Goal: Task Accomplishment & Management: Complete application form

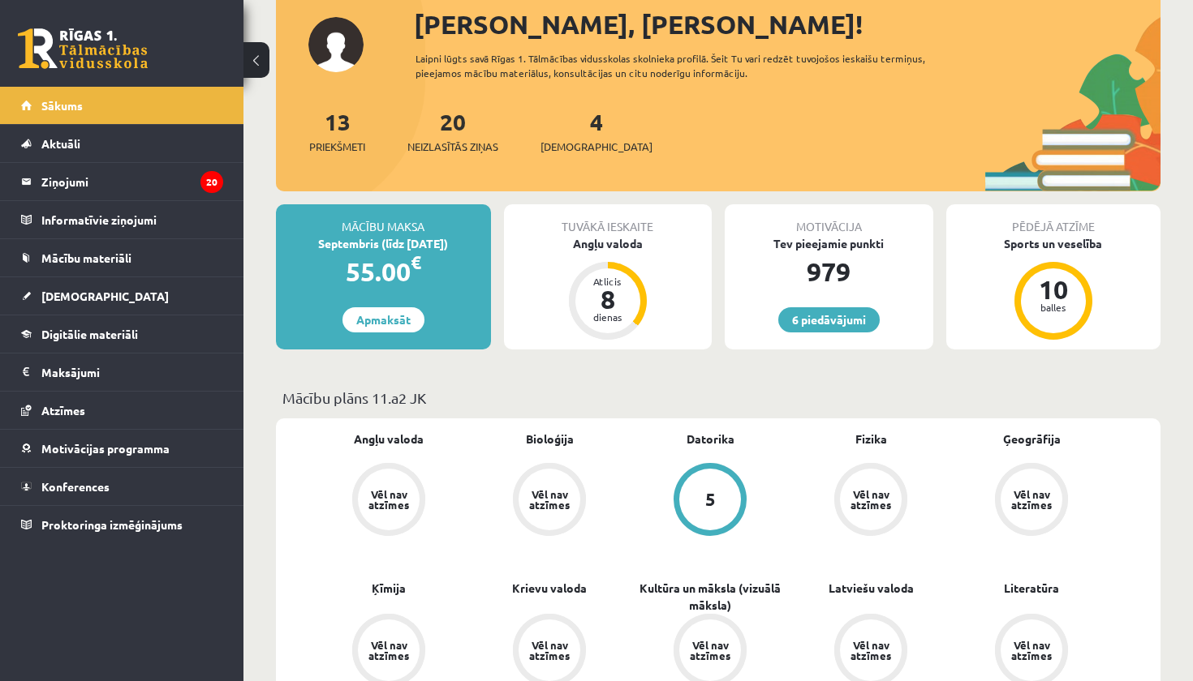
scroll to position [110, 0]
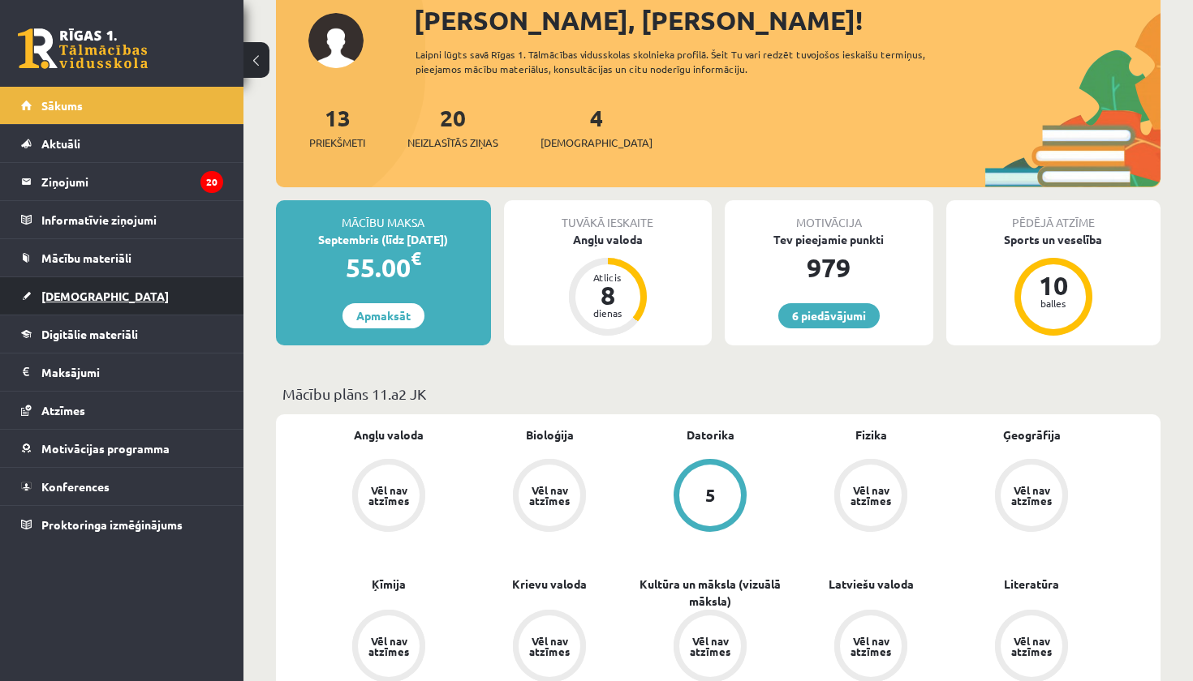
click at [87, 294] on span "[DEMOGRAPHIC_DATA]" at bounding box center [104, 296] width 127 height 15
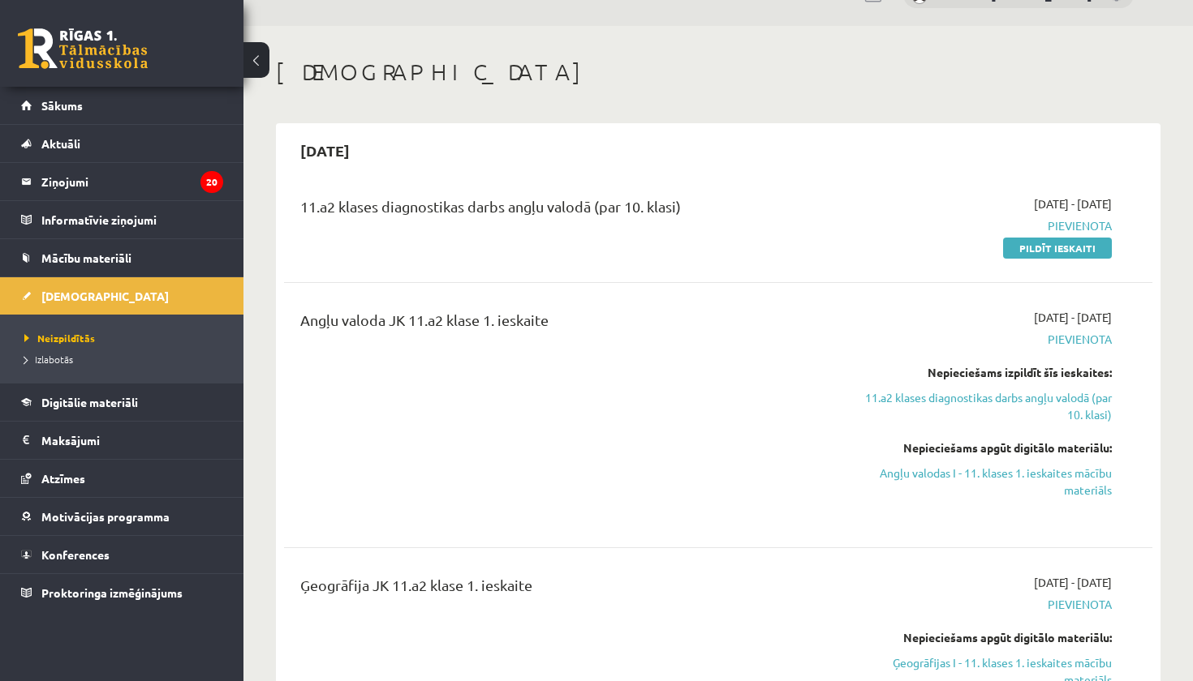
scroll to position [3, 0]
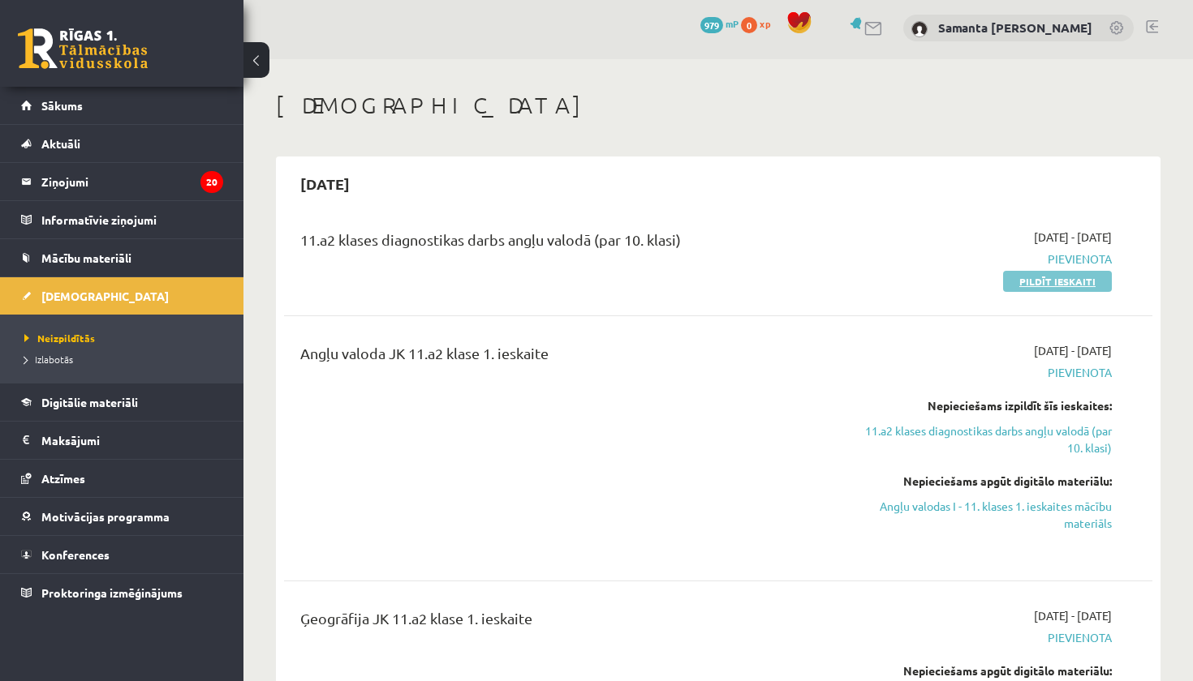
click at [1053, 277] on link "Pildīt ieskaiti" at bounding box center [1057, 281] width 109 height 21
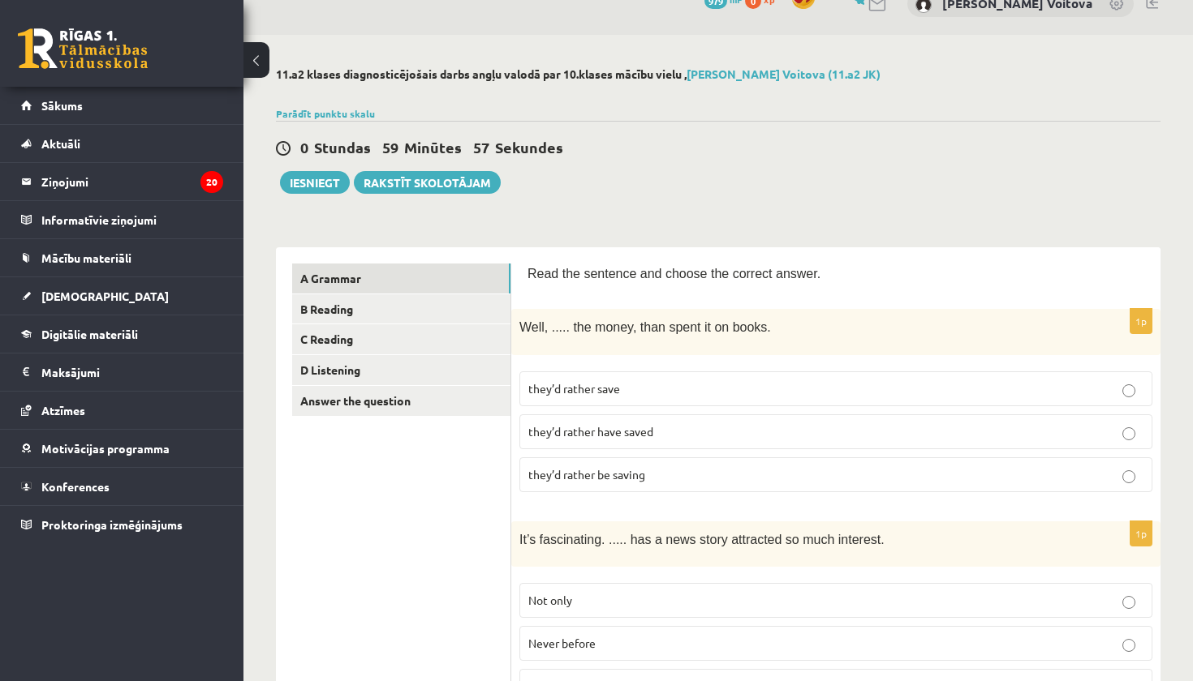
scroll to position [37, 0]
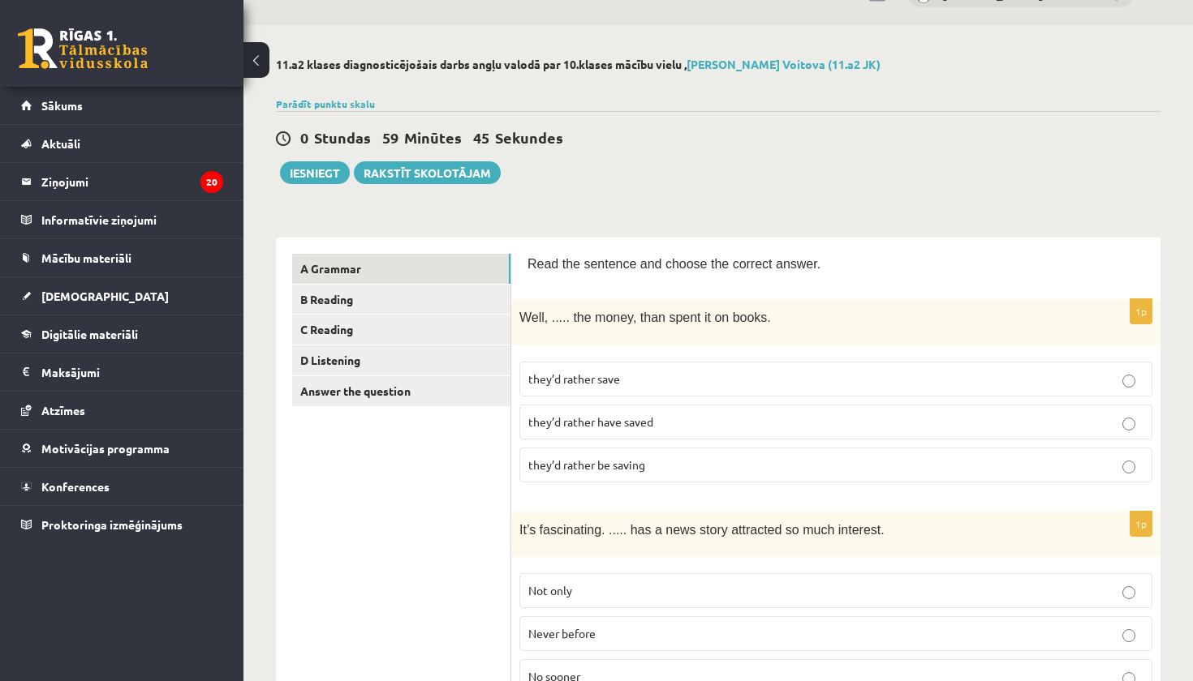
click at [740, 378] on p "they’d rather save" at bounding box center [835, 379] width 615 height 17
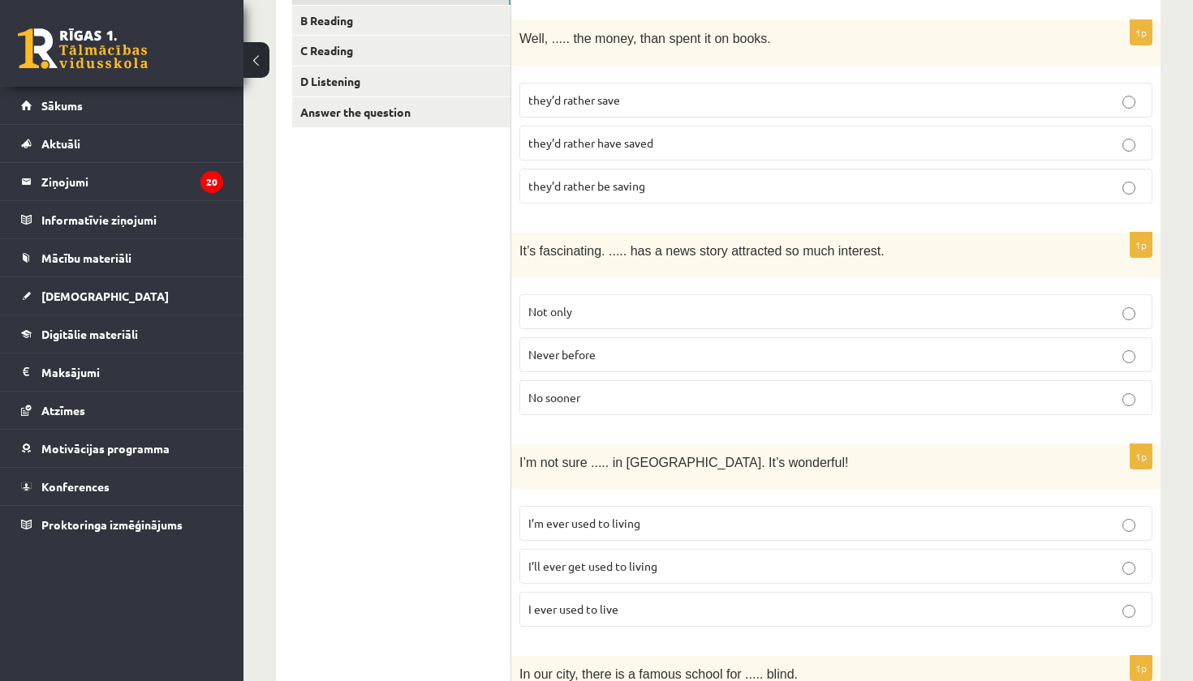
scroll to position [320, 0]
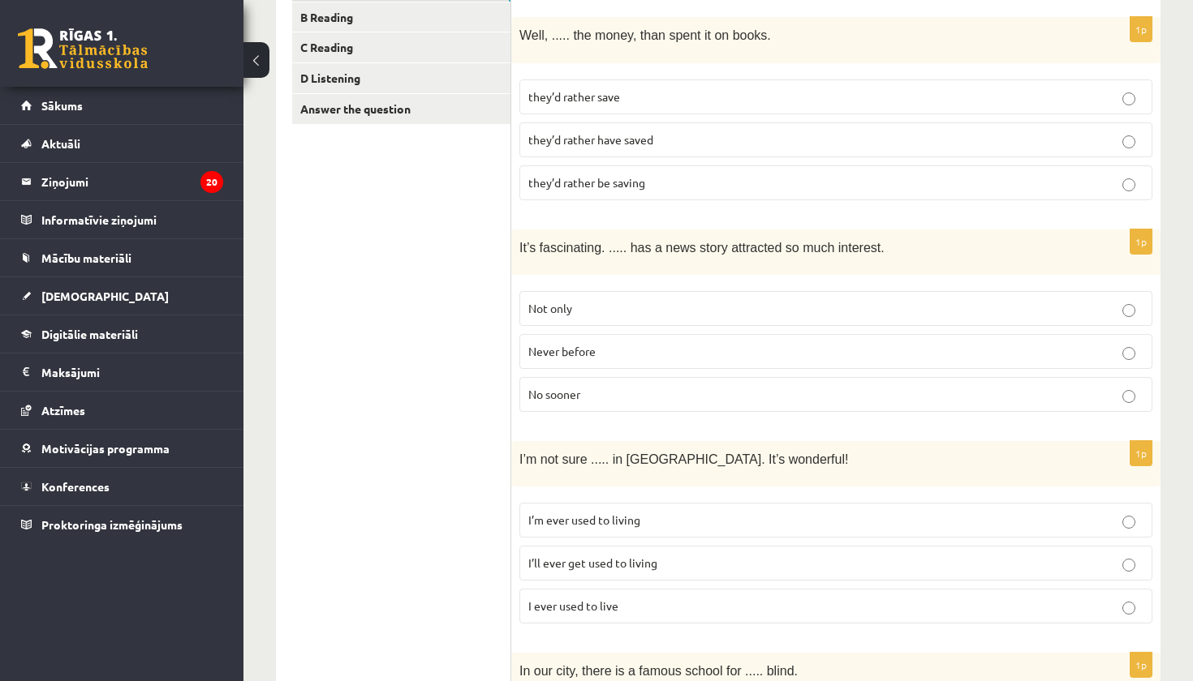
click at [721, 354] on p "Never before" at bounding box center [835, 351] width 615 height 17
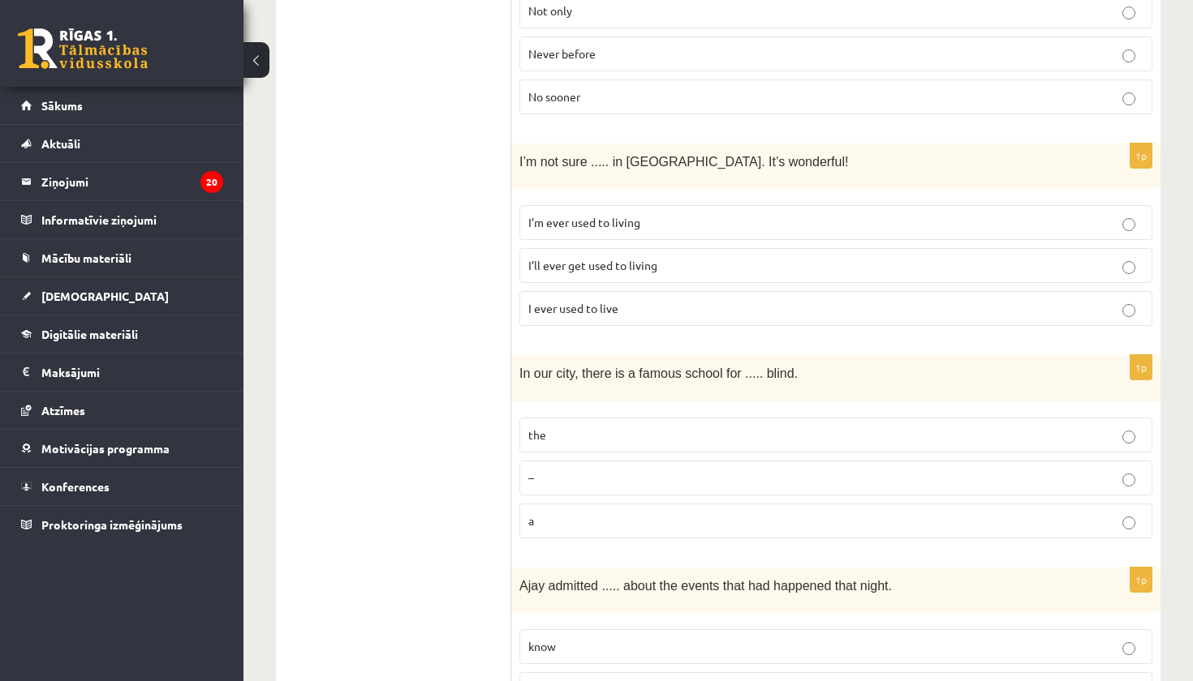
scroll to position [618, 0]
click at [710, 304] on p "I ever used to live" at bounding box center [835, 307] width 615 height 17
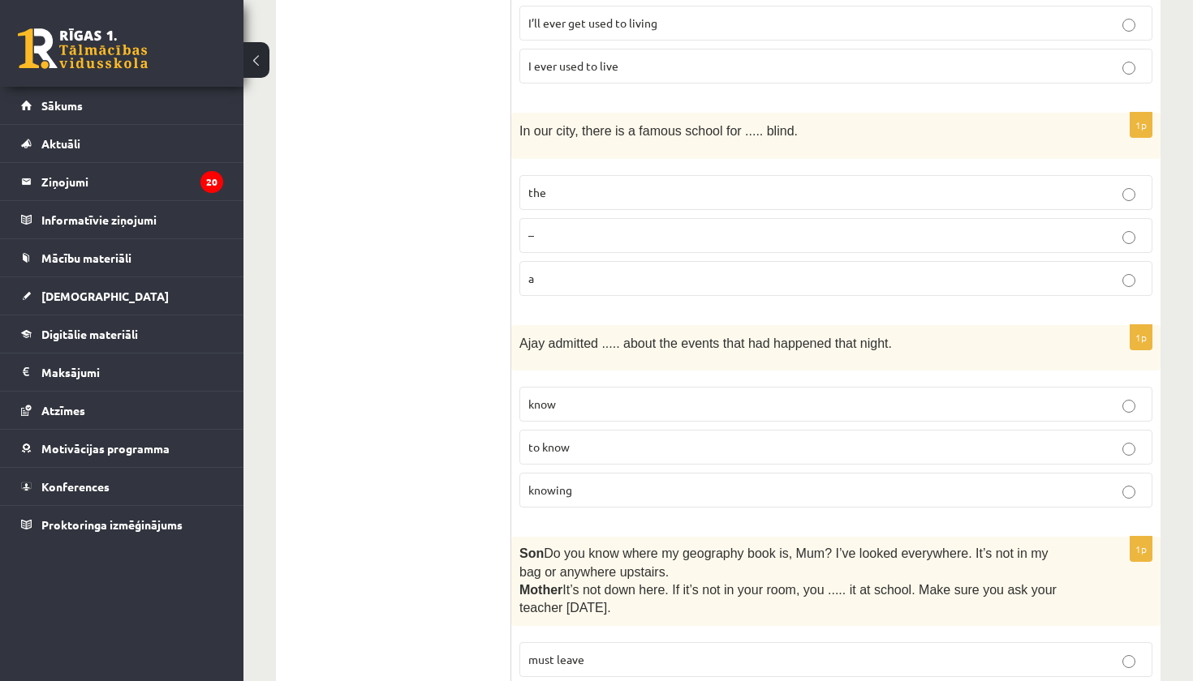
scroll to position [857, 0]
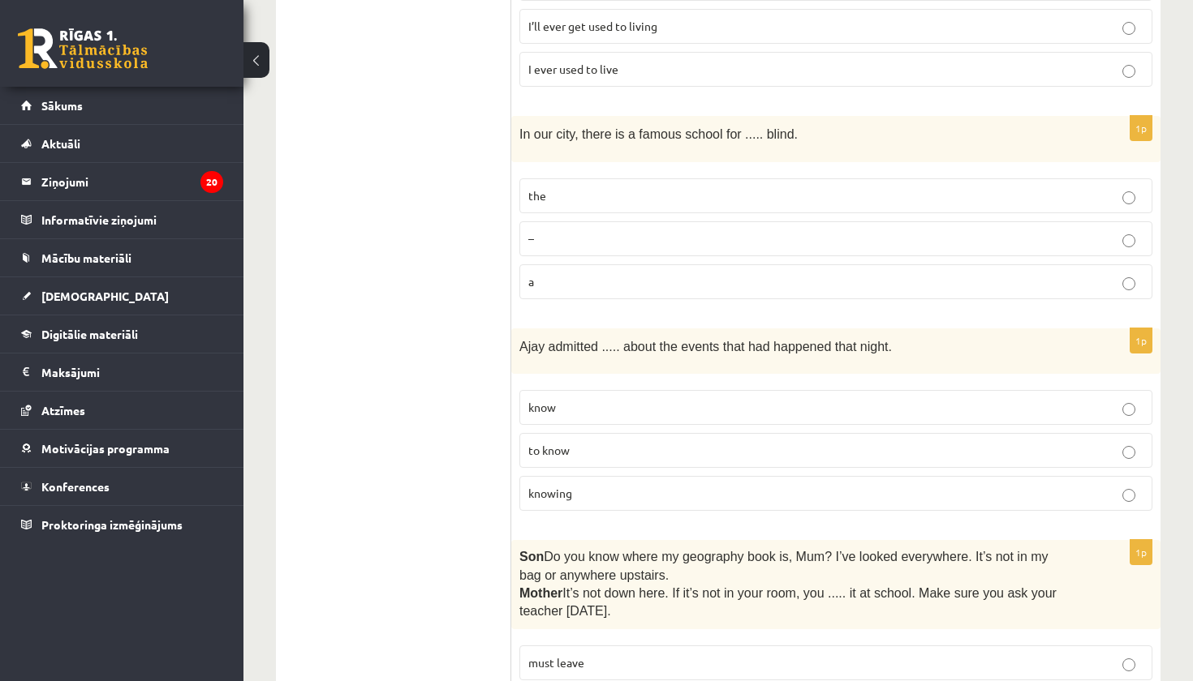
click at [690, 201] on label "the" at bounding box center [835, 195] width 633 height 35
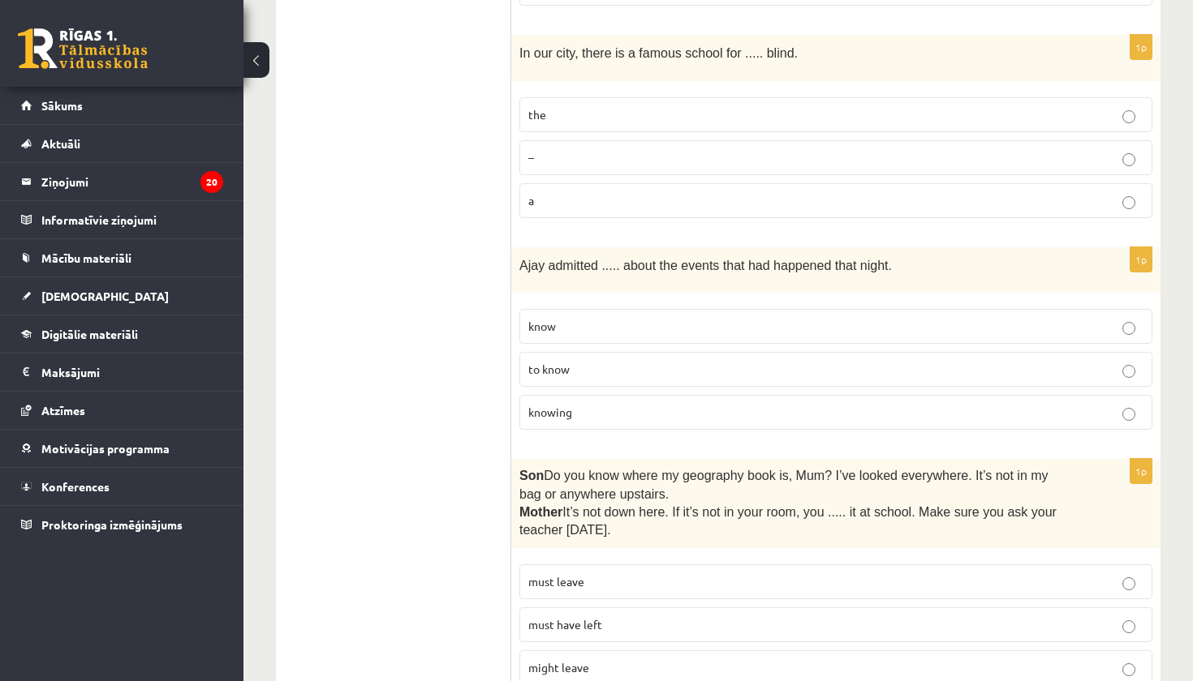
scroll to position [939, 0]
click at [666, 158] on p "–" at bounding box center [835, 156] width 615 height 17
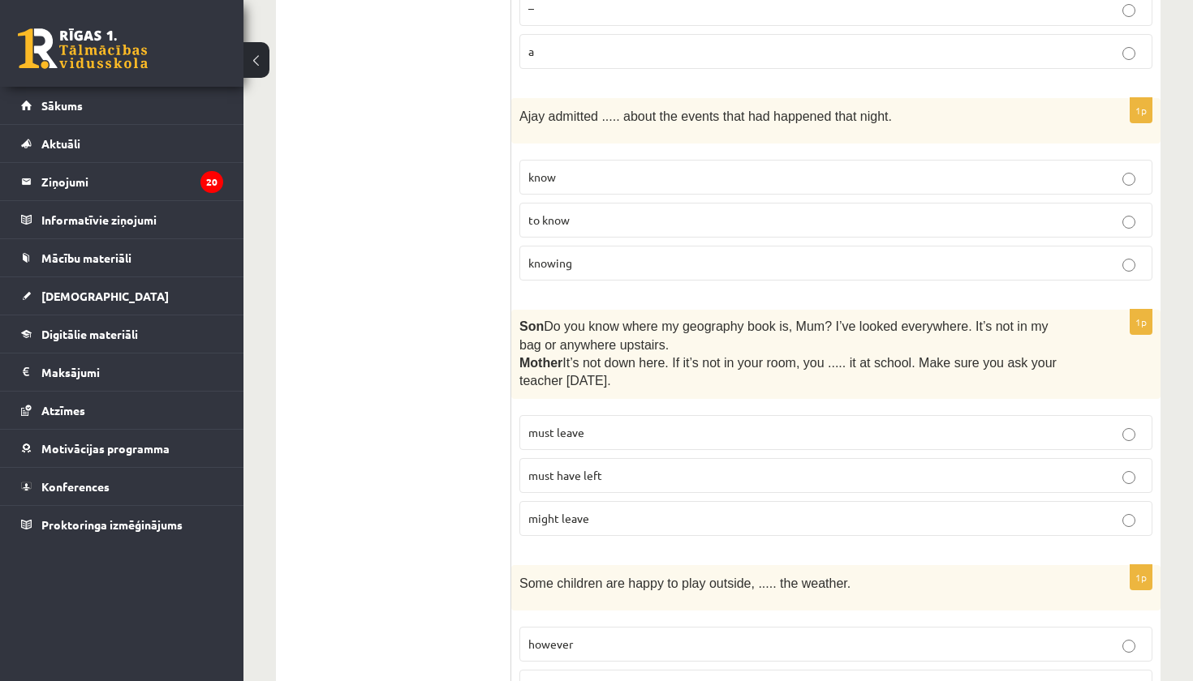
scroll to position [1090, 0]
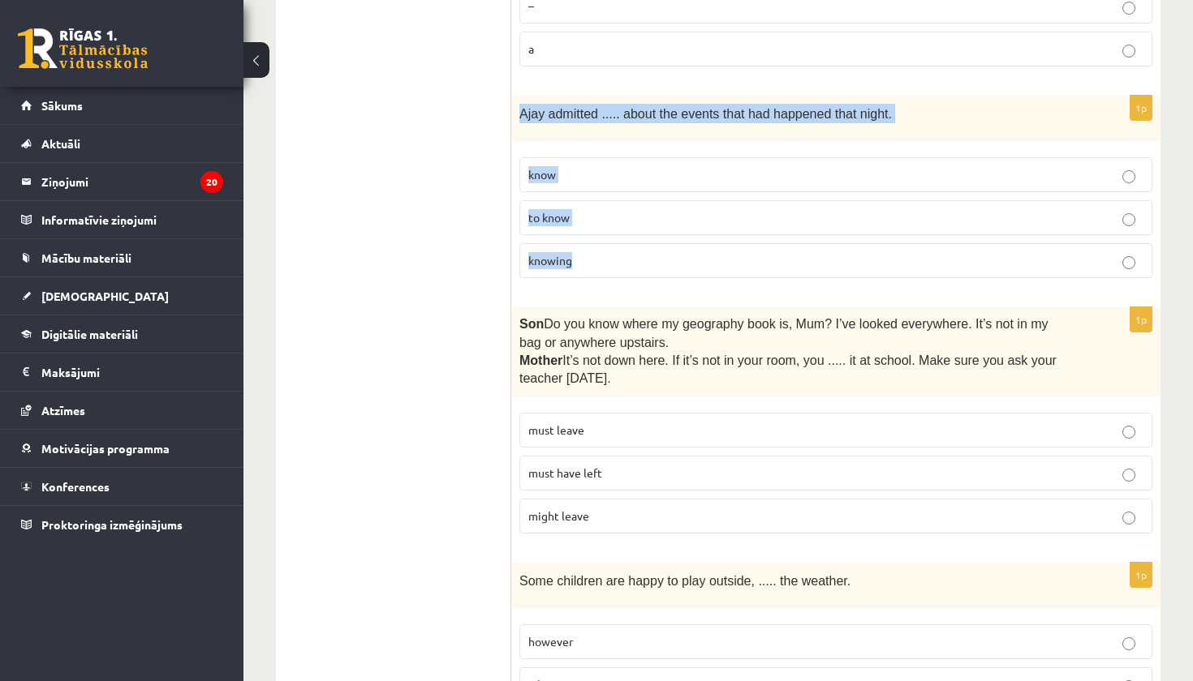
drag, startPoint x: 520, startPoint y: 113, endPoint x: 586, endPoint y: 256, distance: 157.9
click at [586, 256] on div "1p Ajay admitted ..... about the events that had happened that night. know to k…" at bounding box center [835, 194] width 649 height 196
copy div "Ajay admitted ..... about the events that had happened that night. know to know…"
click at [658, 280] on div "1p Ajay admitted ..... about the events that had happened that night. know to k…" at bounding box center [835, 194] width 649 height 196
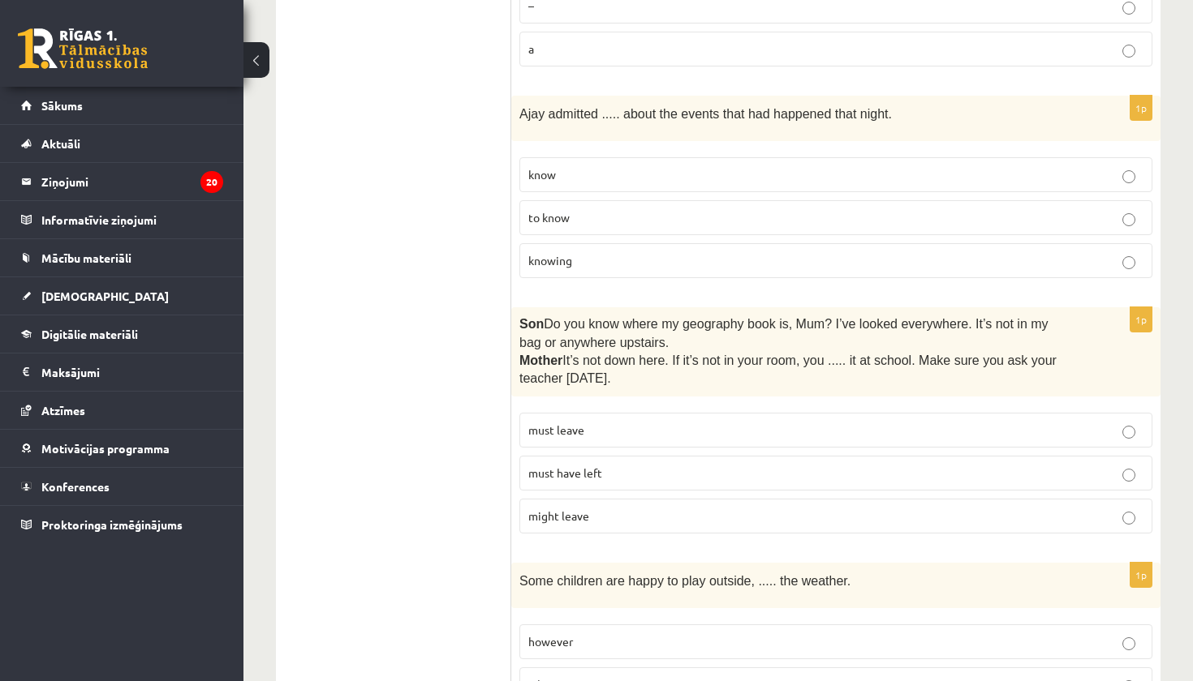
click at [744, 245] on label "knowing" at bounding box center [835, 260] width 633 height 35
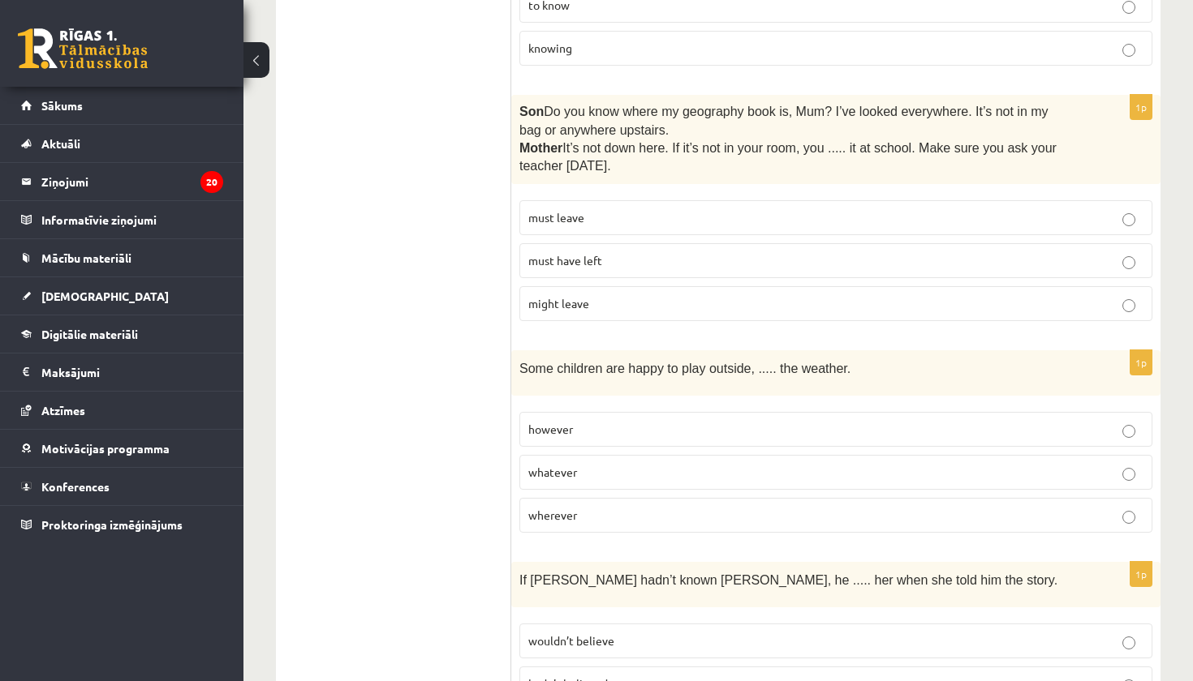
scroll to position [1303, 0]
click at [703, 256] on p "must have left" at bounding box center [835, 259] width 615 height 17
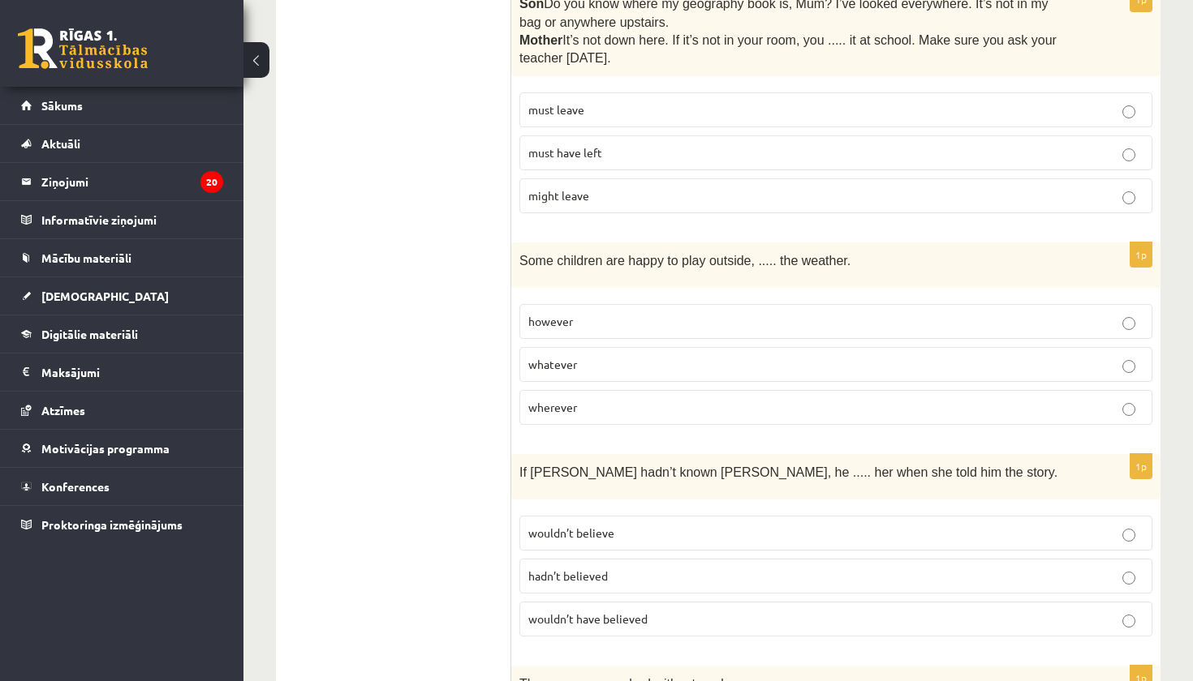
scroll to position [1412, 0]
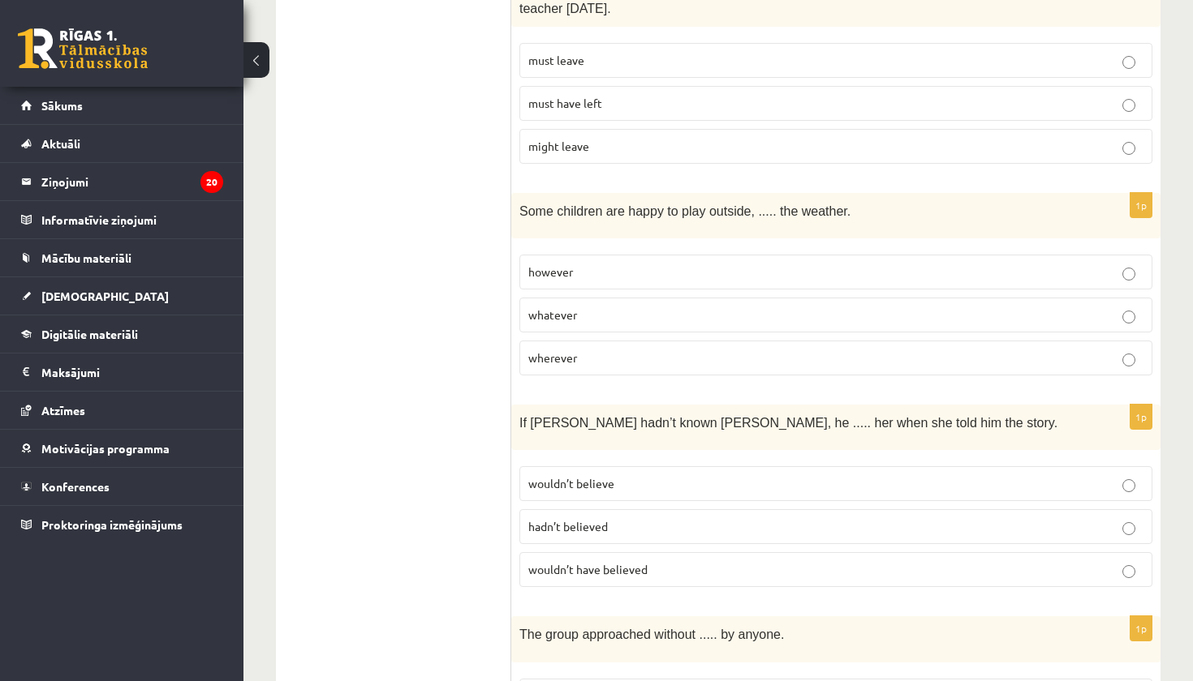
scroll to position [1463, 0]
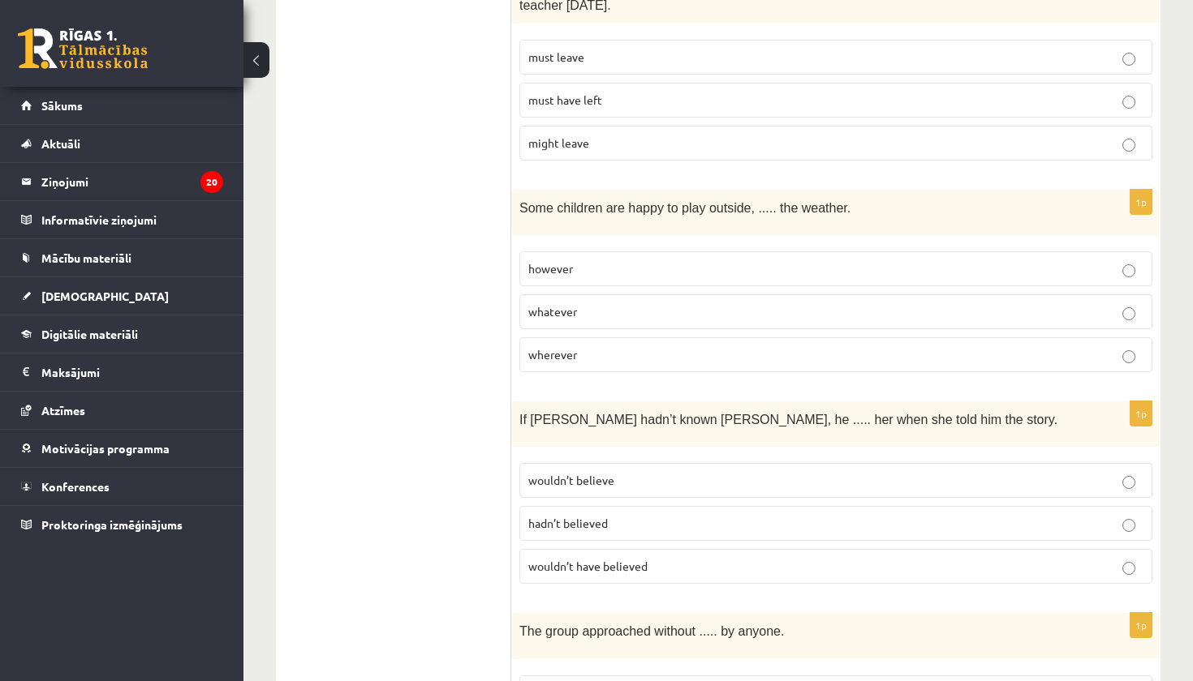
click at [627, 303] on p "whatever" at bounding box center [835, 311] width 615 height 17
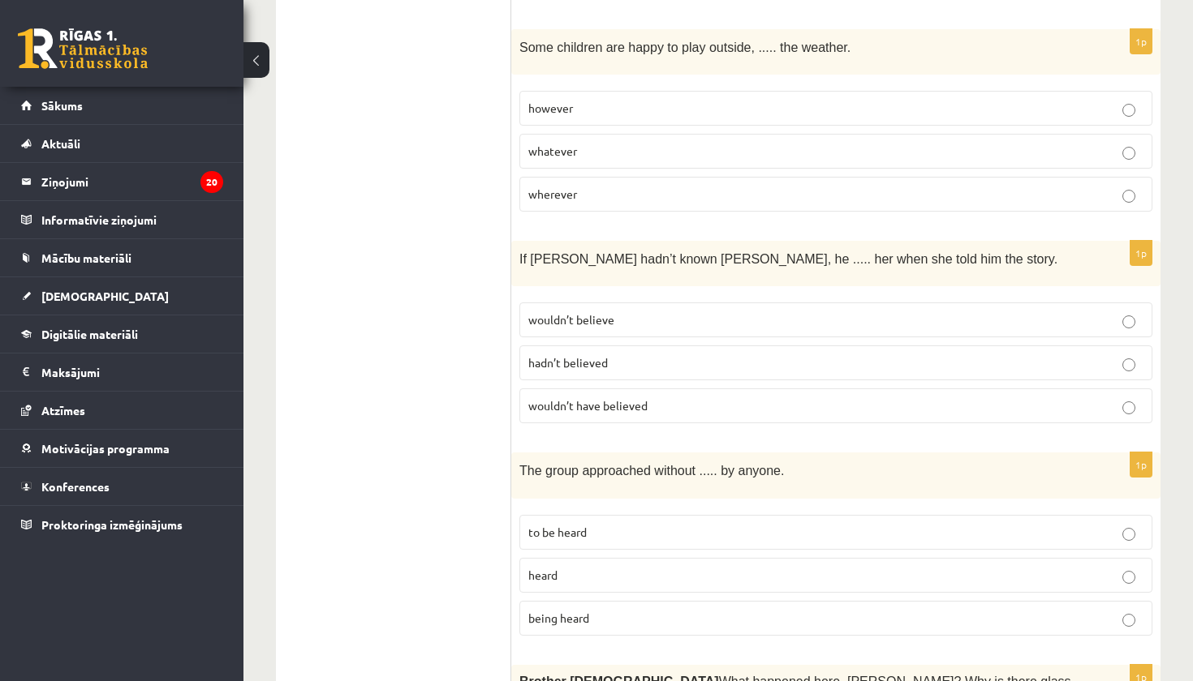
scroll to position [1625, 0]
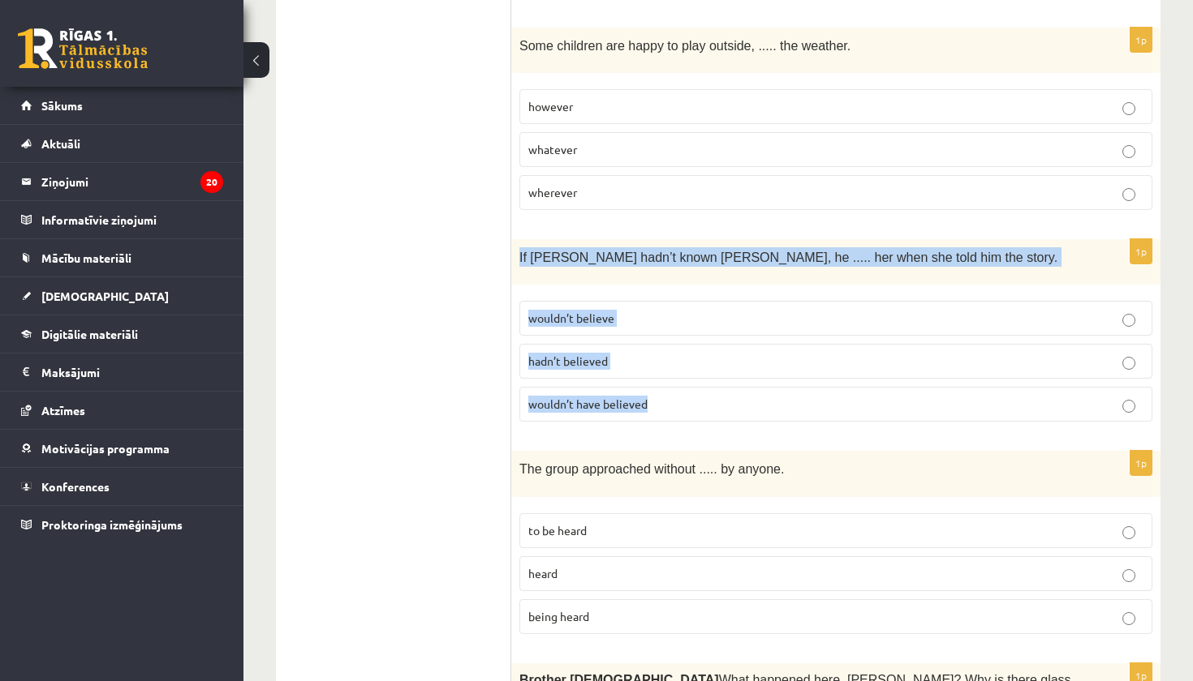
drag, startPoint x: 521, startPoint y: 247, endPoint x: 561, endPoint y: 410, distance: 167.1
click at [561, 410] on div "1p If Tom hadn’t known Mariam, he ..... her when she told him the story. wouldn…" at bounding box center [835, 337] width 649 height 196
click at [568, 397] on span "wouldn’t have believed" at bounding box center [587, 404] width 119 height 15
drag, startPoint x: 568, startPoint y: 389, endPoint x: 514, endPoint y: 238, distance: 160.1
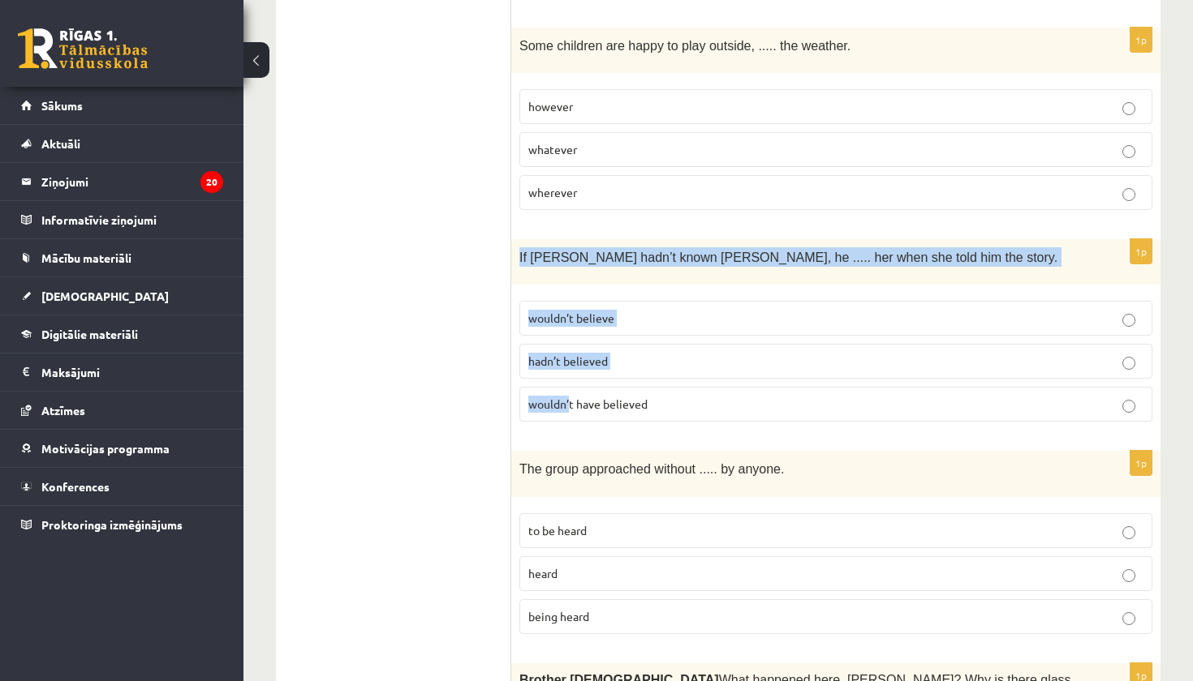
click at [514, 239] on div "1p If Tom hadn’t known Mariam, he ..... her when she told him the story. wouldn…" at bounding box center [835, 337] width 649 height 196
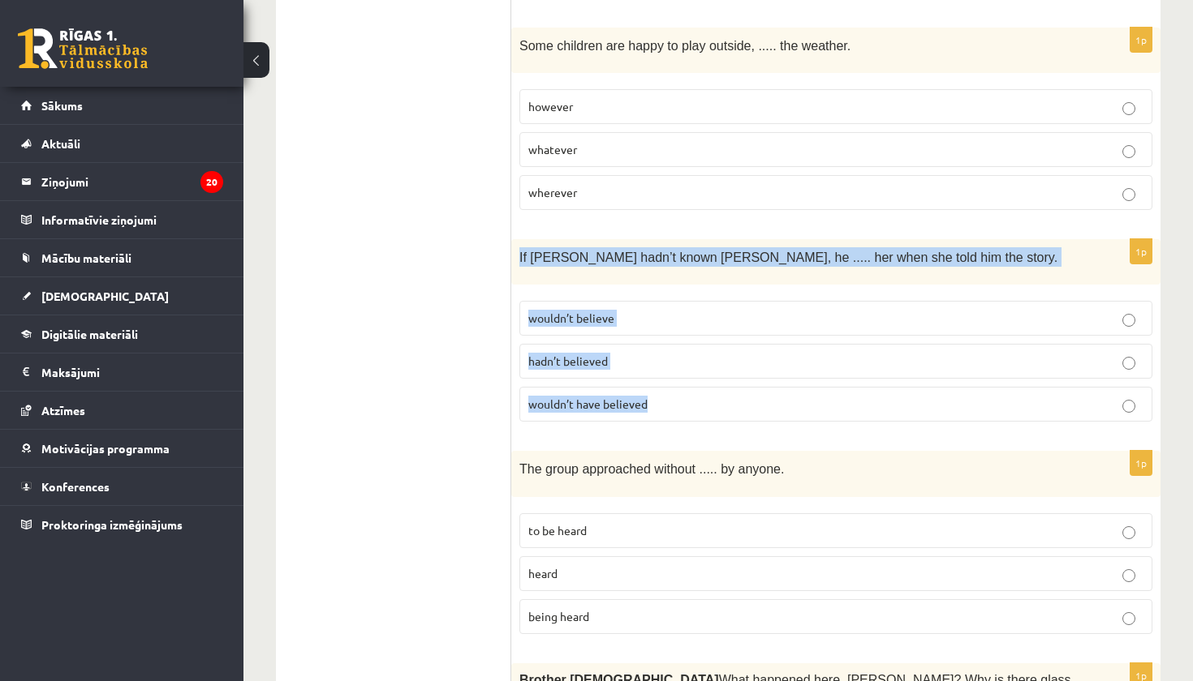
drag, startPoint x: 516, startPoint y: 248, endPoint x: 565, endPoint y: 406, distance: 165.5
click at [565, 406] on div "1p If Tom hadn’t known Mariam, he ..... her when she told him the story. wouldn…" at bounding box center [835, 337] width 649 height 196
copy div "If Tom hadn’t known Mariam, he ..... her when she told him the story. wouldn’t …"
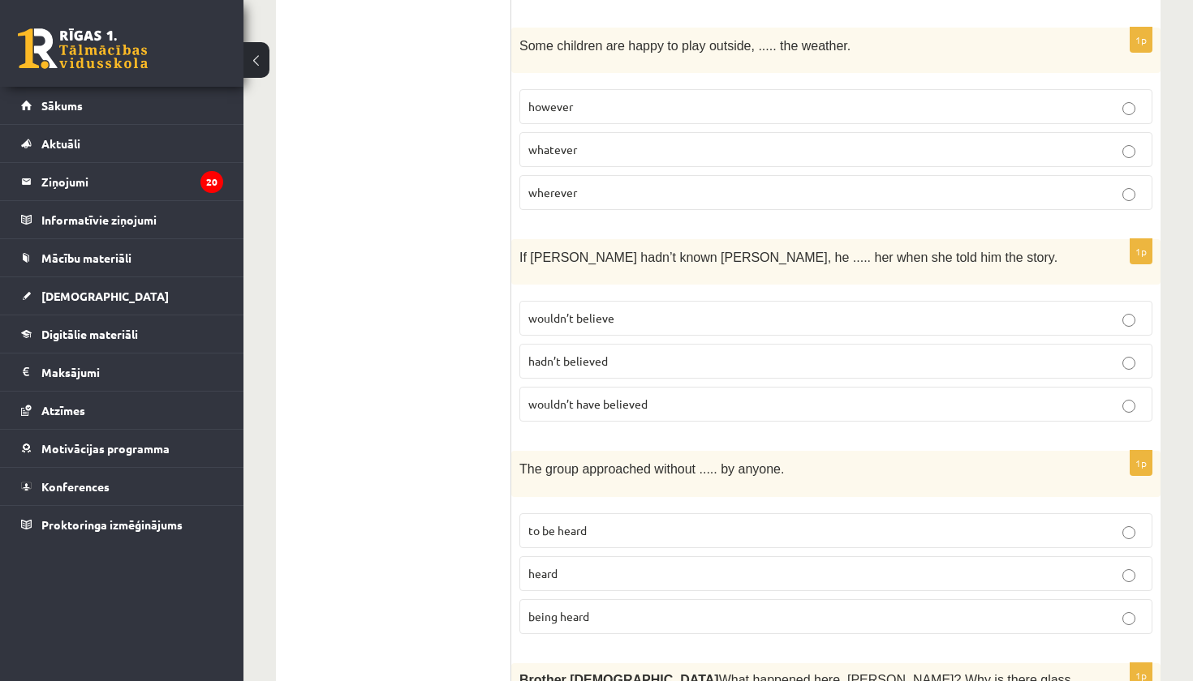
click at [628, 397] on span "wouldn’t have believed" at bounding box center [587, 404] width 119 height 15
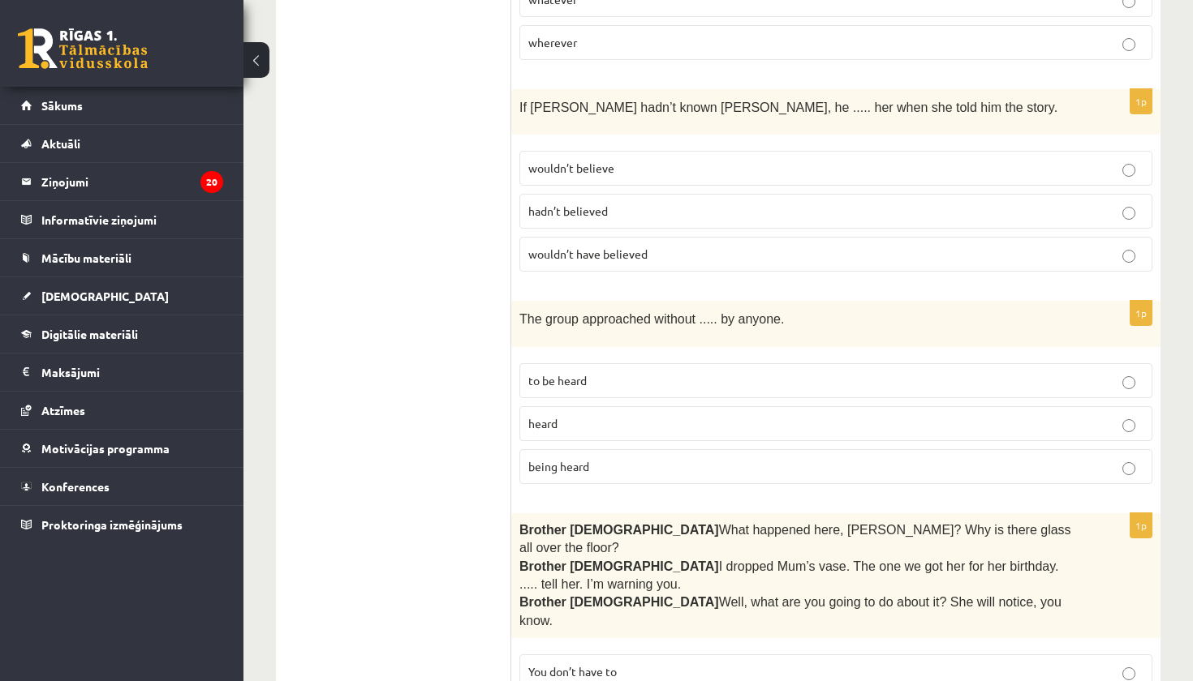
scroll to position [1773, 0]
click at [606, 451] on label "being heard" at bounding box center [835, 468] width 633 height 35
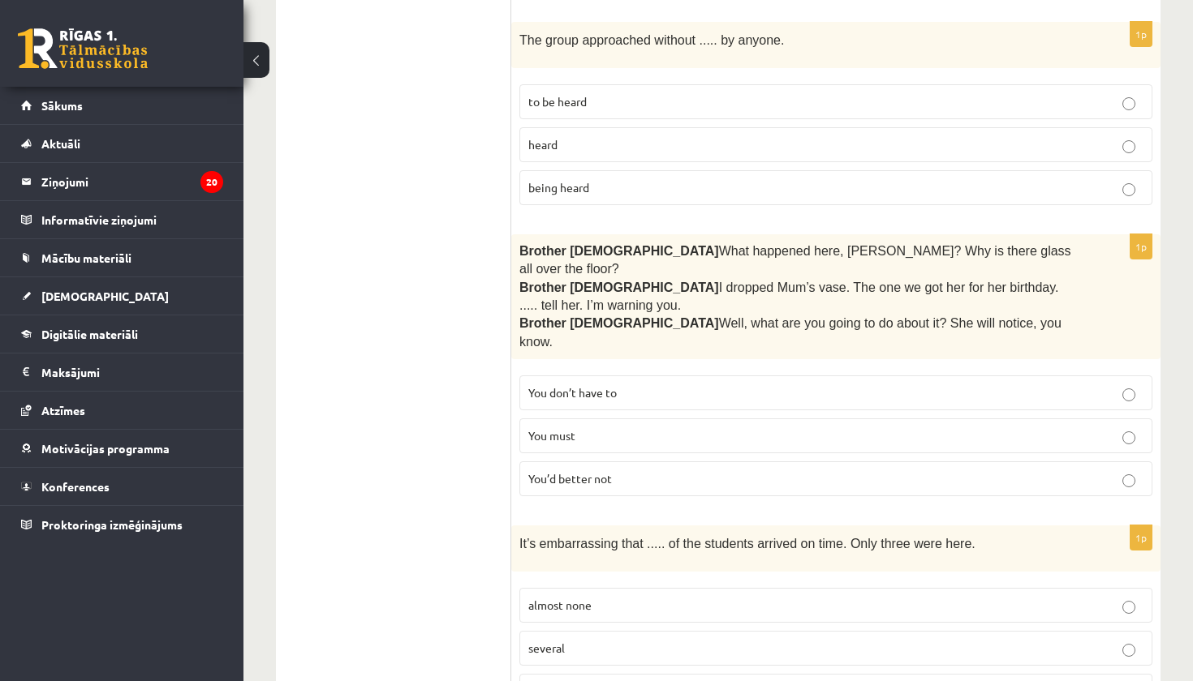
scroll to position [2057, 0]
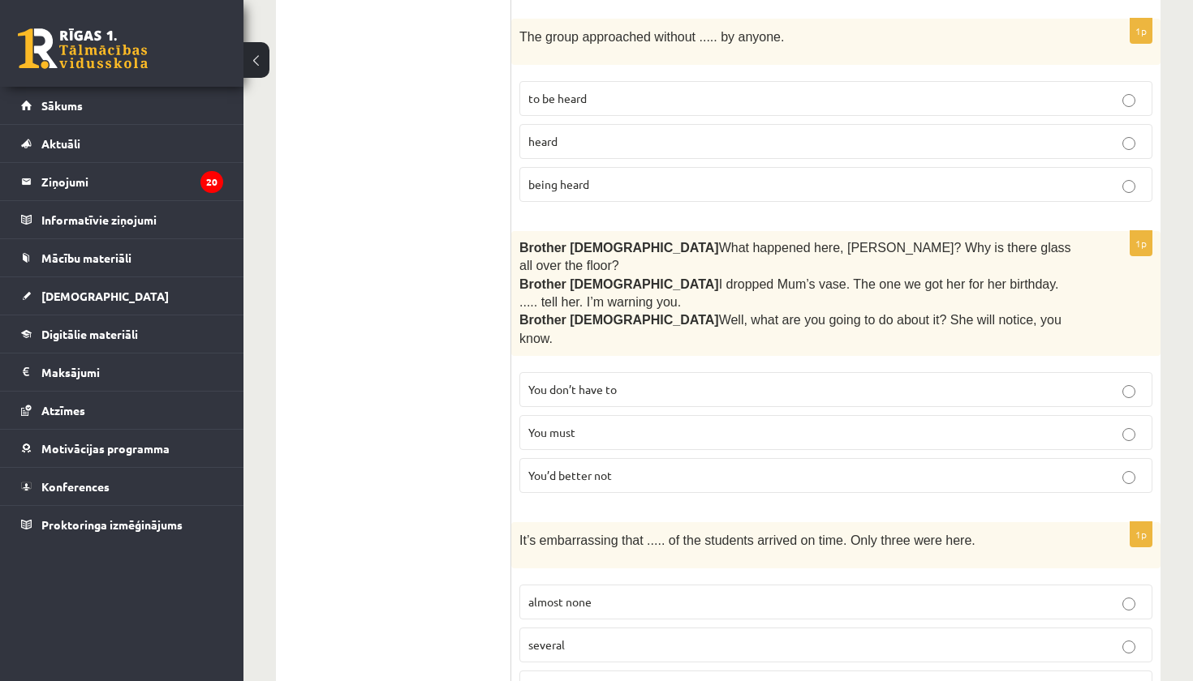
click at [606, 458] on label "You’d better not" at bounding box center [835, 475] width 633 height 35
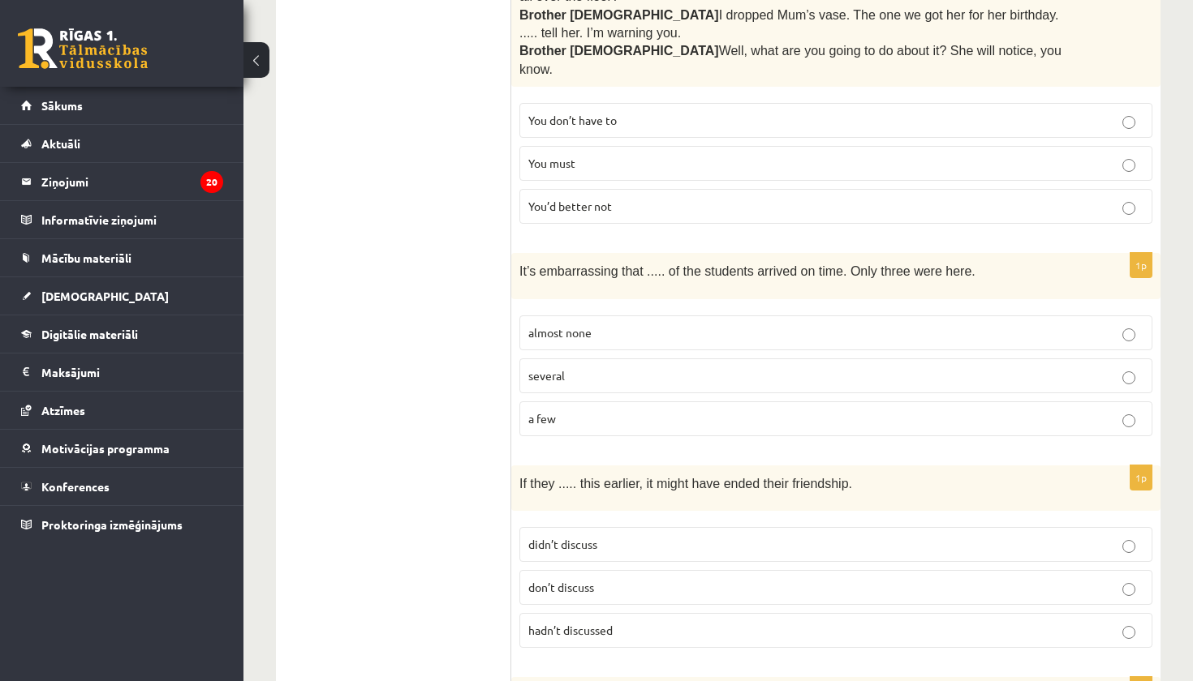
scroll to position [2327, 0]
click at [633, 325] on p "almost none" at bounding box center [835, 333] width 615 height 17
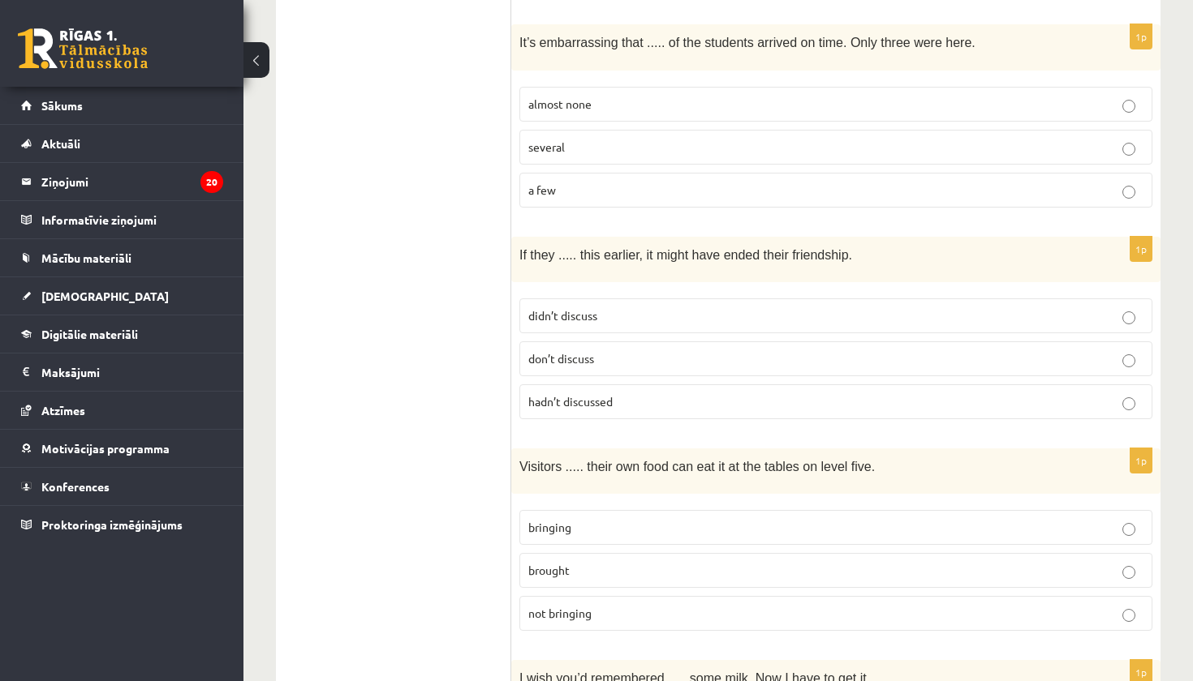
scroll to position [2572, 0]
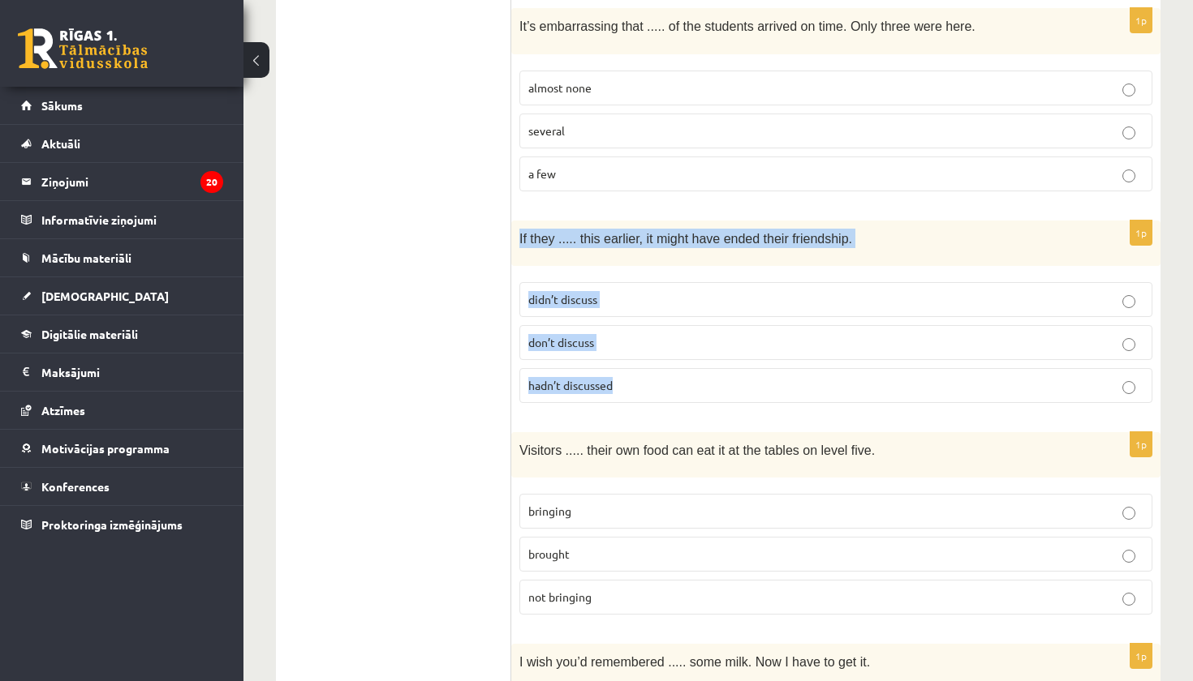
drag, startPoint x: 520, startPoint y: 186, endPoint x: 555, endPoint y: 351, distance: 169.1
click at [554, 355] on div "1p If they ..... this earlier, it might have ended their friendship. didn’t dis…" at bounding box center [835, 319] width 649 height 196
copy div "If they ..... this earlier, it might have ended their friendship. didn’t discus…"
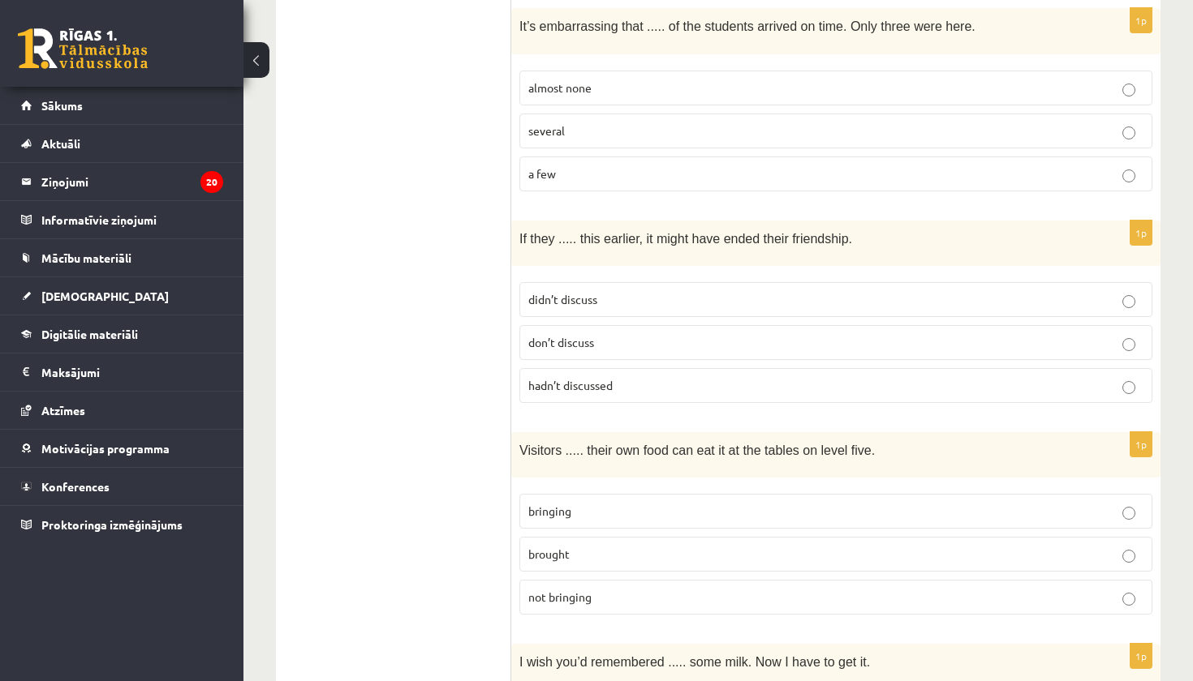
click at [629, 377] on p "hadn’t discussed" at bounding box center [835, 385] width 615 height 17
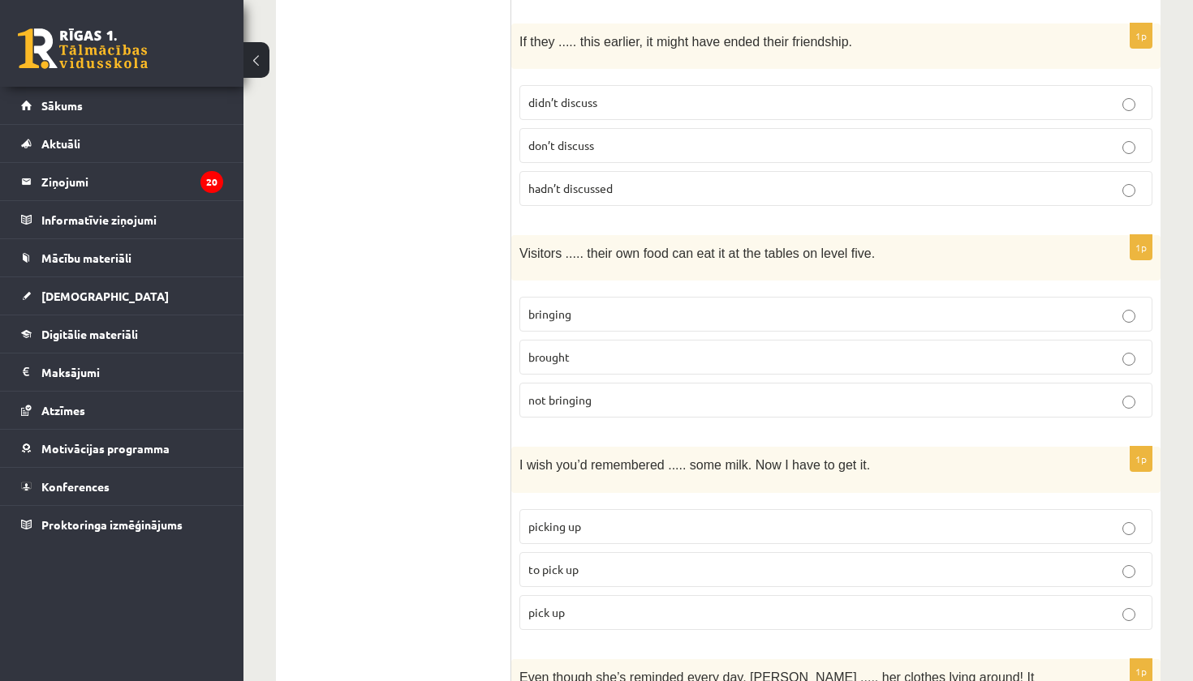
scroll to position [2771, 0]
click at [659, 304] on p "bringing" at bounding box center [835, 312] width 615 height 17
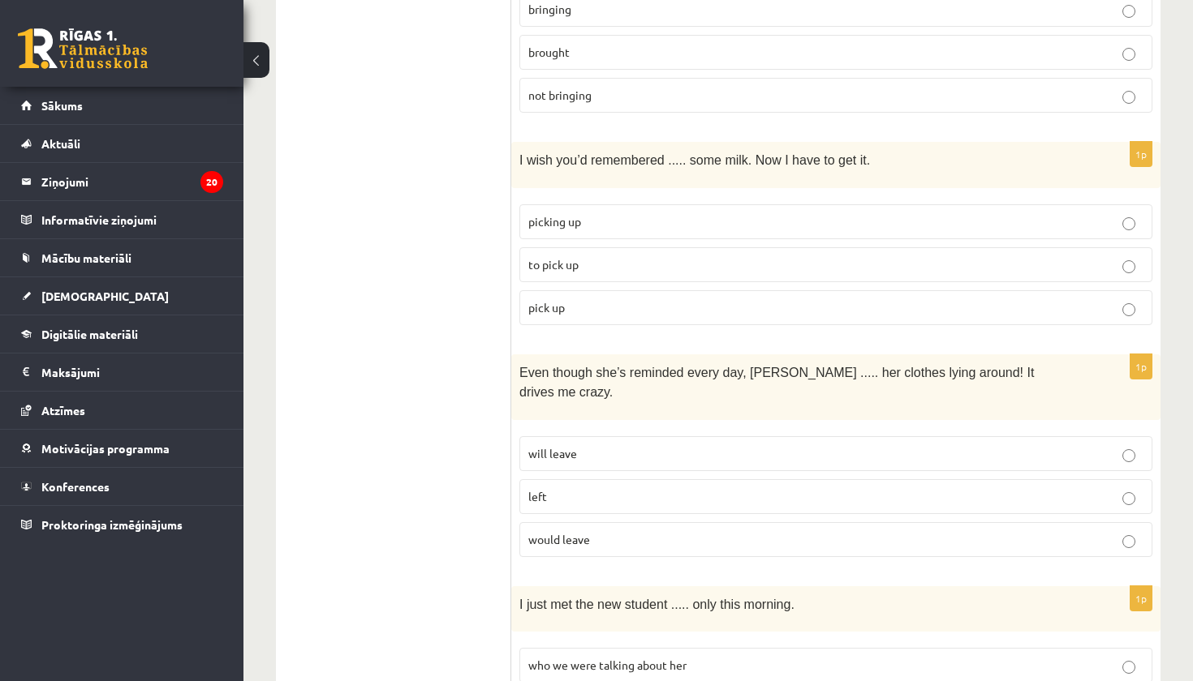
scroll to position [3075, 0]
click at [657, 256] on p "to pick up" at bounding box center [835, 264] width 615 height 17
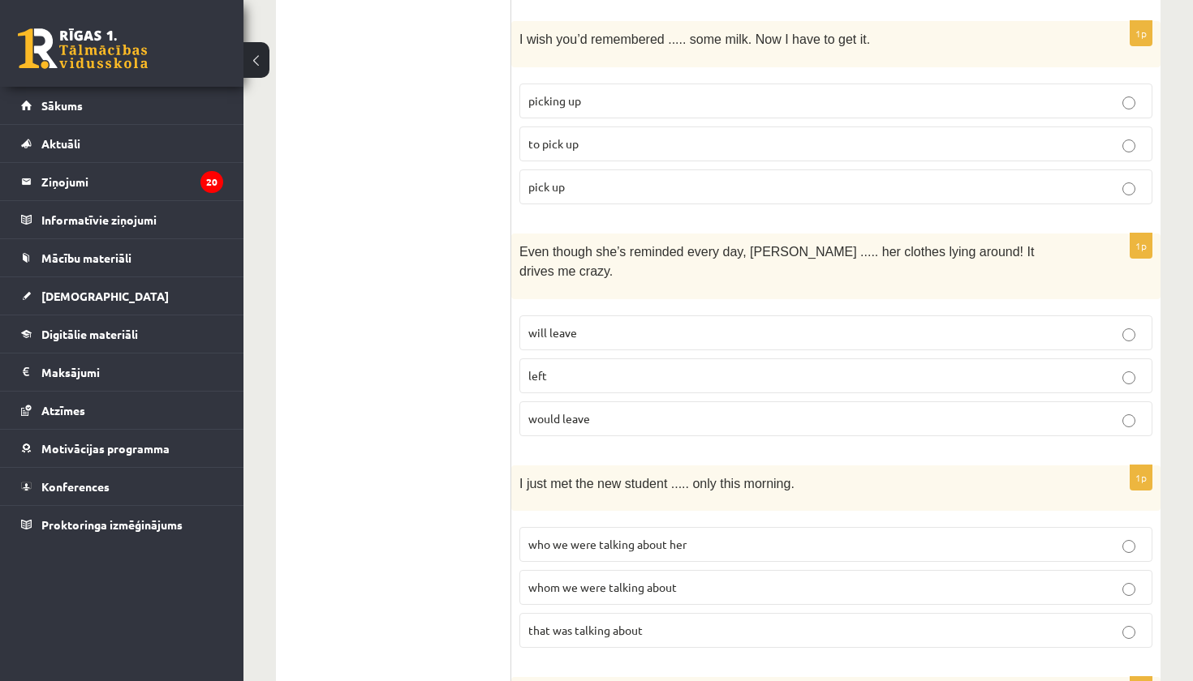
scroll to position [3196, 0]
click at [594, 367] on p "left" at bounding box center [835, 375] width 615 height 17
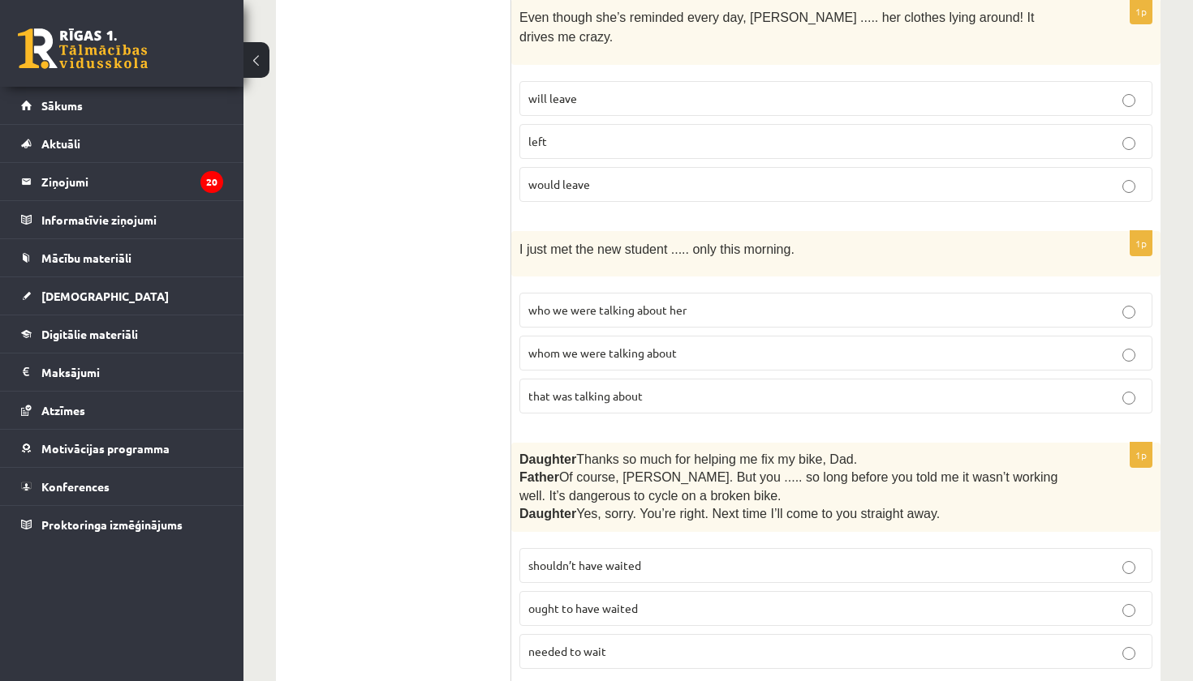
scroll to position [3433, 0]
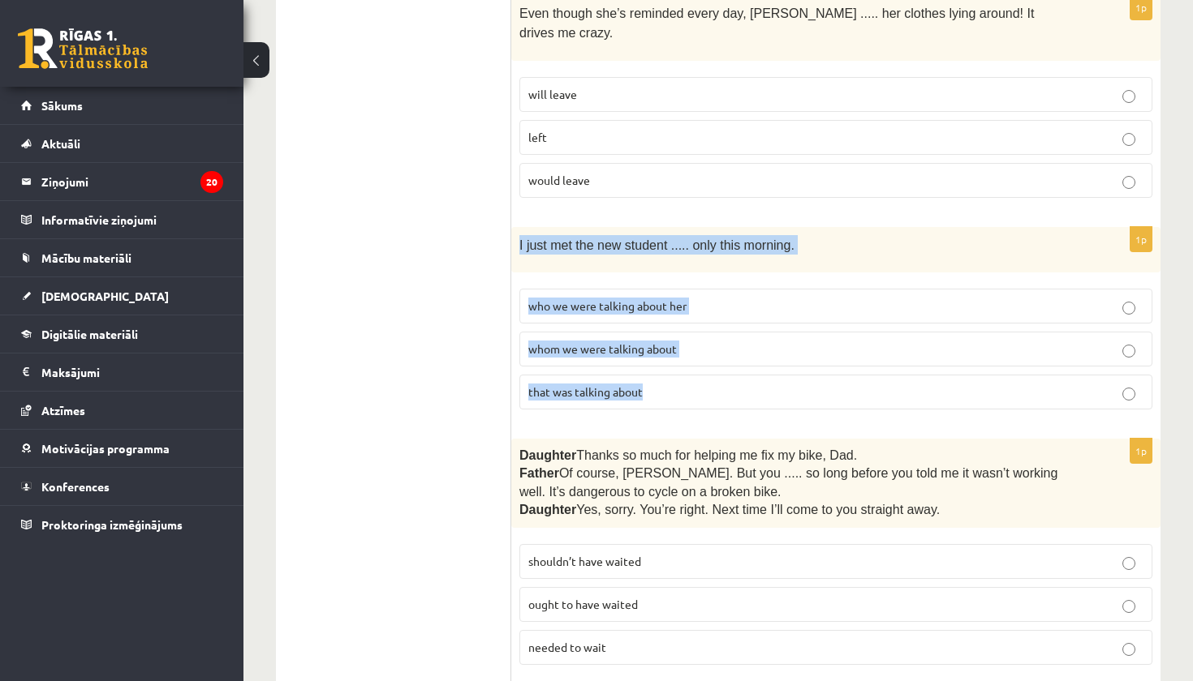
drag, startPoint x: 518, startPoint y: 171, endPoint x: 595, endPoint y: 327, distance: 173.8
click at [595, 327] on div "1p I just met the new student ..... only this morning. who we were talking abou…" at bounding box center [835, 325] width 649 height 196
copy div "I just met the new student ..... only this morning. who we were talking about h…"
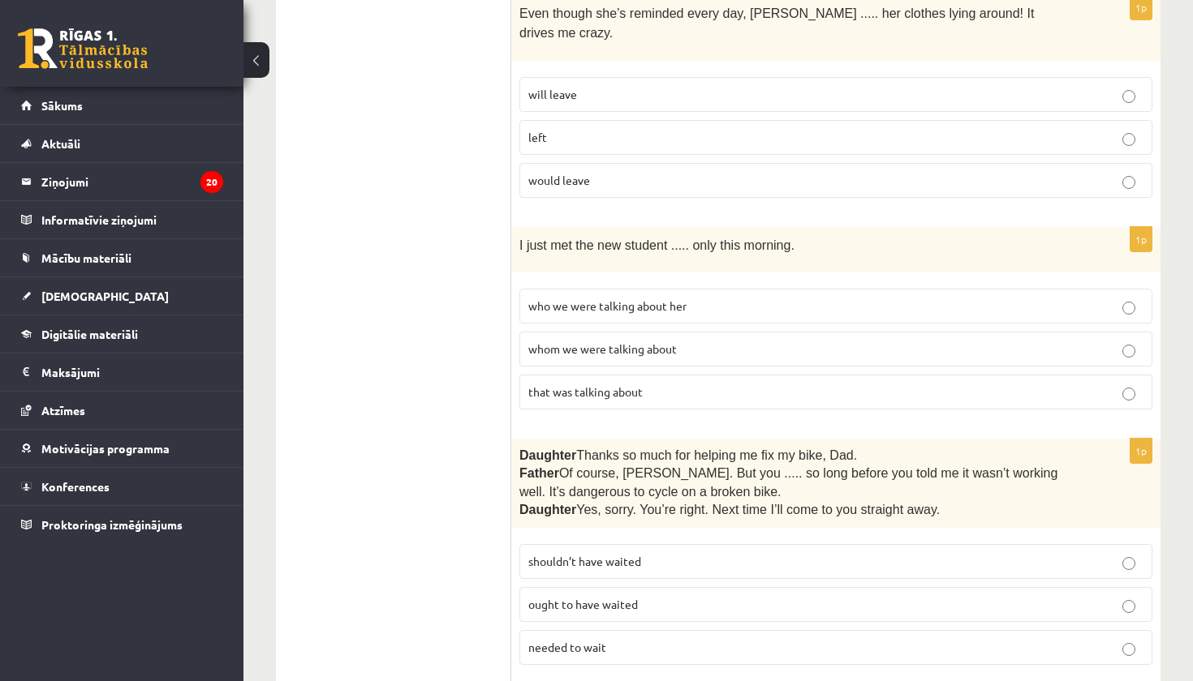
click at [731, 341] on p "whom we were talking about" at bounding box center [835, 349] width 615 height 17
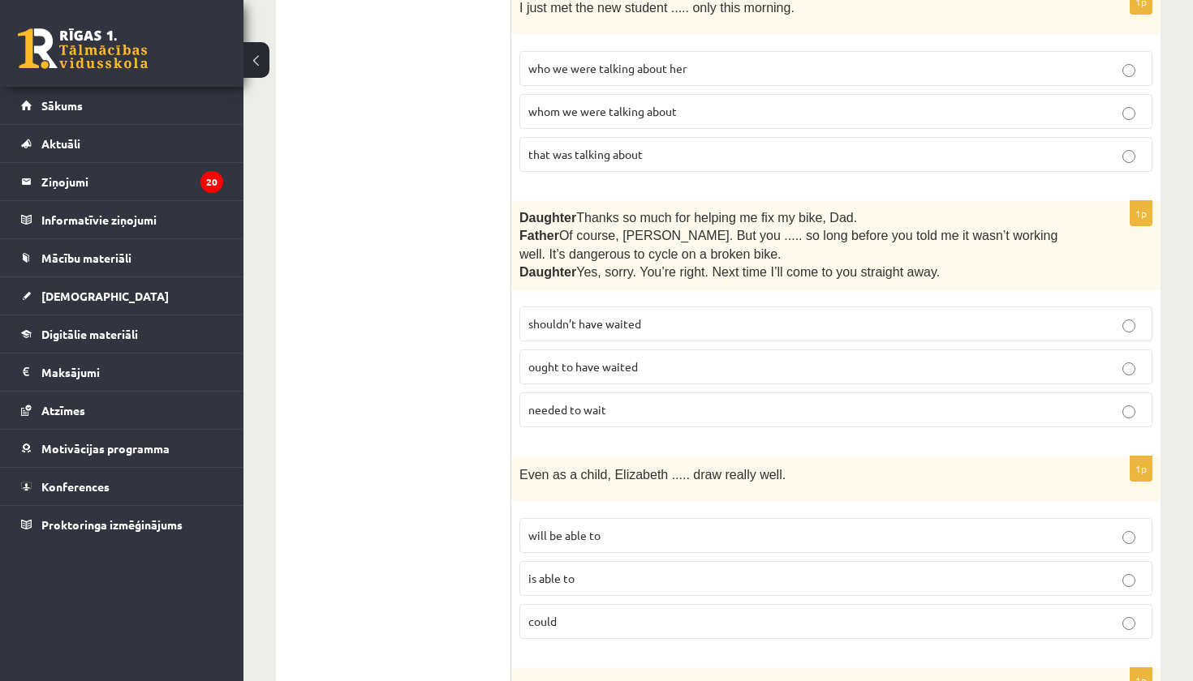
scroll to position [3670, 0]
click at [724, 316] on p "shouldn’t have waited" at bounding box center [835, 324] width 615 height 17
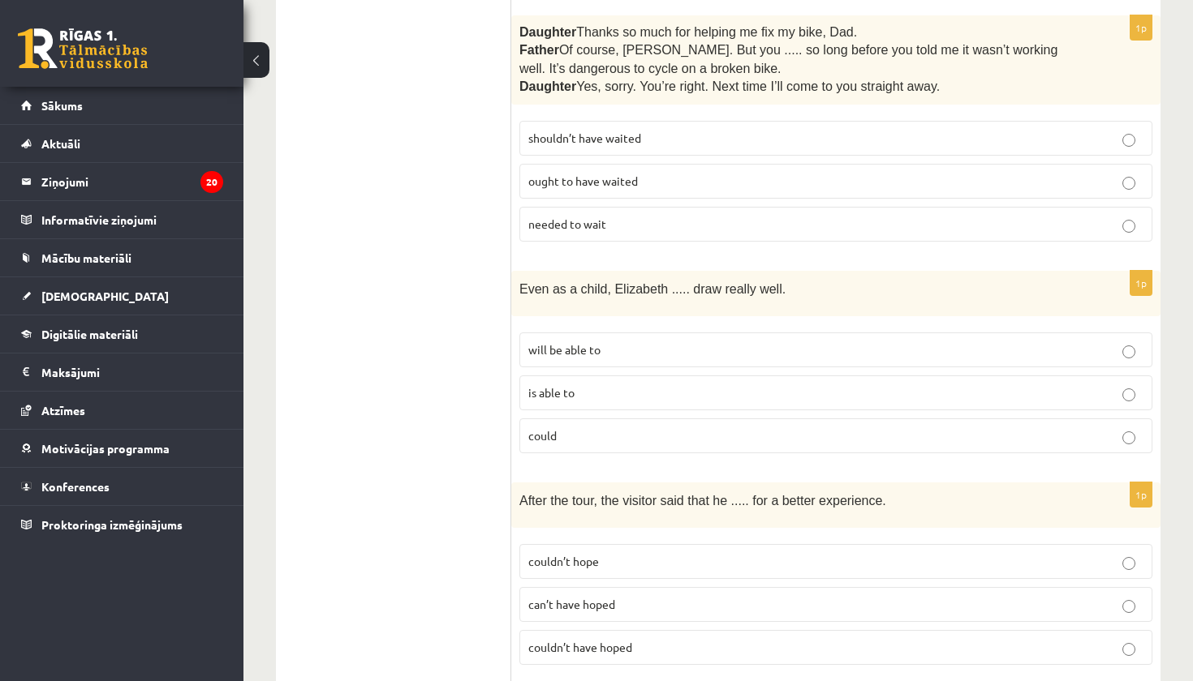
scroll to position [3858, 0]
drag, startPoint x: 716, startPoint y: 259, endPoint x: 481, endPoint y: 191, distance: 244.2
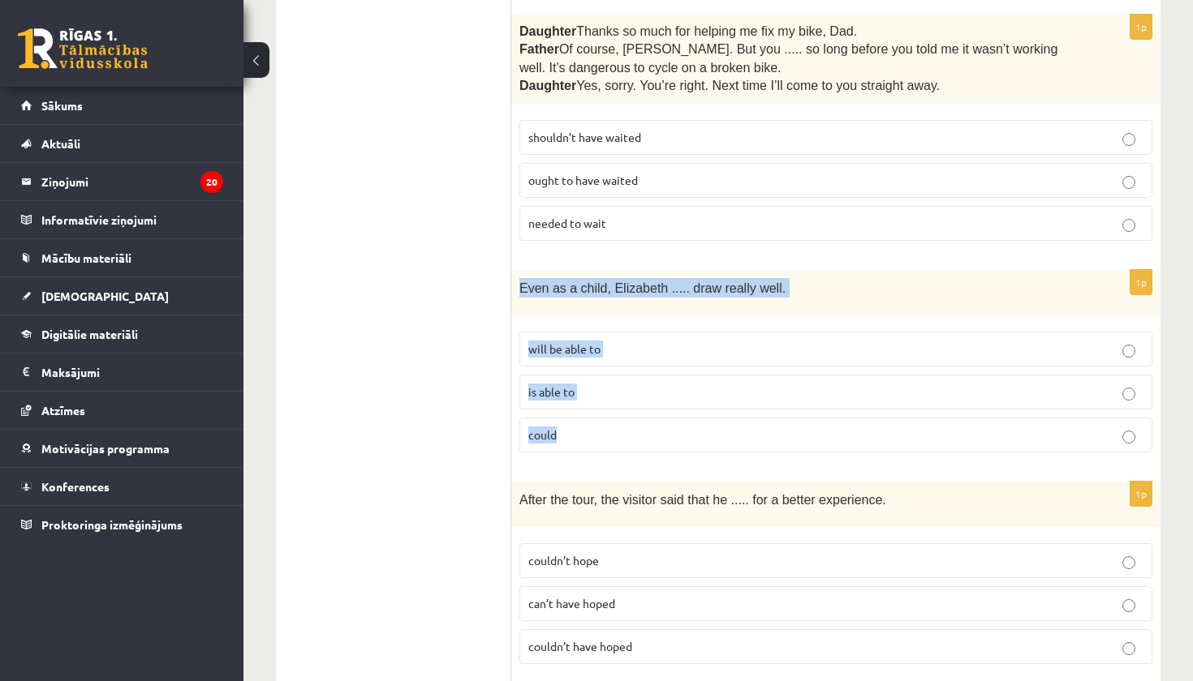
drag, startPoint x: 521, startPoint y: 209, endPoint x: 558, endPoint y: 365, distance: 161.0
click at [558, 365] on div "1p Even as a child, Elizabeth ..... draw really well. will be able to is able t…" at bounding box center [835, 368] width 649 height 196
copy div "Even as a child, Elizabeth ..... draw really well. will be able to is able to c…"
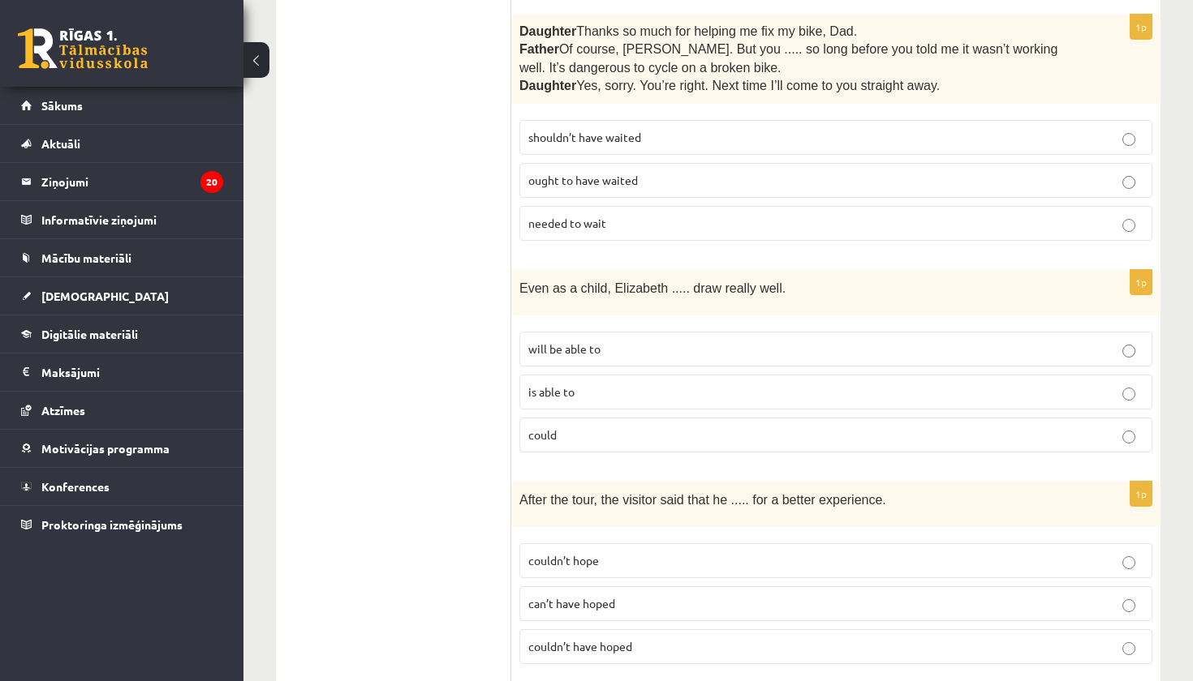
click at [750, 427] on p "could" at bounding box center [835, 435] width 615 height 17
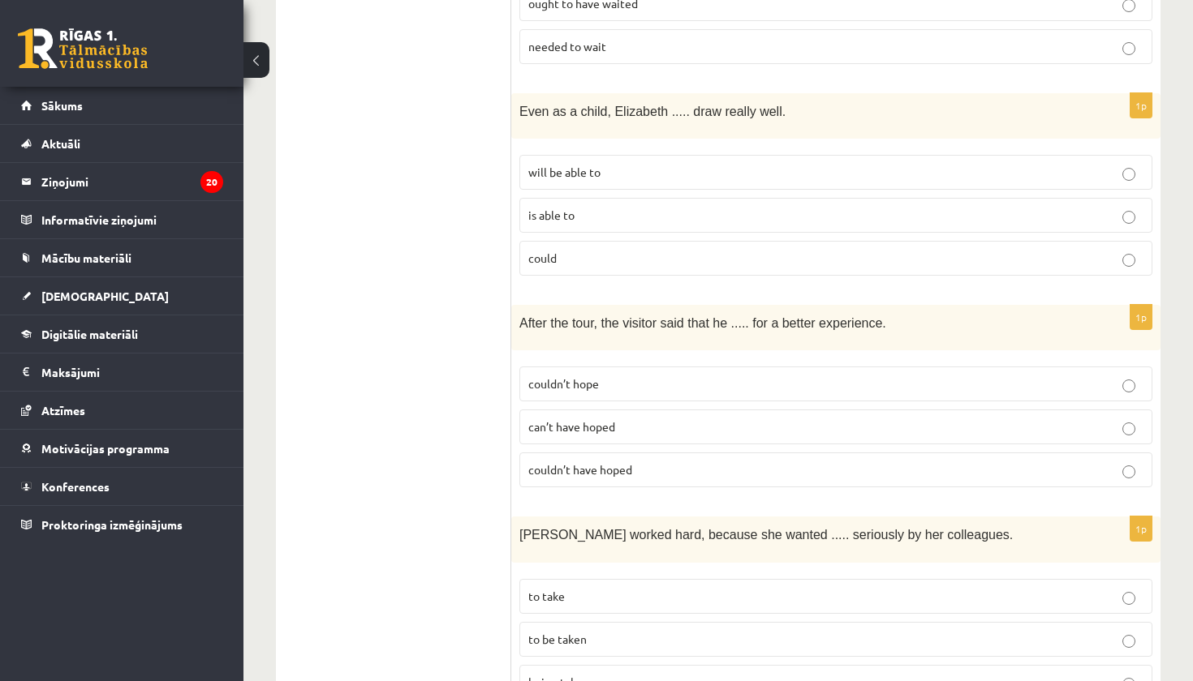
scroll to position [4034, 0]
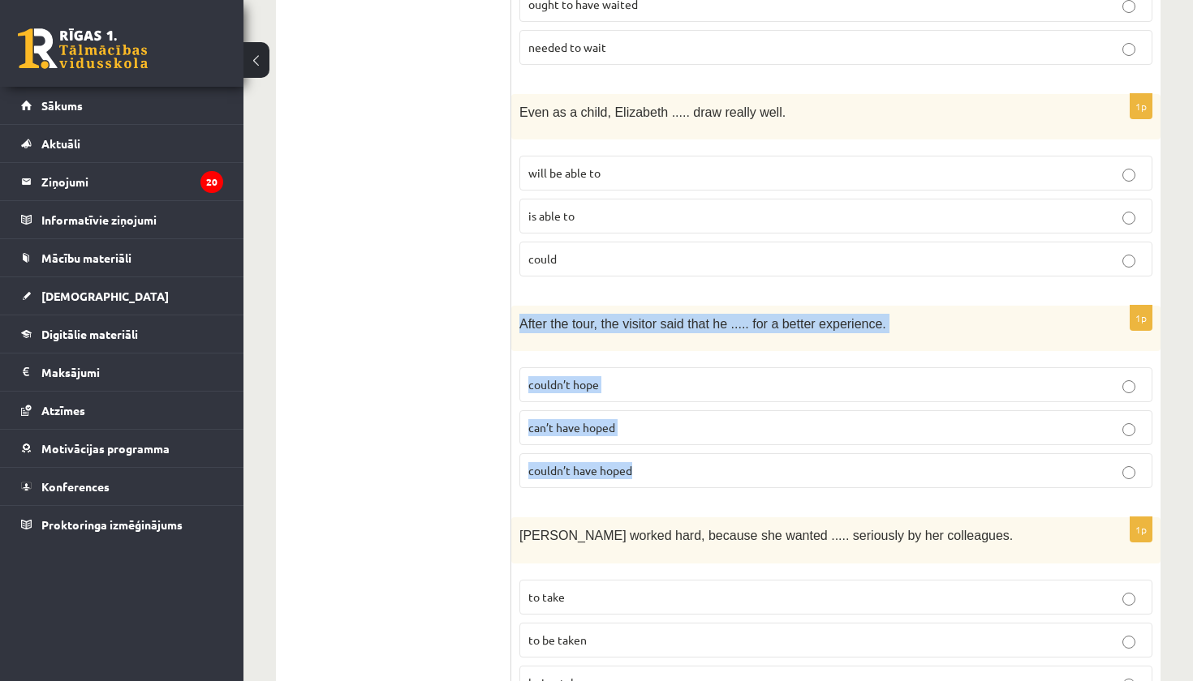
drag, startPoint x: 518, startPoint y: 244, endPoint x: 614, endPoint y: 402, distance: 184.9
click at [614, 402] on div "1p After the tour, the visitor said that he ..... for a better experience. coul…" at bounding box center [835, 404] width 649 height 196
copy div "After the tour, the visitor said that he ..... for a better experience. couldn’…"
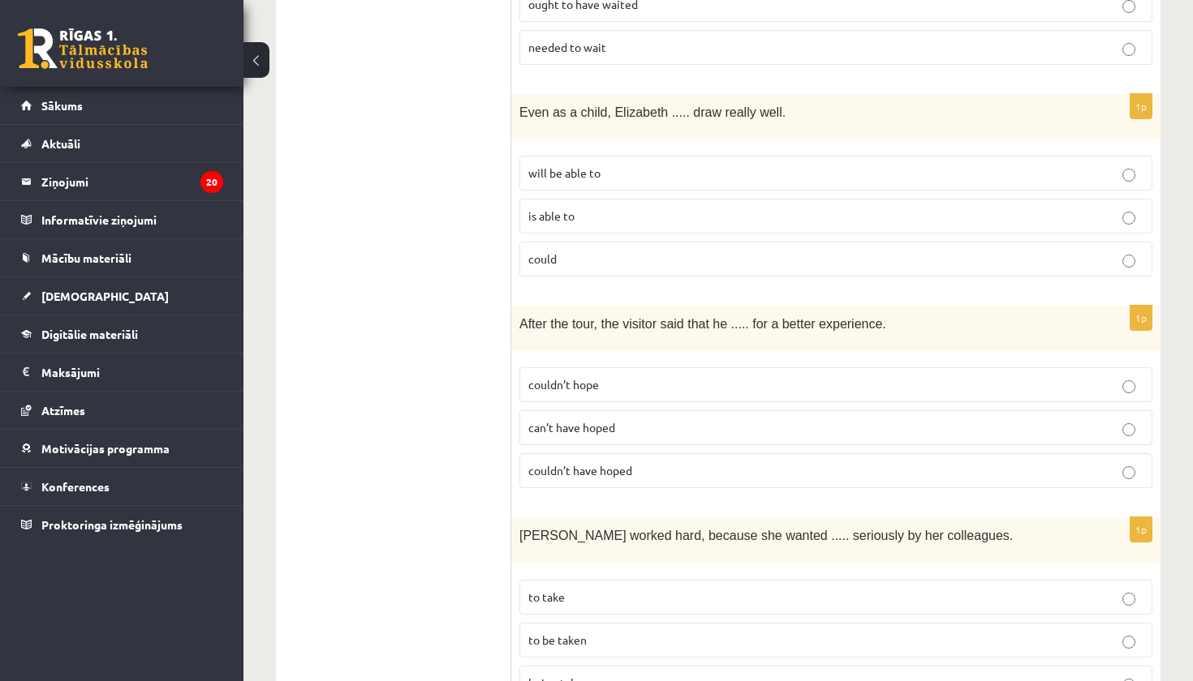
click at [789, 462] on p "couldn’t have hoped" at bounding box center [835, 470] width 615 height 17
click at [608, 631] on p "to be taken" at bounding box center [835, 639] width 615 height 17
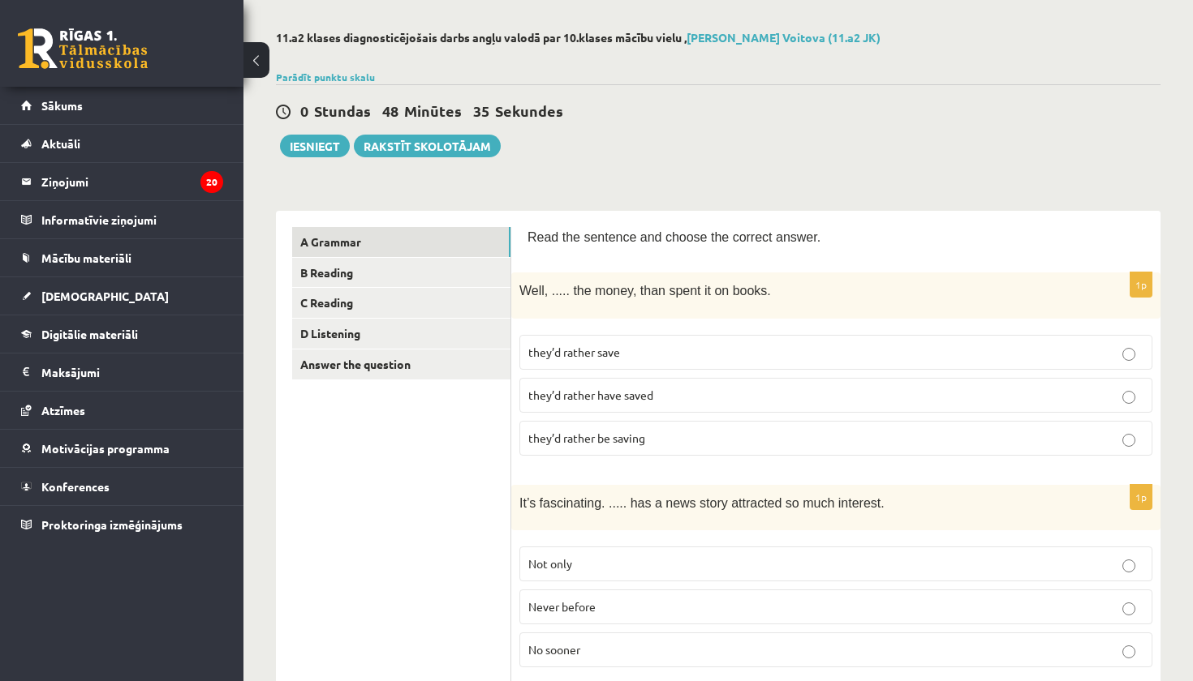
scroll to position [110, 0]
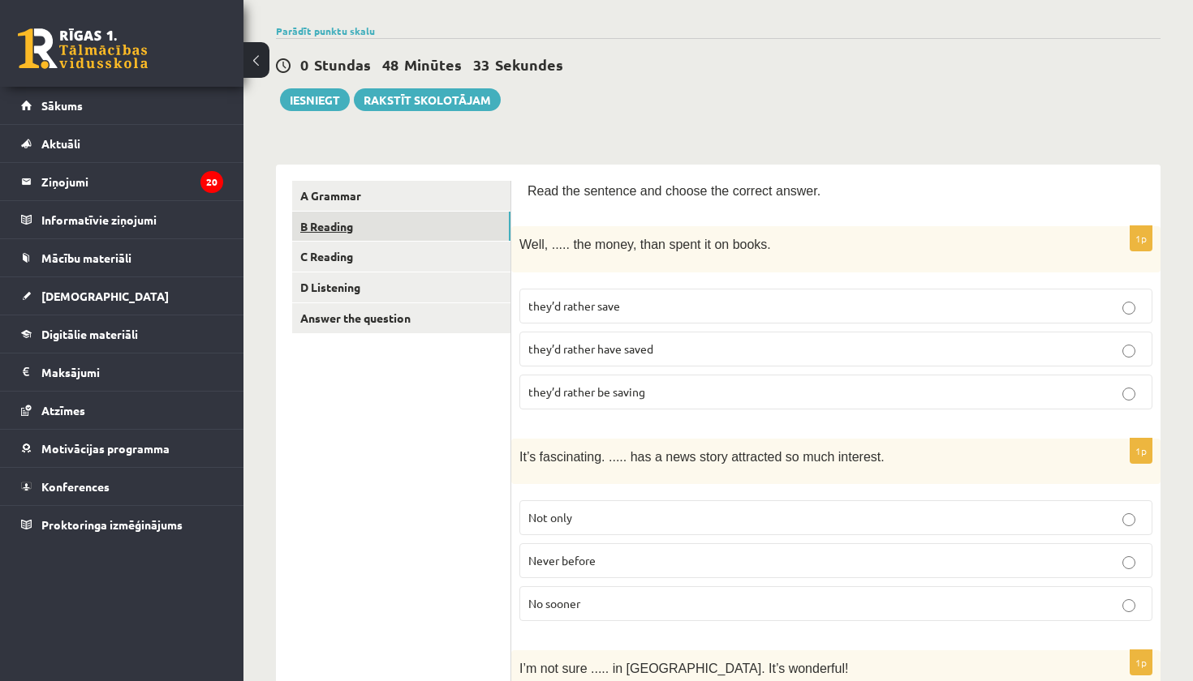
click at [342, 229] on link "B Reading" at bounding box center [401, 227] width 218 height 30
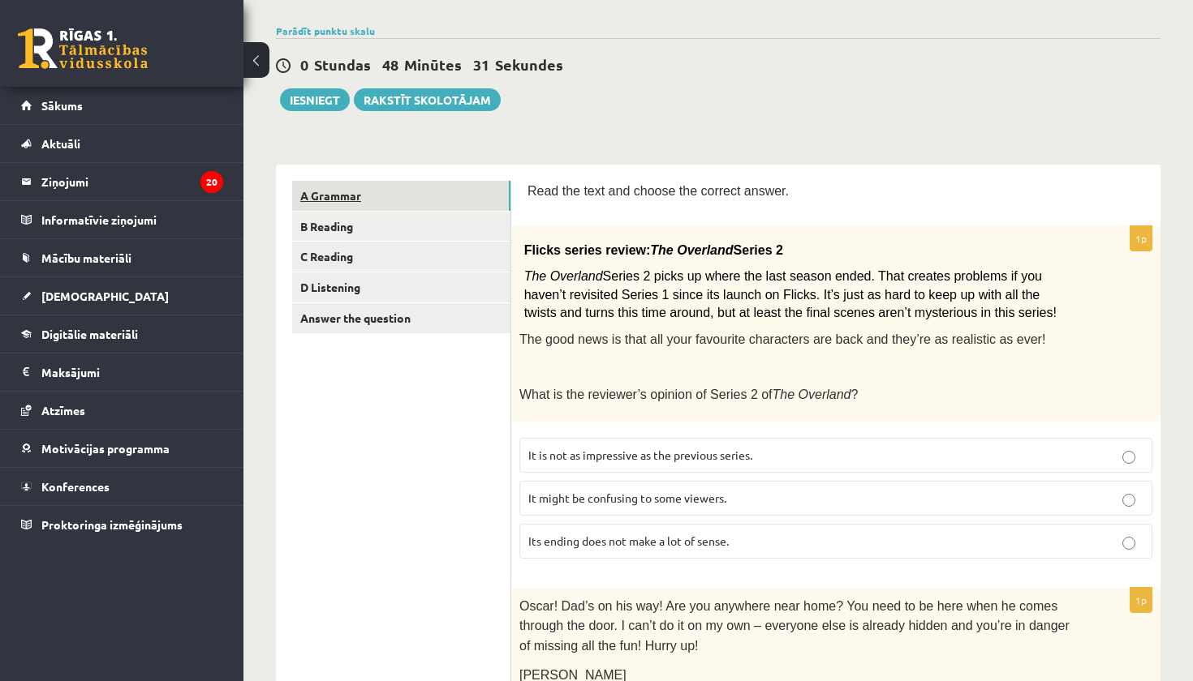
click at [337, 195] on link "A Grammar" at bounding box center [401, 196] width 218 height 30
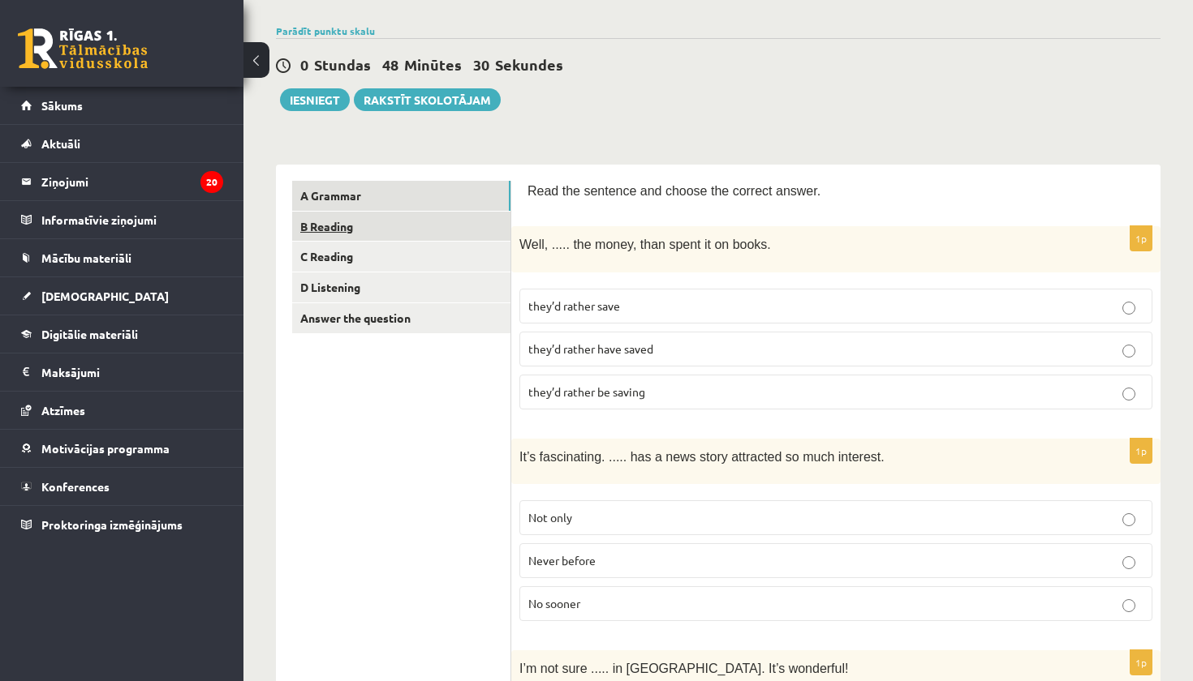
click at [319, 226] on link "B Reading" at bounding box center [401, 227] width 218 height 30
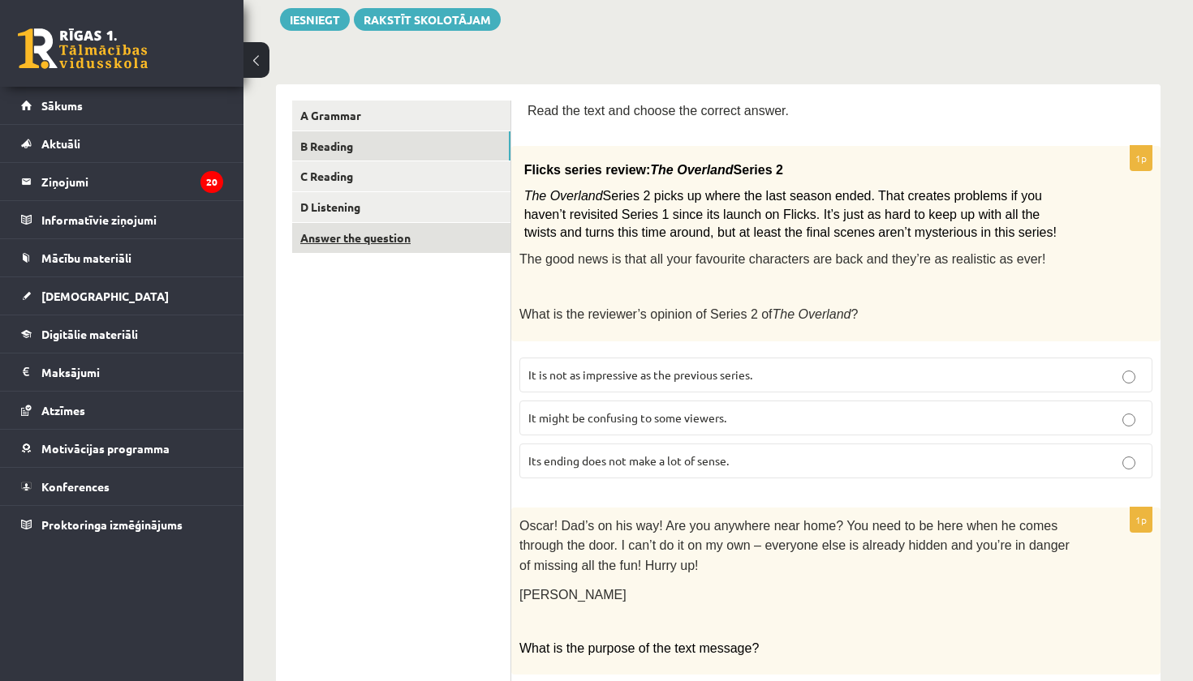
scroll to position [191, 0]
click at [571, 368] on span "It is not as impressive as the previous series." at bounding box center [640, 375] width 224 height 15
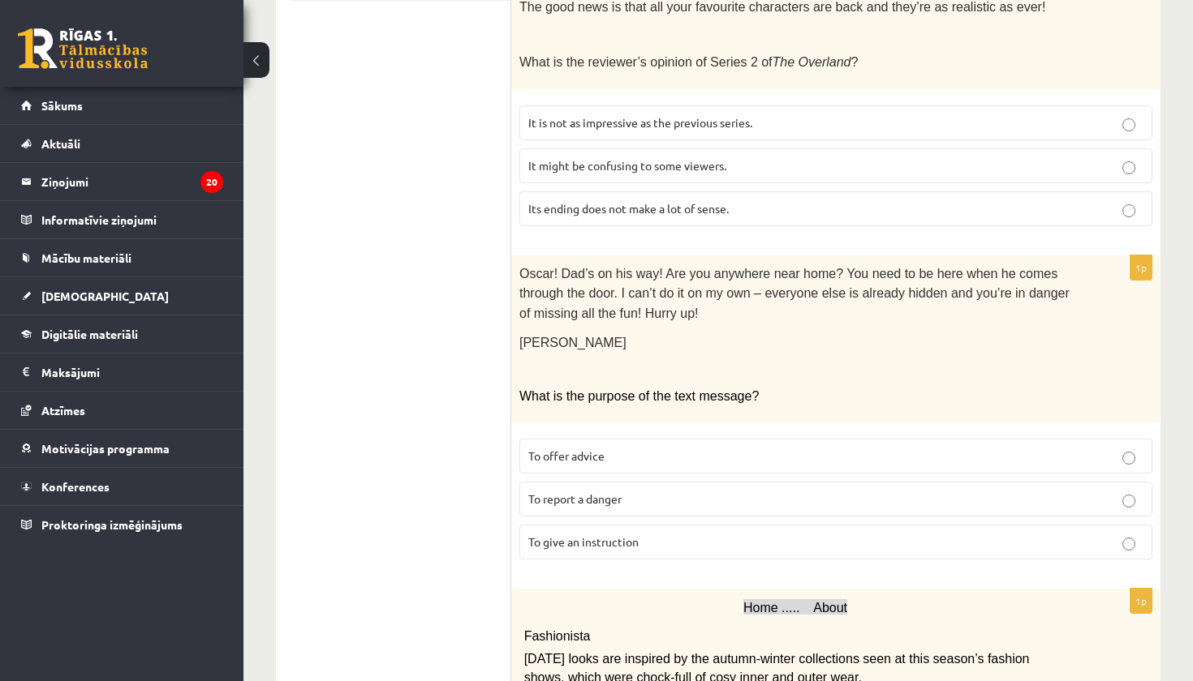
scroll to position [445, 0]
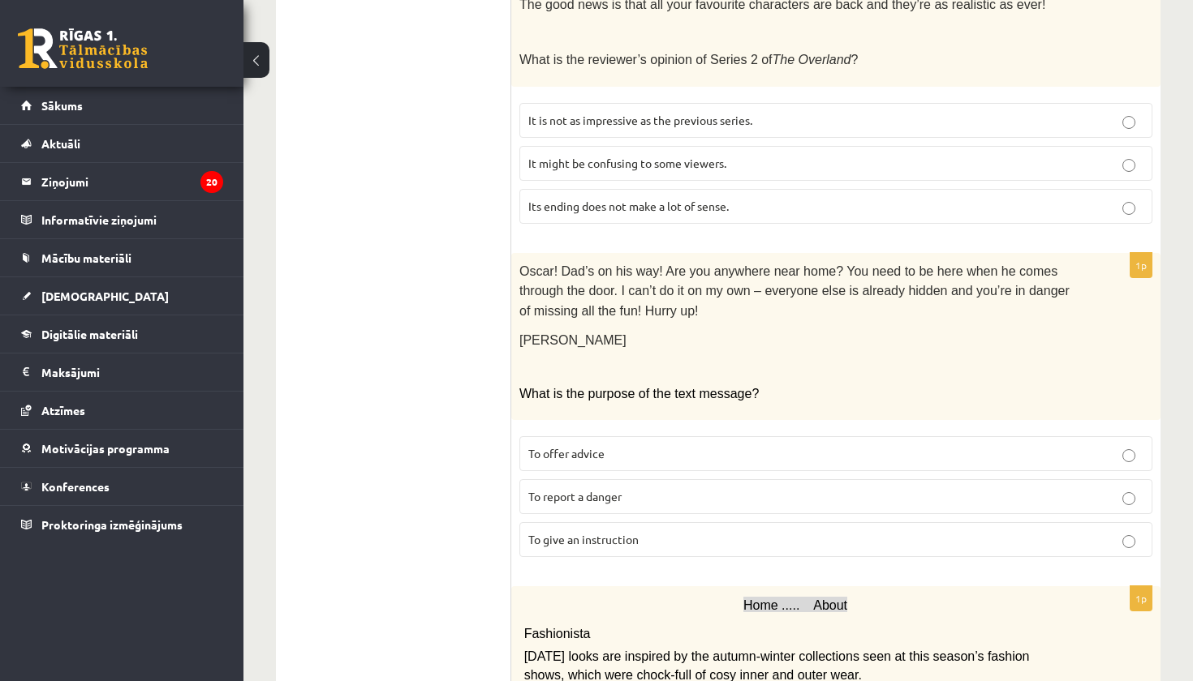
click at [596, 535] on p "To give an instruction" at bounding box center [835, 539] width 615 height 17
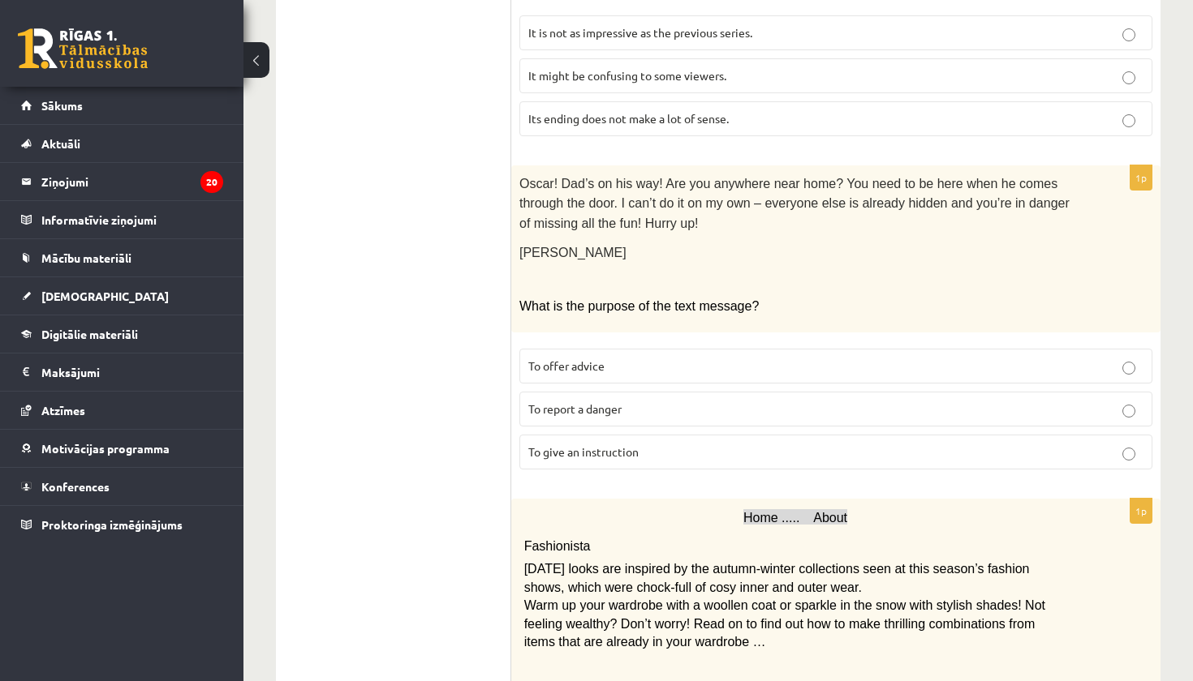
scroll to position [534, 0]
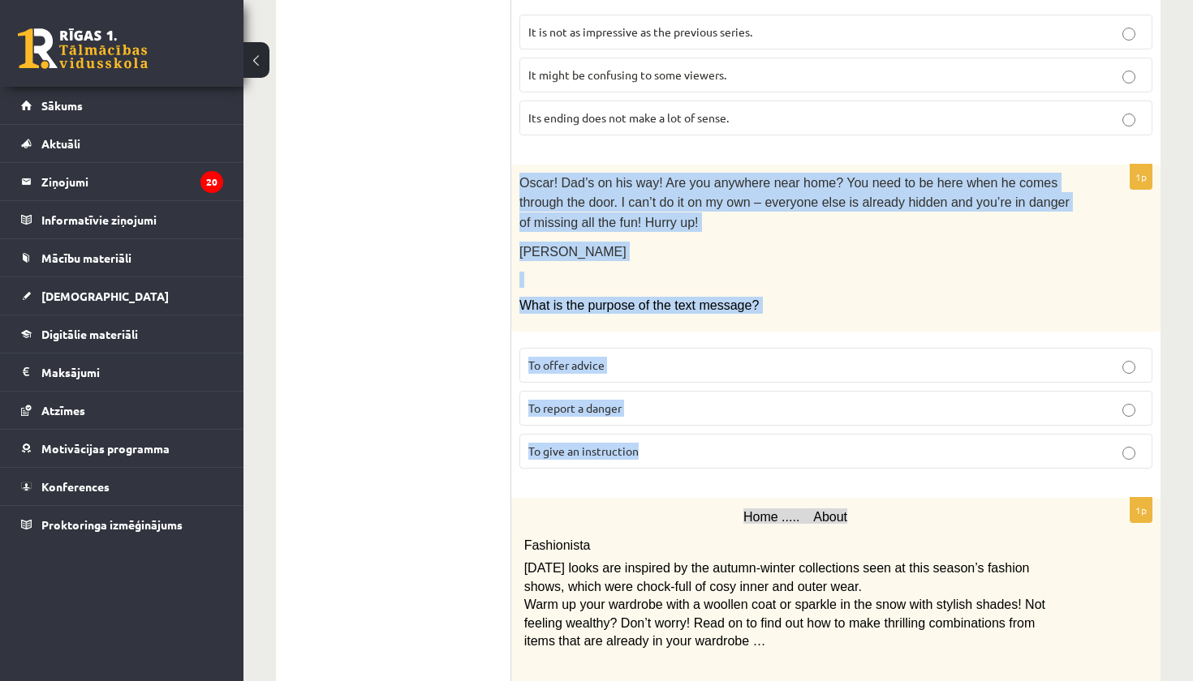
drag, startPoint x: 519, startPoint y: 174, endPoint x: 595, endPoint y: 445, distance: 281.5
click at [595, 445] on div "1p Oscar! Dad’s on his way! Are you anywhere near home? You need to be here whe…" at bounding box center [835, 323] width 649 height 317
copy div "Oscar! Dad’s on his way! Are you anywhere near home? You need to be here when h…"
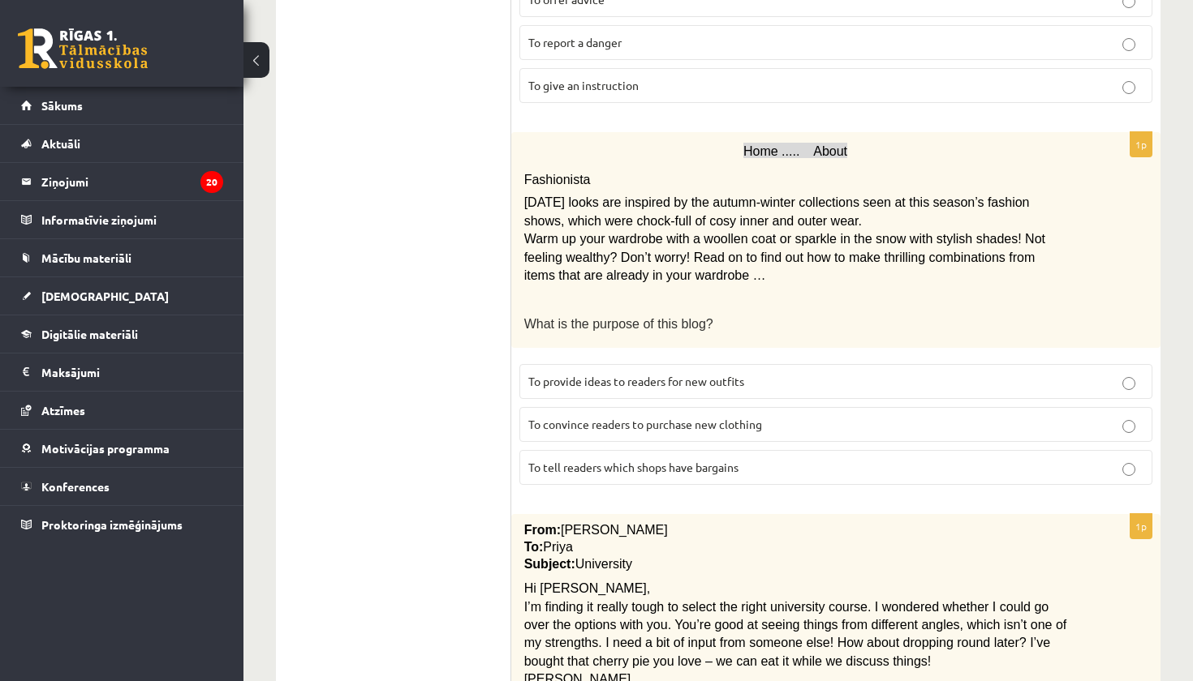
scroll to position [898, 0]
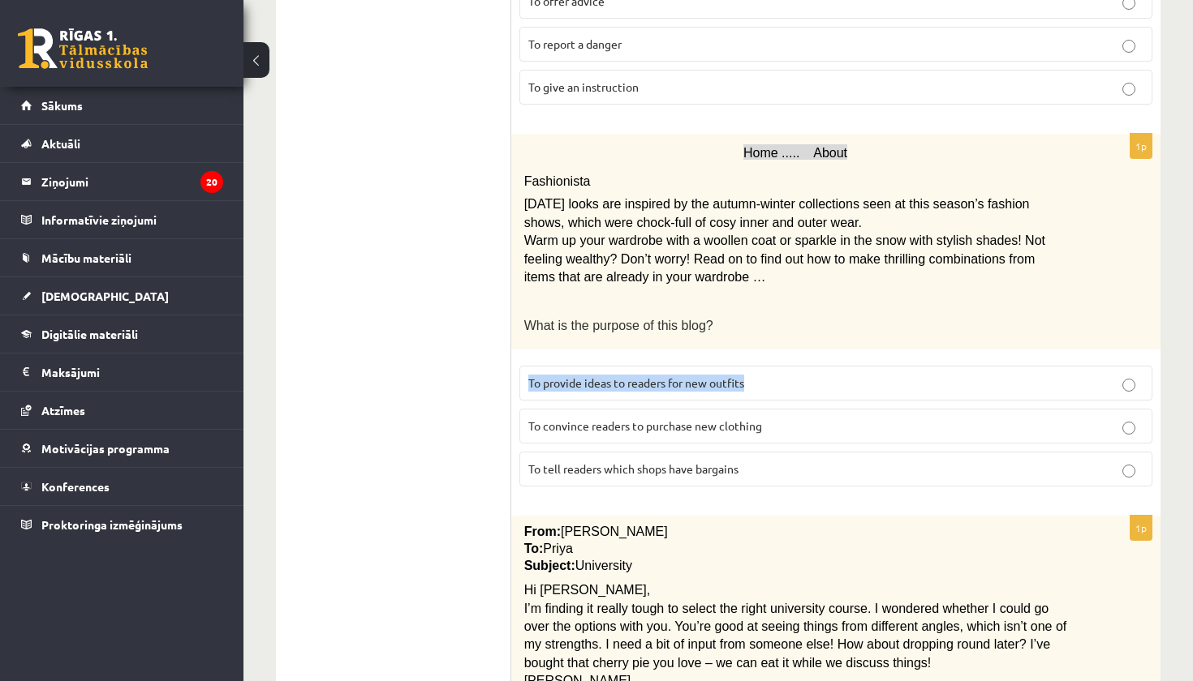
drag, startPoint x: 746, startPoint y: 363, endPoint x: 746, endPoint y: 349, distance: 13.8
click at [746, 366] on label "To provide ideas to readers for new outfits" at bounding box center [835, 383] width 633 height 35
click at [484, 374] on ul "A Grammar B Reading C Reading D Listening Answer the question" at bounding box center [401, 521] width 219 height 2256
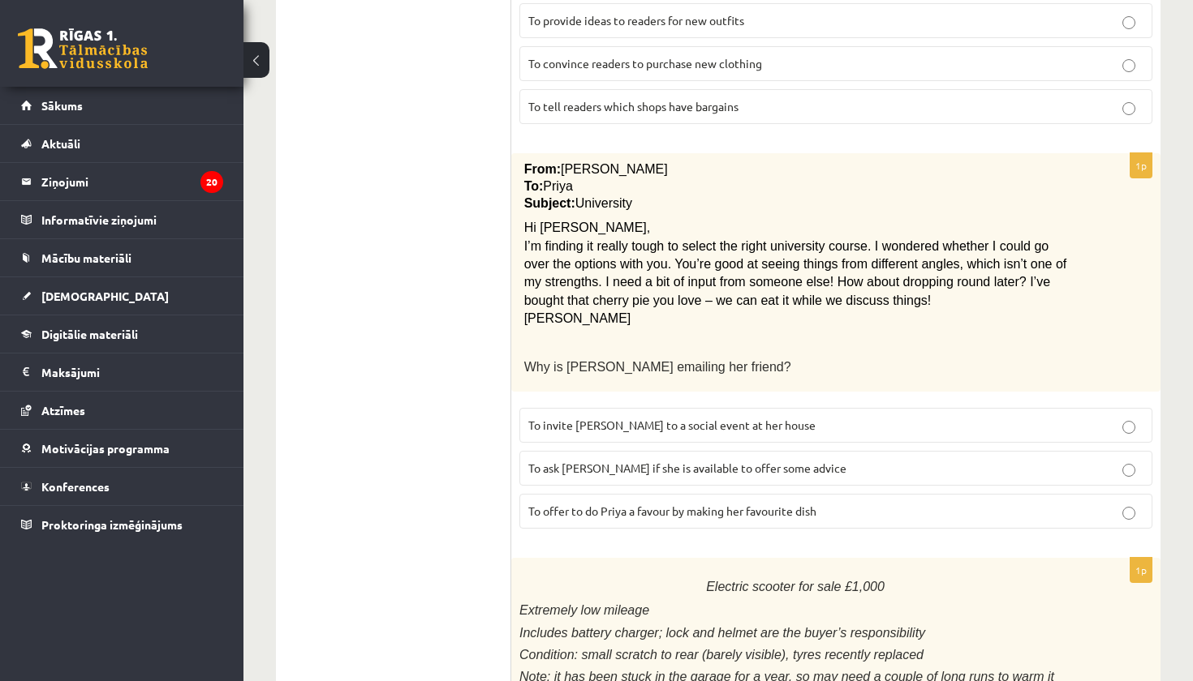
scroll to position [1262, 0]
click at [771, 459] on span "To ask Priya if she is available to offer some advice" at bounding box center [687, 466] width 318 height 15
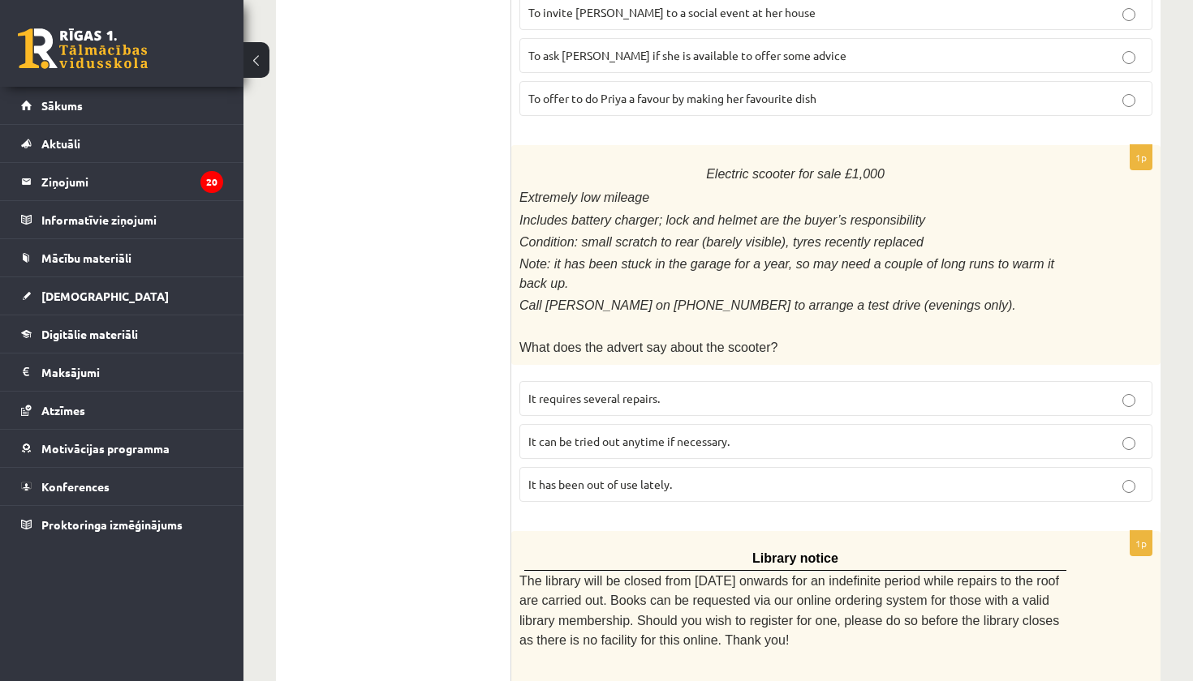
scroll to position [1678, 0]
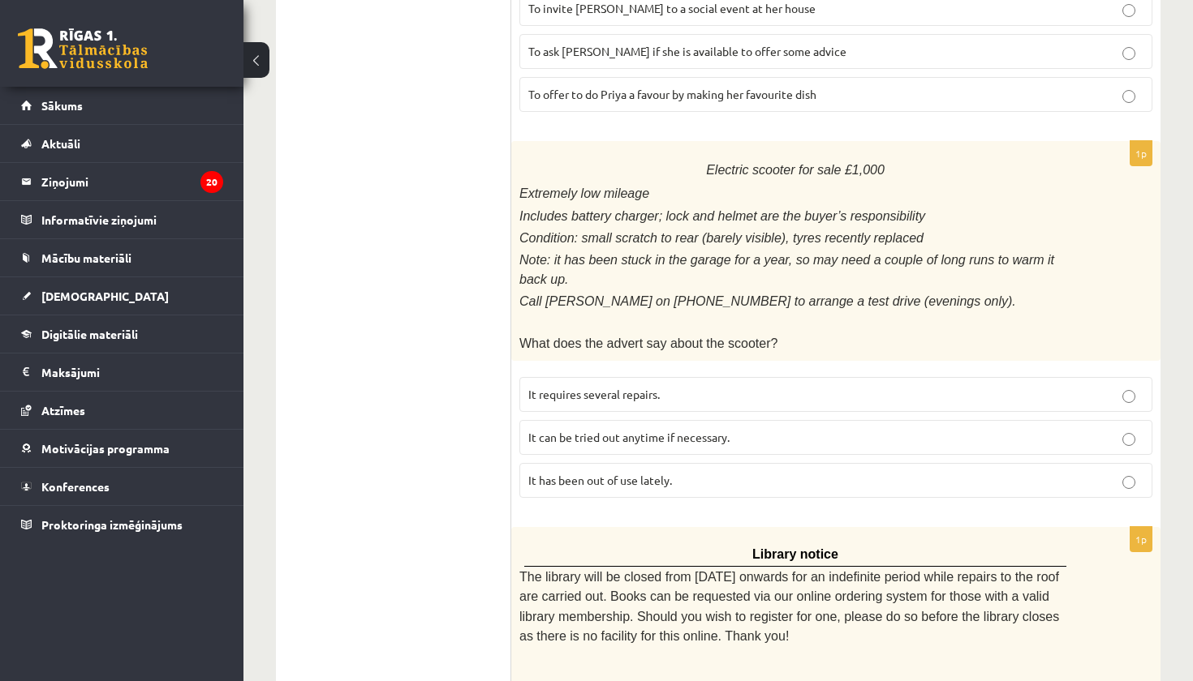
click at [754, 472] on p "It has been out of use lately." at bounding box center [835, 480] width 615 height 17
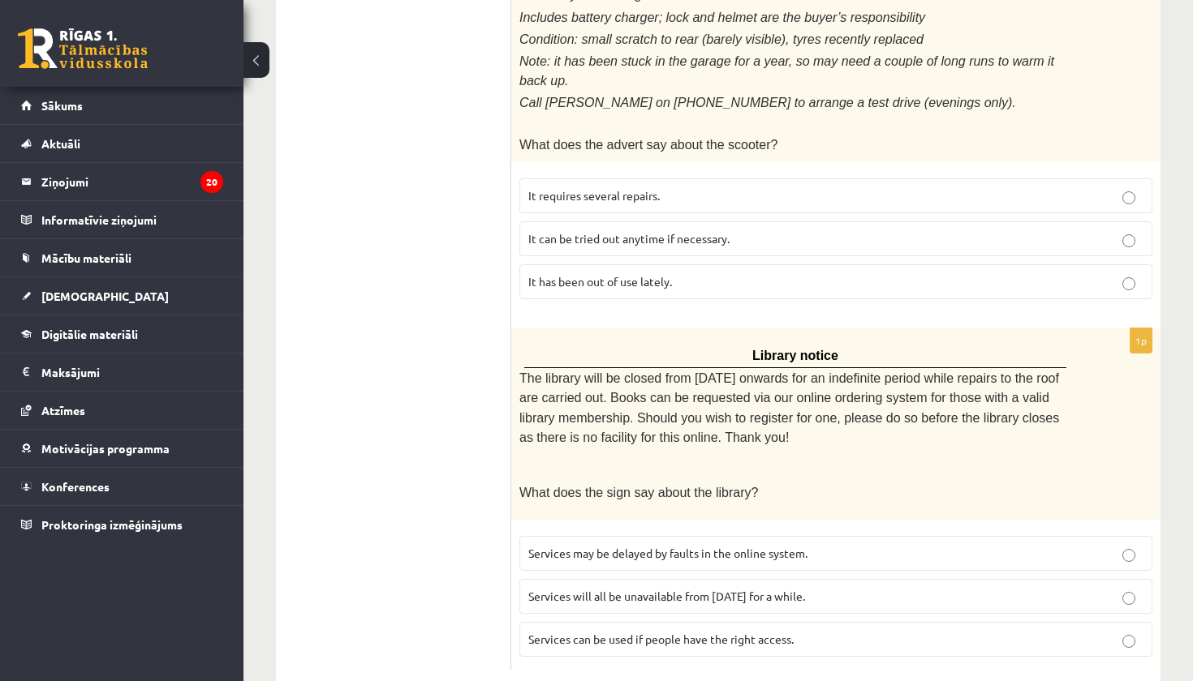
scroll to position [1876, 0]
click at [746, 580] on label "Services will all be unavailable from Monday for a while." at bounding box center [835, 597] width 633 height 35
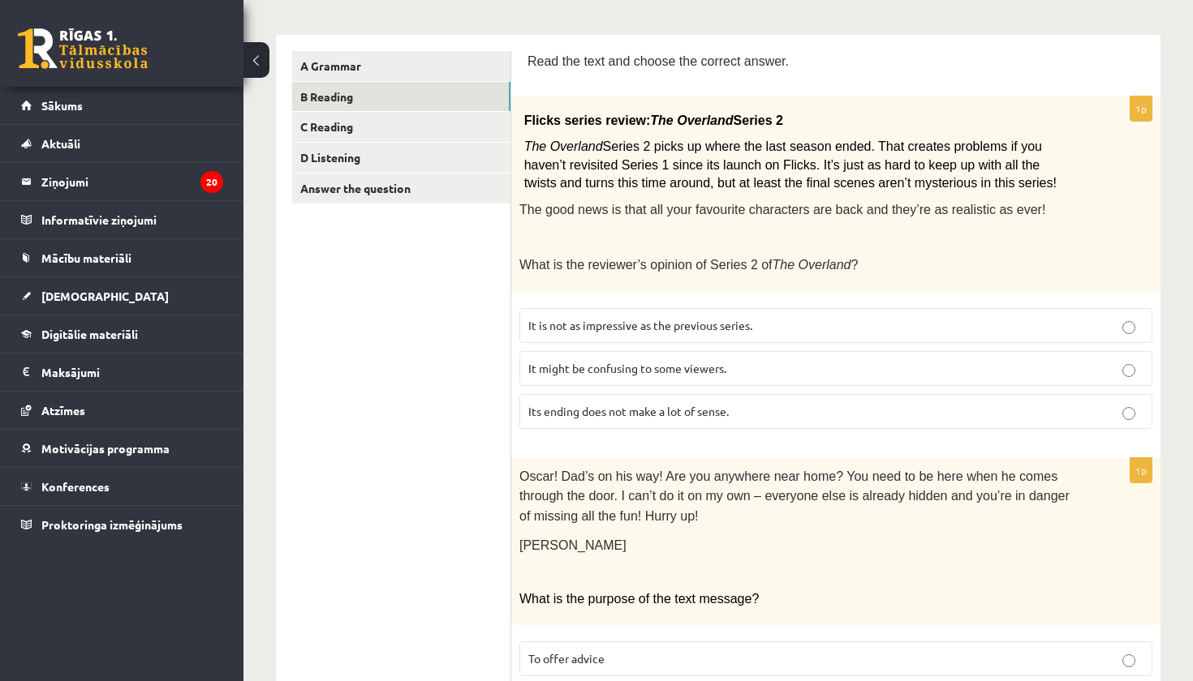
scroll to position [234, 0]
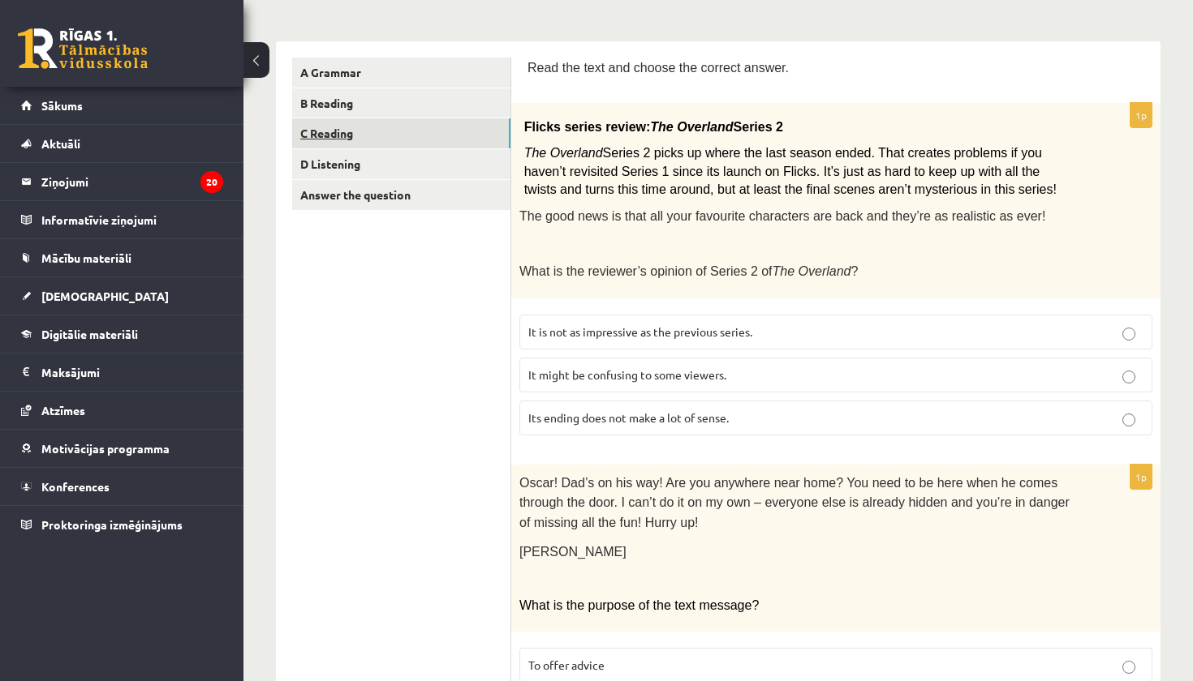
click at [350, 132] on link "C Reading" at bounding box center [401, 133] width 218 height 30
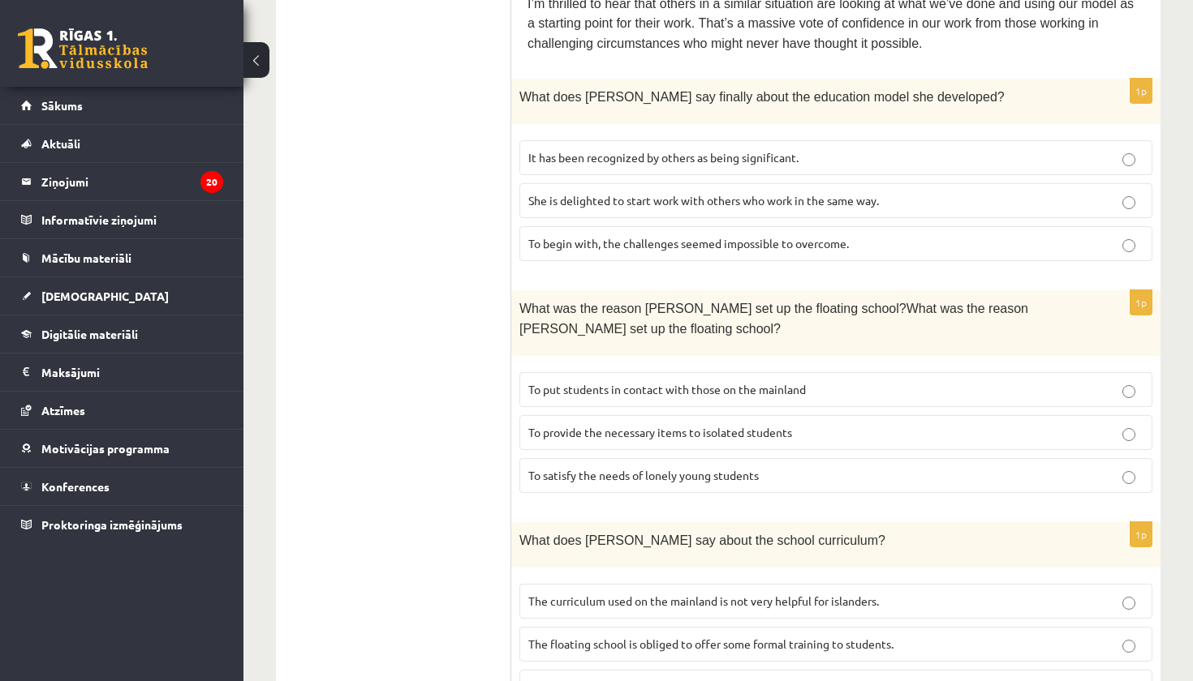
scroll to position [902, 0]
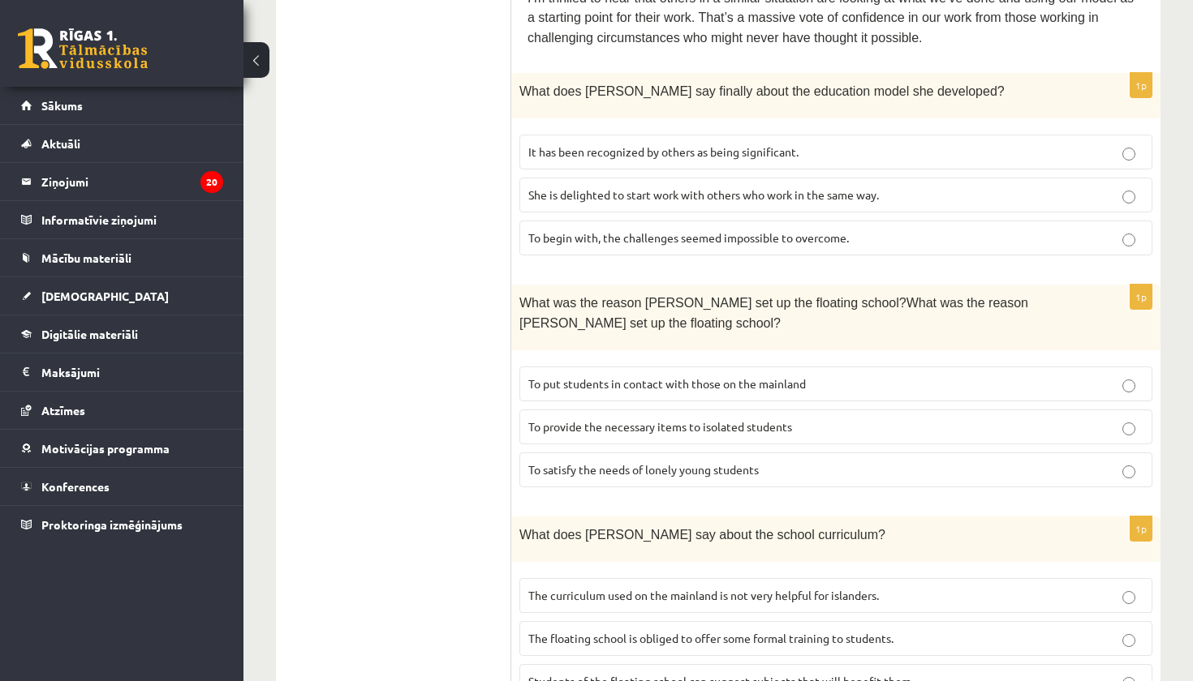
click at [617, 419] on span "To provide the necessary items to isolated students" at bounding box center [660, 426] width 264 height 15
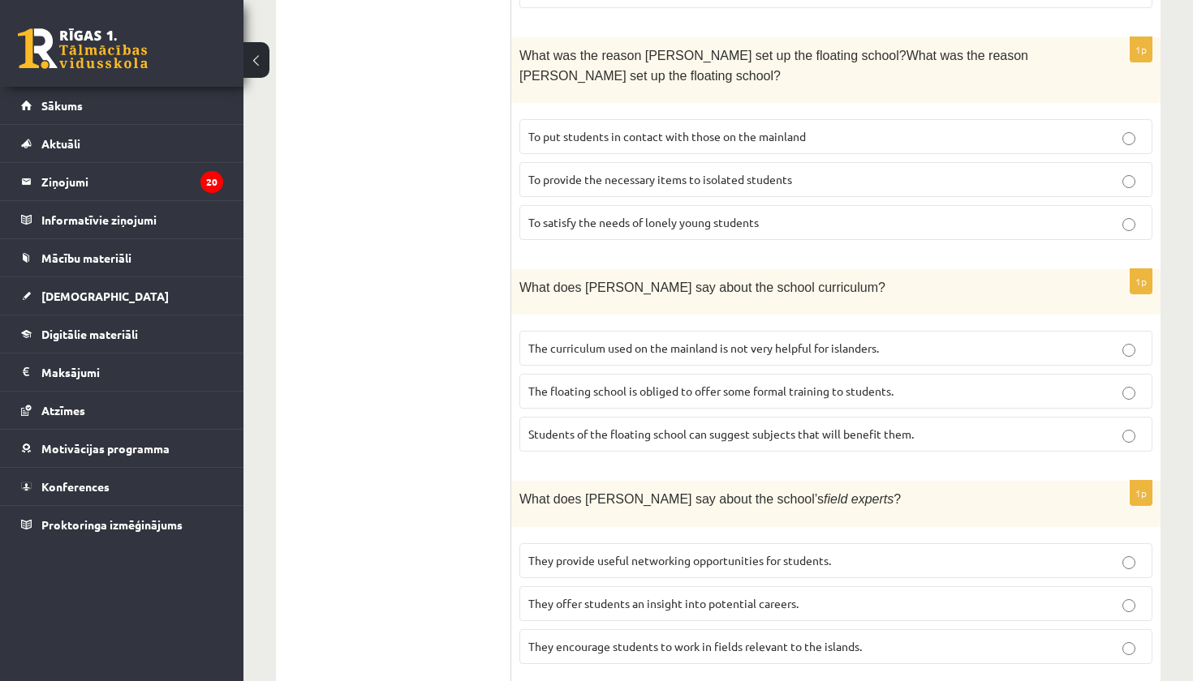
scroll to position [1156, 0]
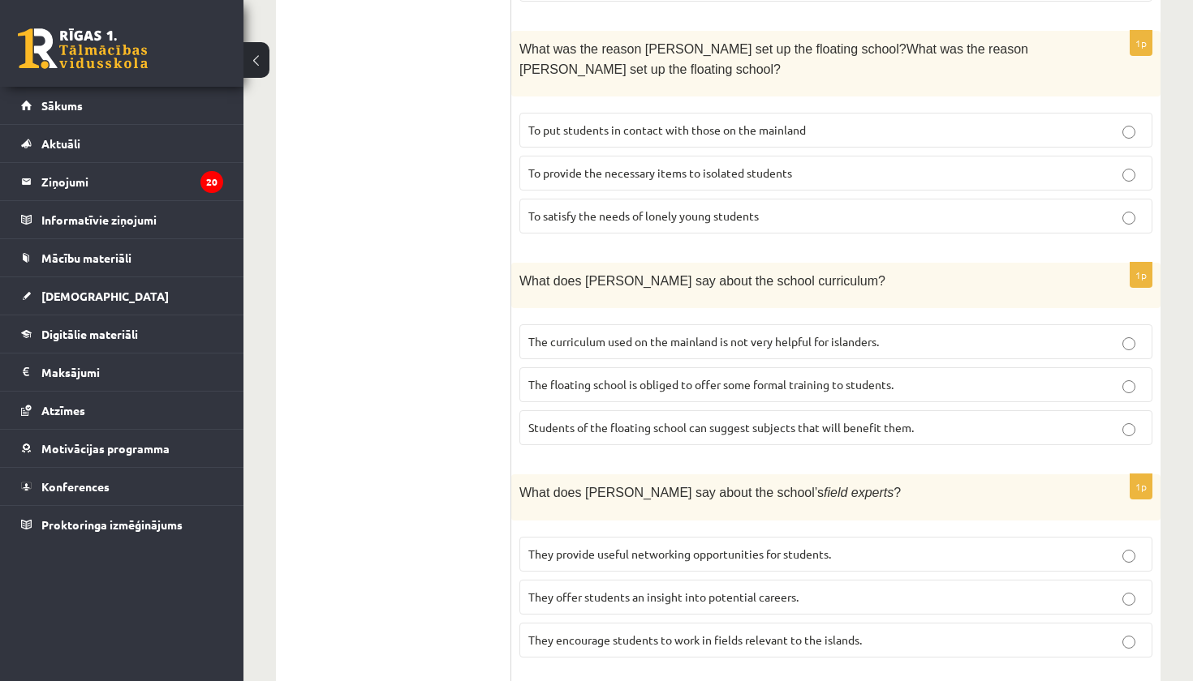
click at [772, 420] on span "Students of the floating school can suggest subjects that will benefit them." at bounding box center [720, 427] width 385 height 15
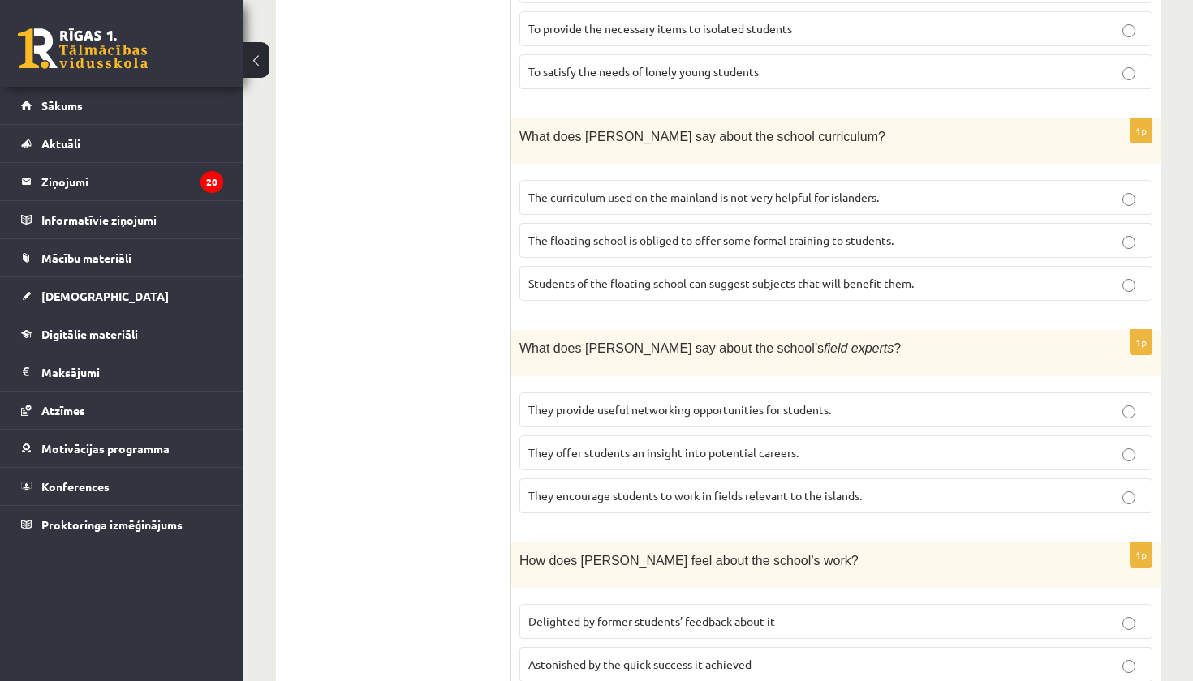
scroll to position [1303, 0]
drag, startPoint x: 762, startPoint y: 411, endPoint x: 475, endPoint y: 339, distance: 296.1
click at [626, 433] on label "They offer students an insight into potential careers." at bounding box center [835, 450] width 633 height 35
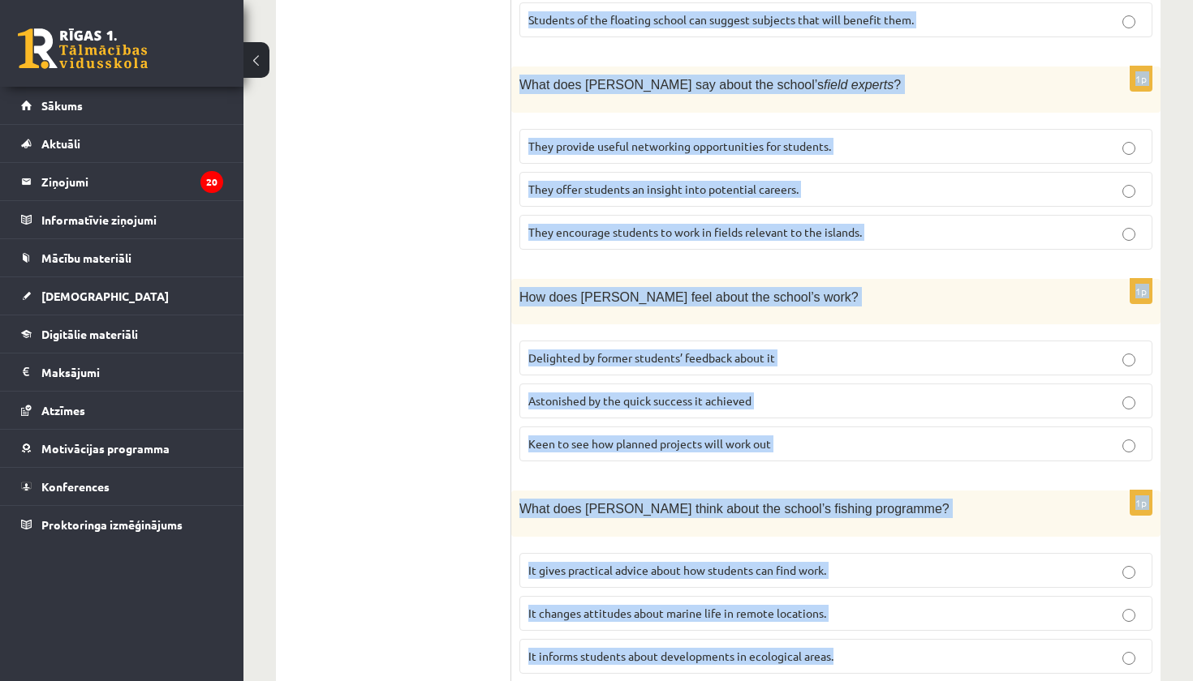
scroll to position [1587, 0]
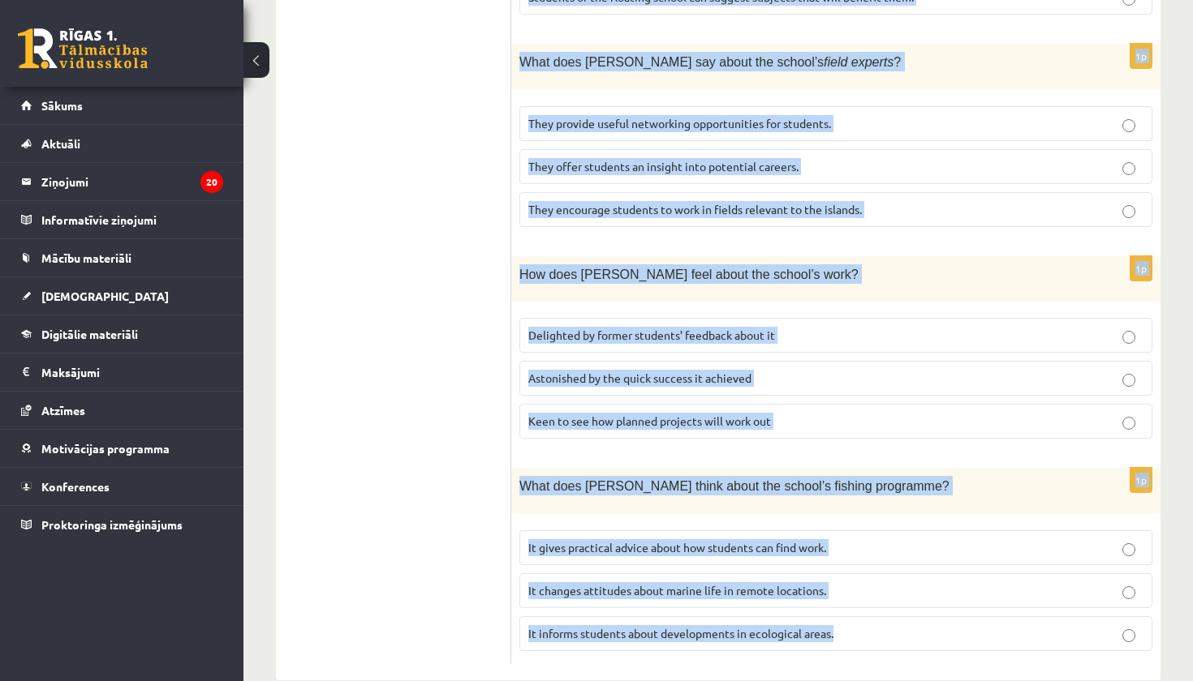
drag, startPoint x: 527, startPoint y: 92, endPoint x: 608, endPoint y: 681, distance: 593.7
drag, startPoint x: 523, startPoint y: 302, endPoint x: 621, endPoint y: 681, distance: 391.2
copy form "Read the article about an unusual school and choose the correct answer for each…"
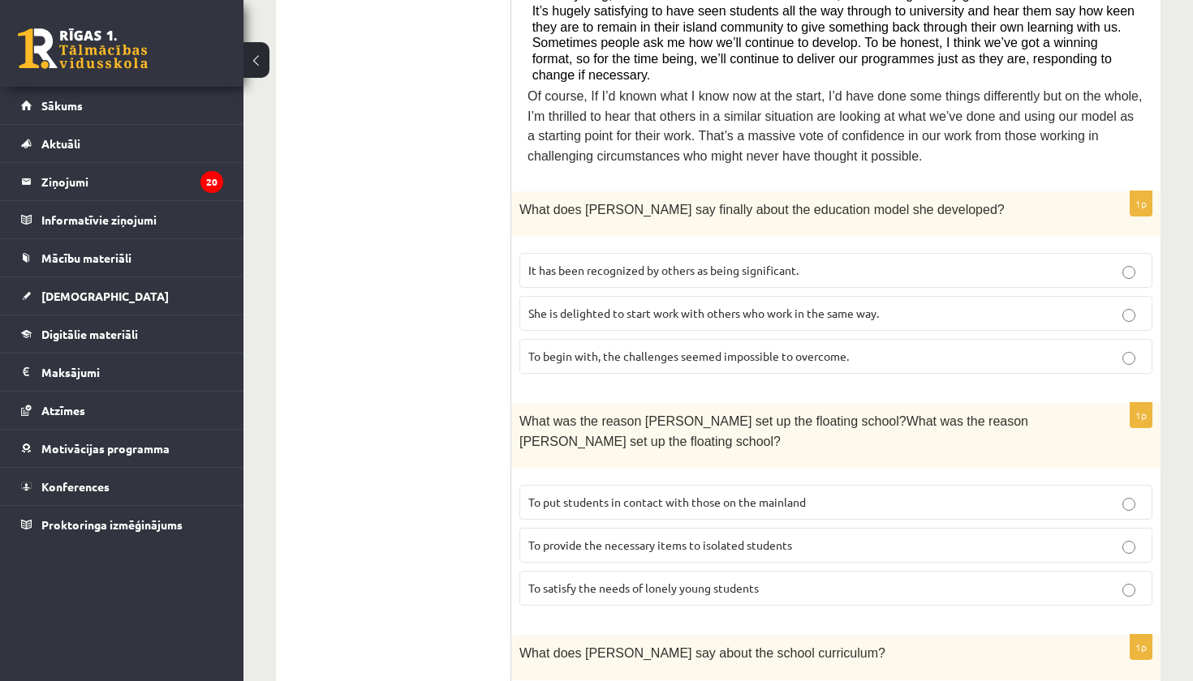
scroll to position [767, 0]
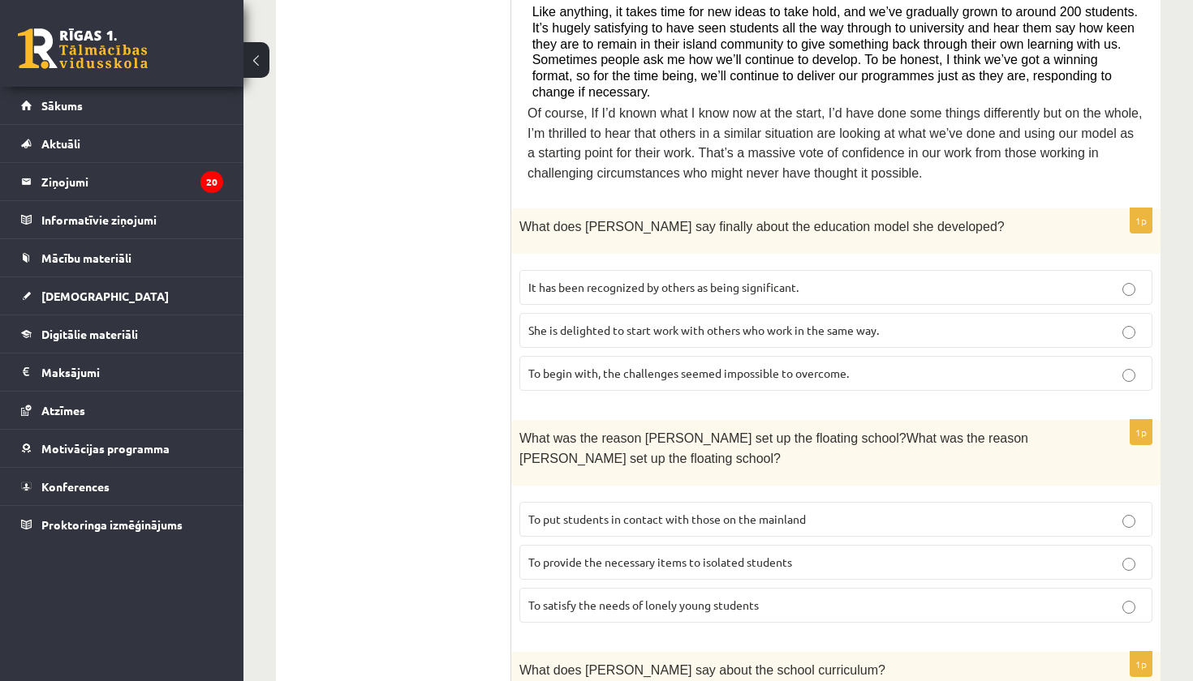
click at [740, 280] on span "It has been recognized by others as being significant." at bounding box center [663, 287] width 270 height 15
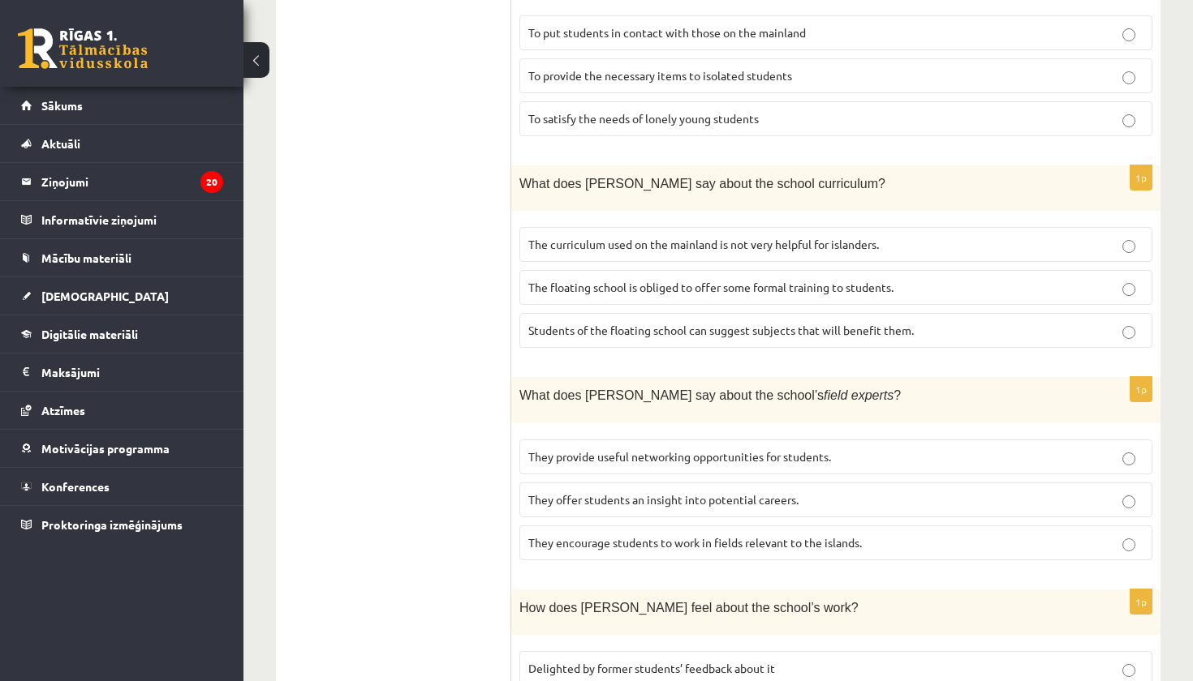
scroll to position [1254, 0]
click at [906, 226] on label "The curriculum used on the mainland is not very helpful for islanders." at bounding box center [835, 243] width 633 height 35
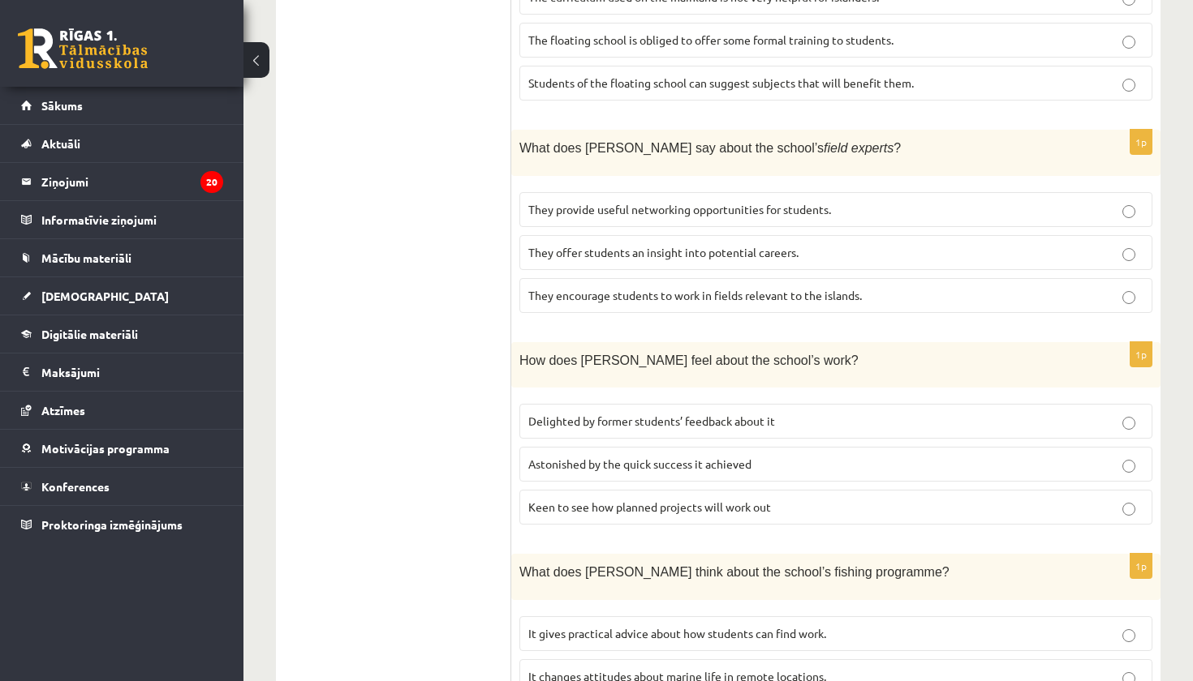
scroll to position [1540, 0]
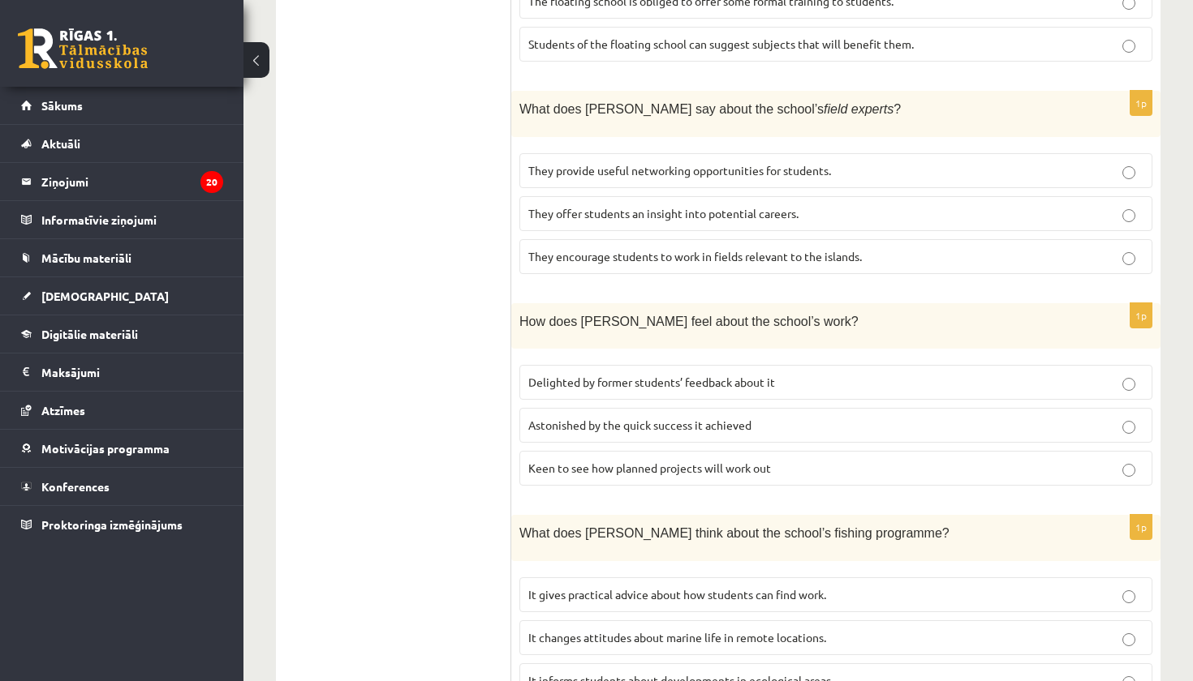
click at [837, 365] on label "Delighted by former students’ feedback about it" at bounding box center [835, 382] width 633 height 35
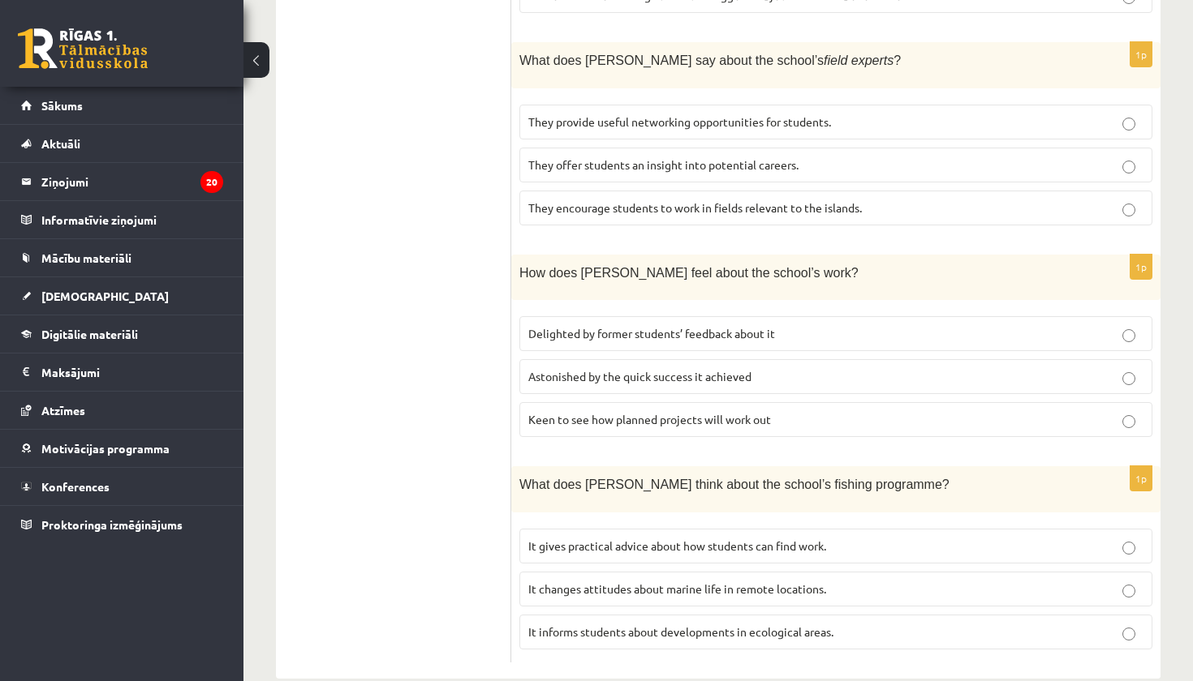
scroll to position [1587, 0]
click at [877, 626] on p "It informs students about developments in ecological areas." at bounding box center [835, 634] width 615 height 17
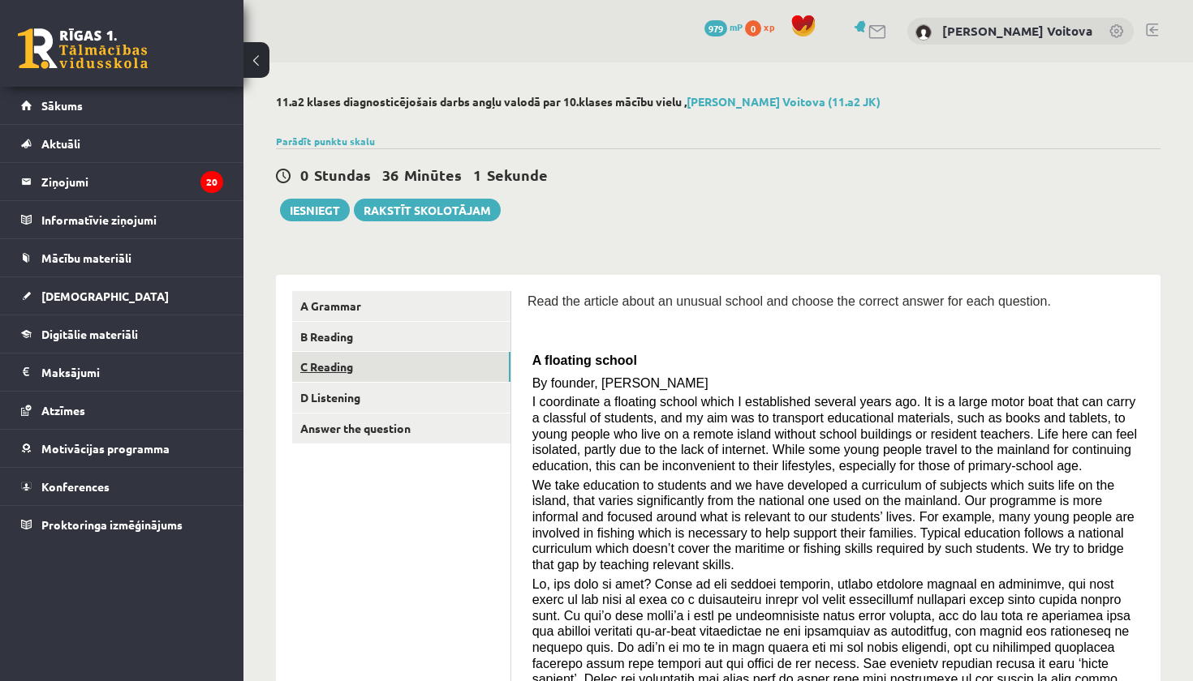
scroll to position [0, 0]
click at [341, 399] on link "D Listening" at bounding box center [401, 398] width 218 height 30
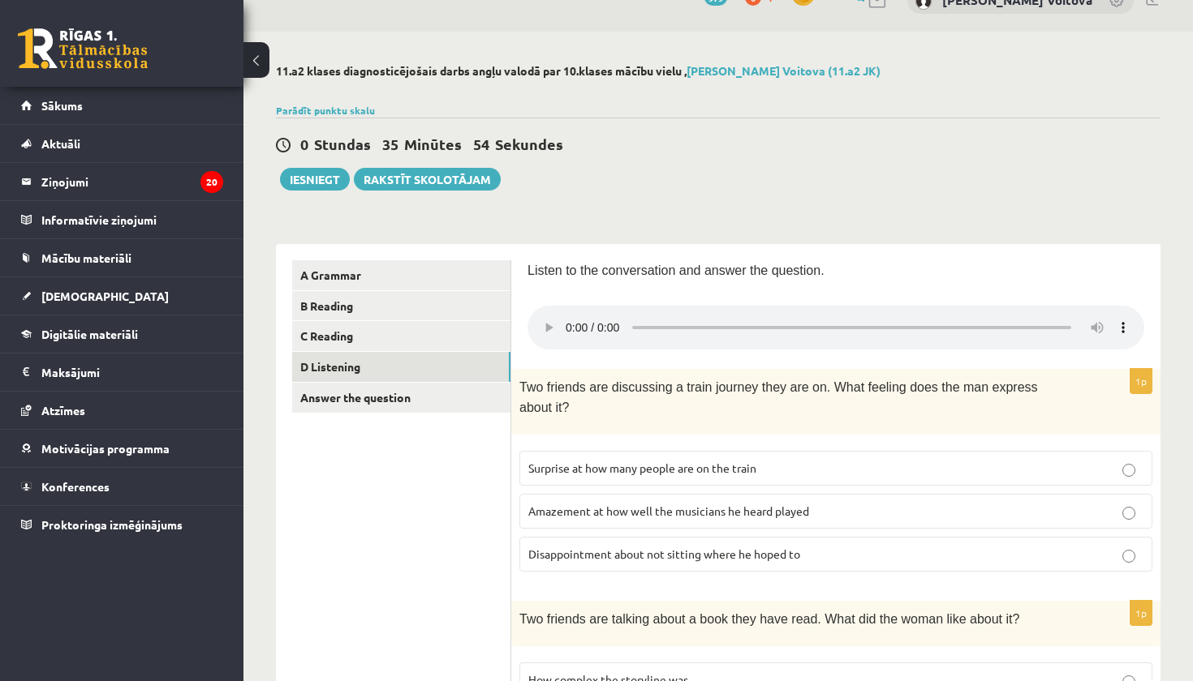
scroll to position [34, 0]
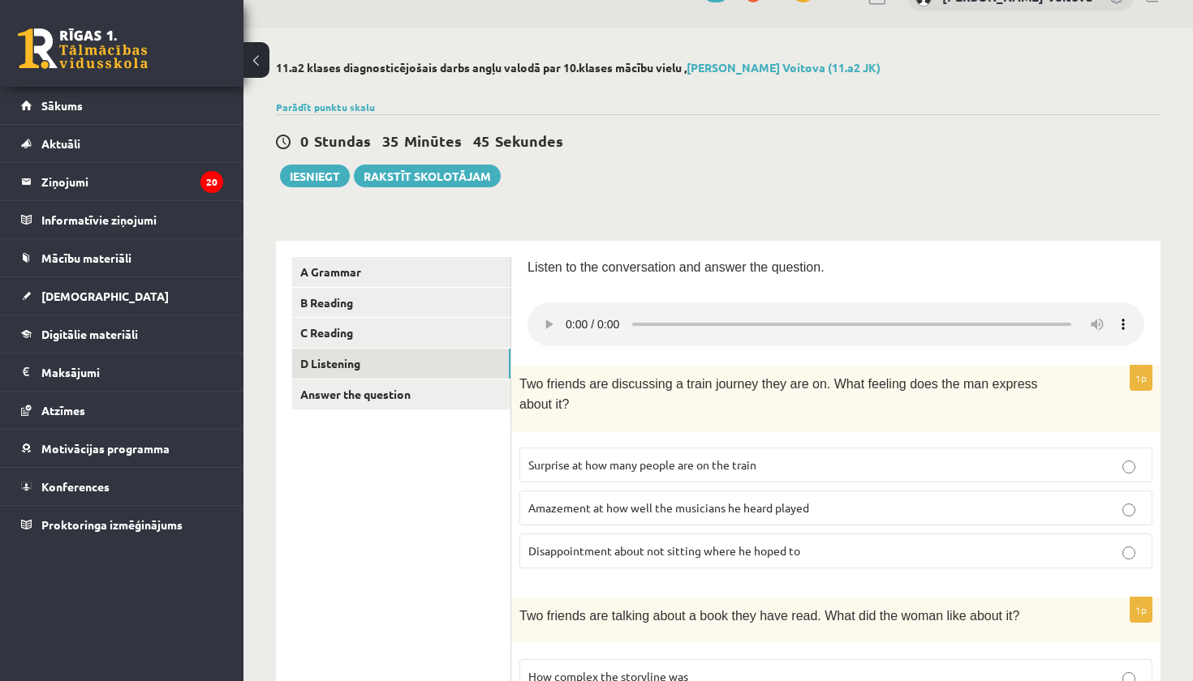
click at [569, 312] on audio at bounding box center [835, 325] width 617 height 44
click at [567, 315] on audio at bounding box center [835, 325] width 617 height 44
drag, startPoint x: 721, startPoint y: 316, endPoint x: 647, endPoint y: 321, distance: 74.8
click at [647, 321] on audio at bounding box center [835, 325] width 617 height 44
click at [570, 311] on audio at bounding box center [835, 325] width 617 height 44
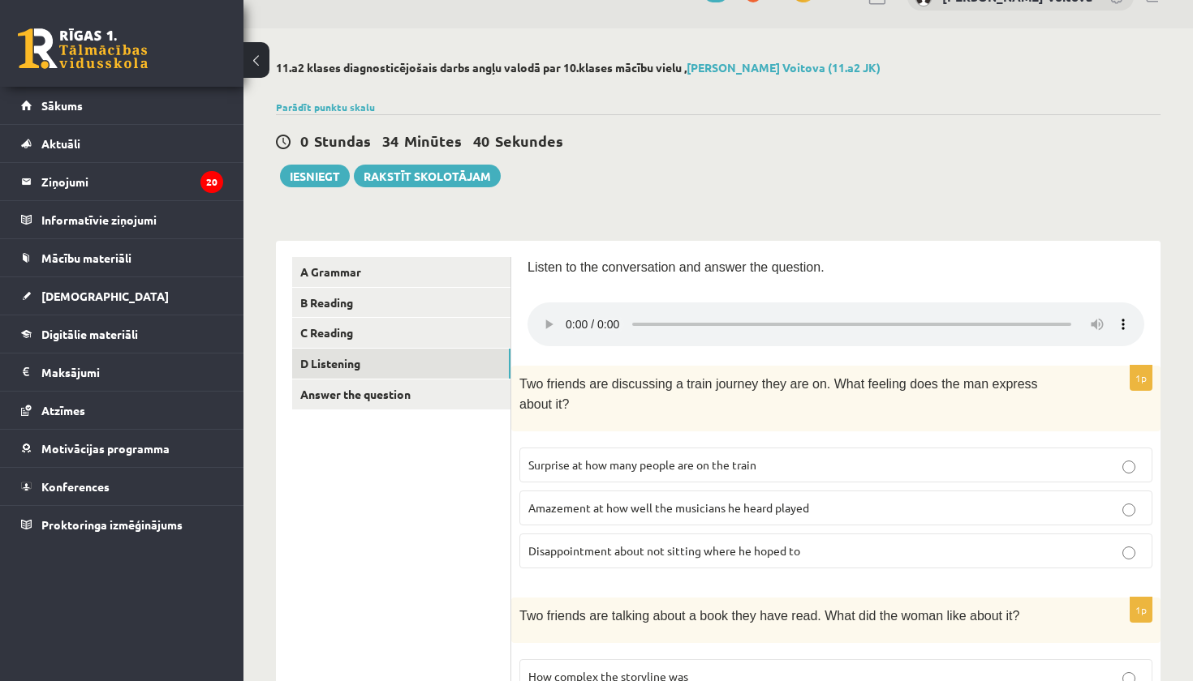
click at [570, 314] on audio at bounding box center [835, 325] width 617 height 44
drag, startPoint x: 649, startPoint y: 315, endPoint x: 604, endPoint y: 315, distance: 45.4
click at [604, 315] on audio at bounding box center [835, 325] width 617 height 44
click at [566, 313] on audio at bounding box center [835, 325] width 617 height 44
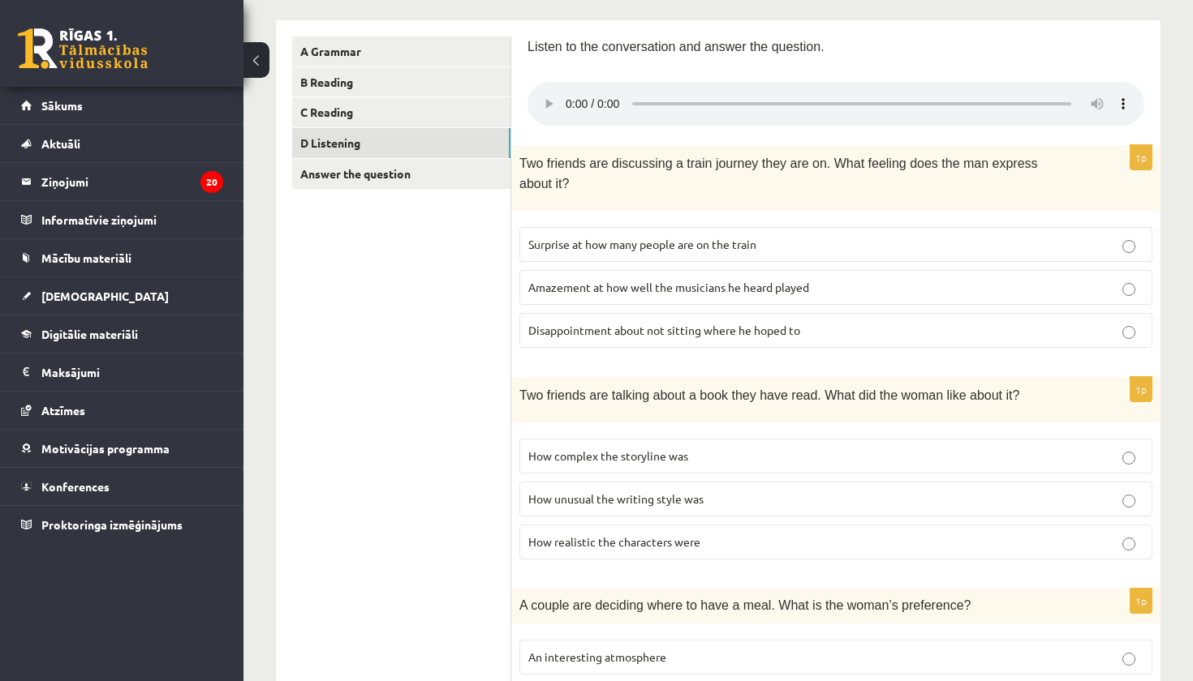
scroll to position [251, 0]
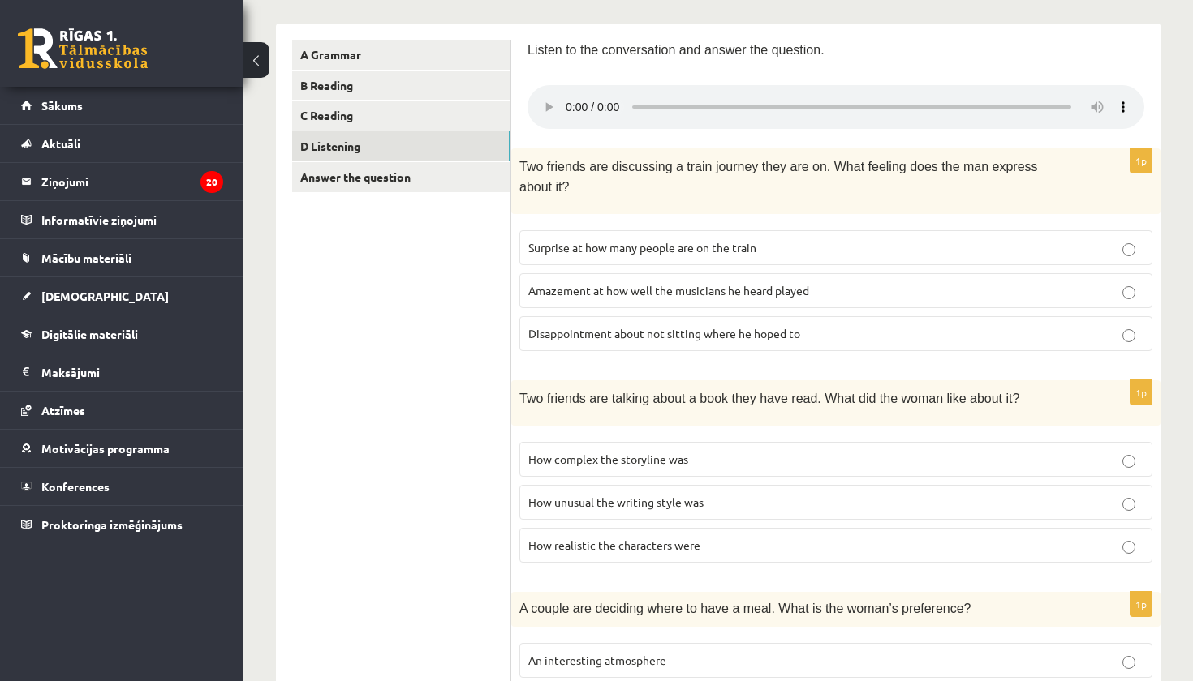
click at [566, 94] on audio at bounding box center [835, 107] width 617 height 44
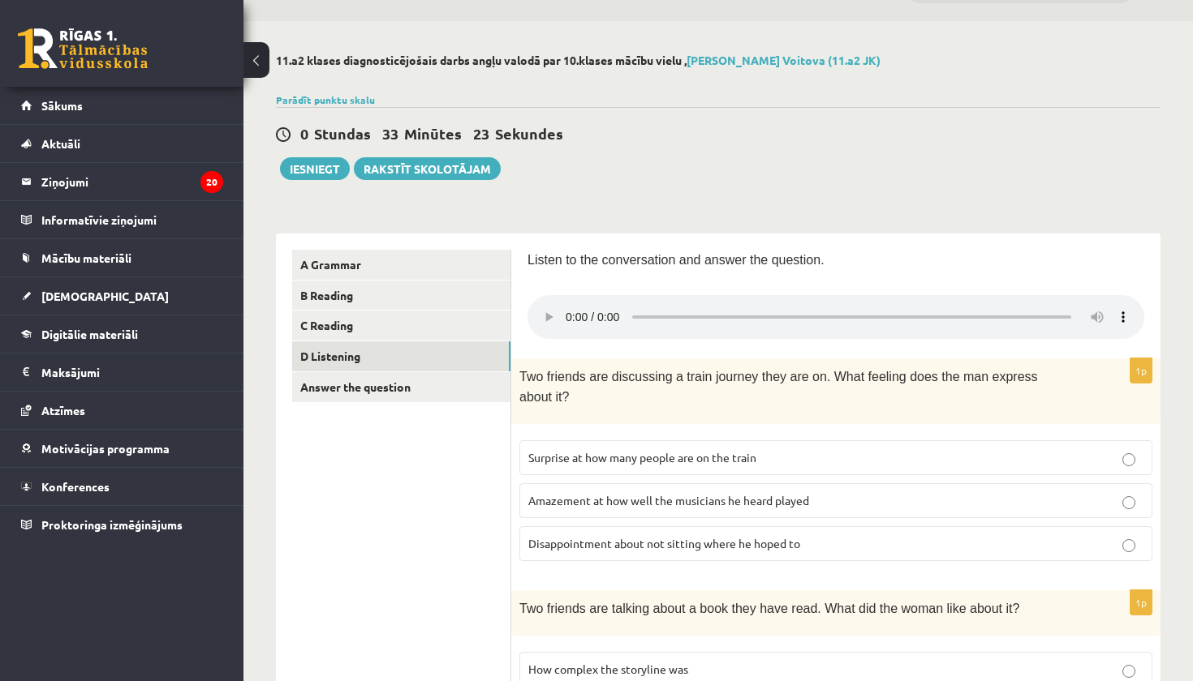
scroll to position [23, 0]
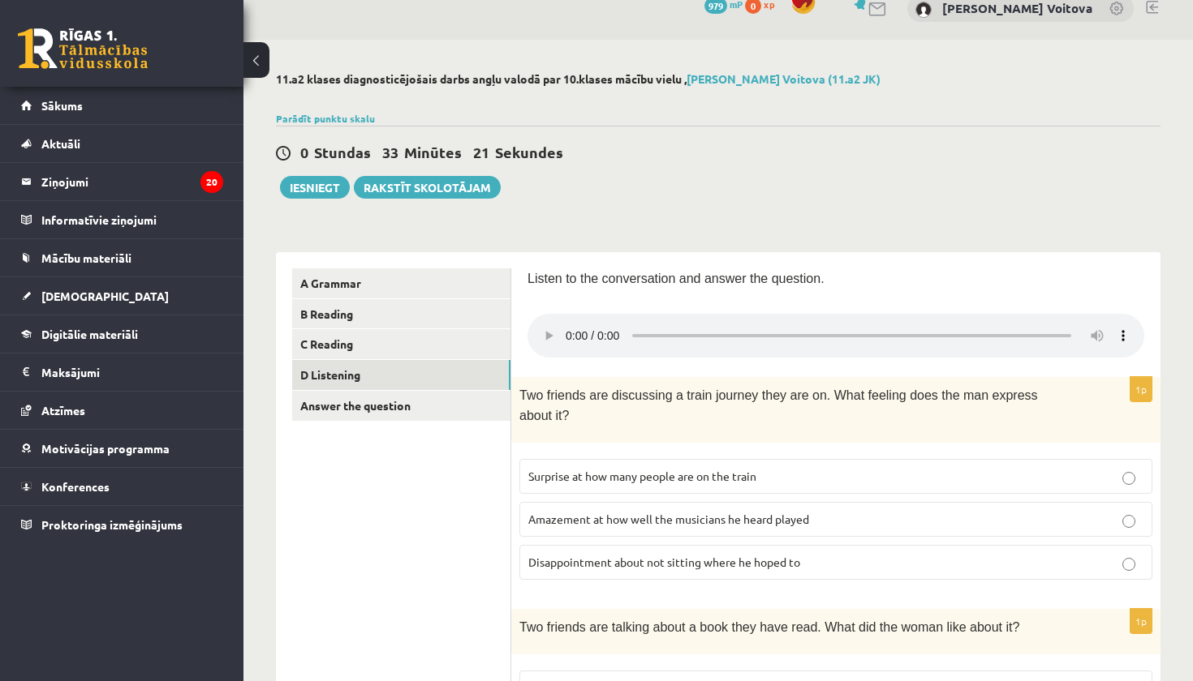
drag, startPoint x: 732, startPoint y: 325, endPoint x: 722, endPoint y: 327, distance: 10.0
click at [722, 327] on audio at bounding box center [835, 336] width 617 height 44
click at [569, 329] on audio at bounding box center [835, 336] width 617 height 44
click at [567, 326] on audio at bounding box center [835, 336] width 617 height 44
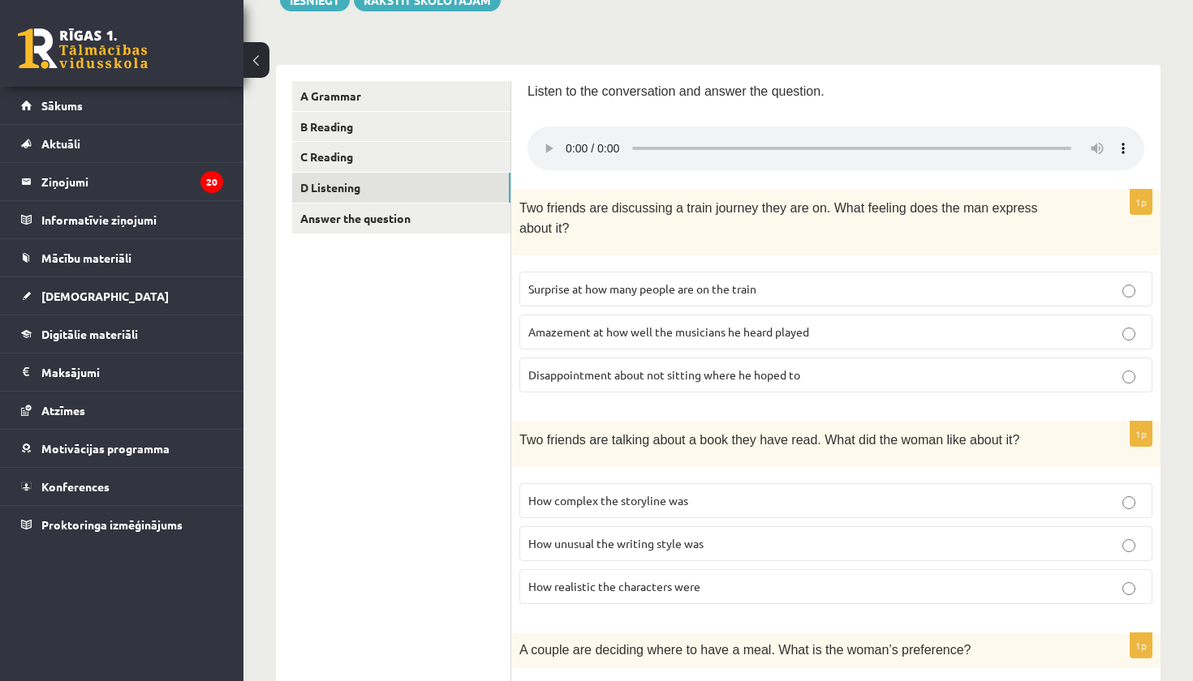
scroll to position [200, 0]
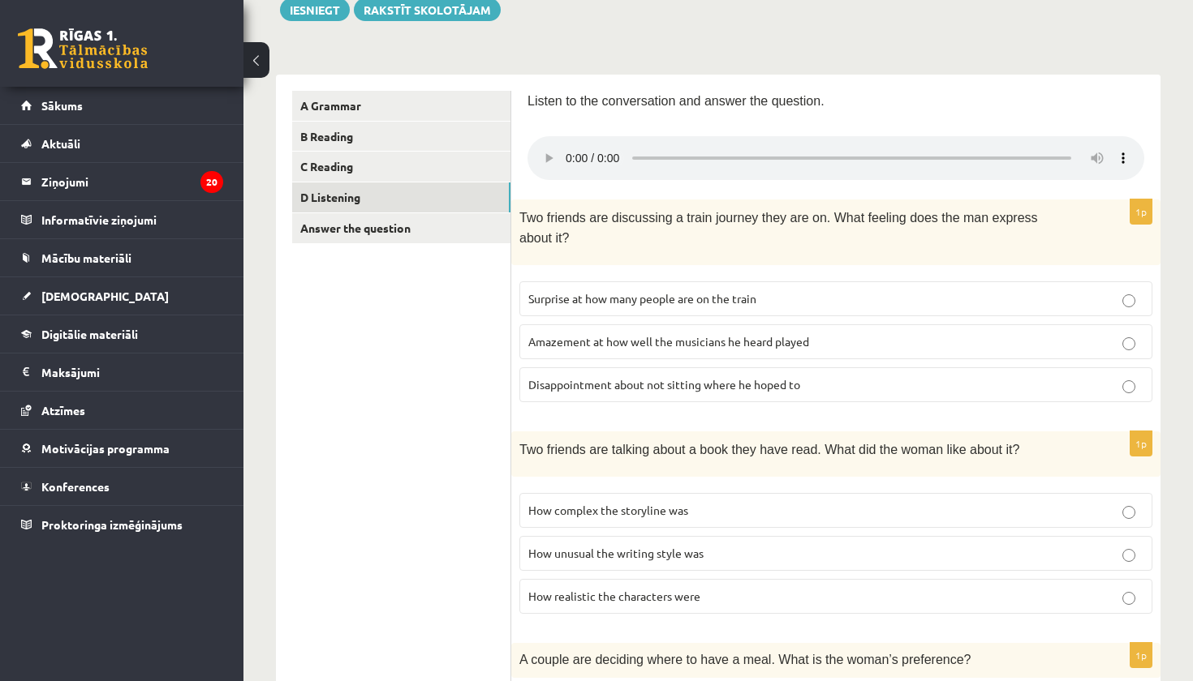
click at [561, 143] on audio at bounding box center [835, 158] width 617 height 44
click at [568, 148] on audio at bounding box center [835, 158] width 617 height 44
click at [567, 149] on audio at bounding box center [835, 158] width 617 height 44
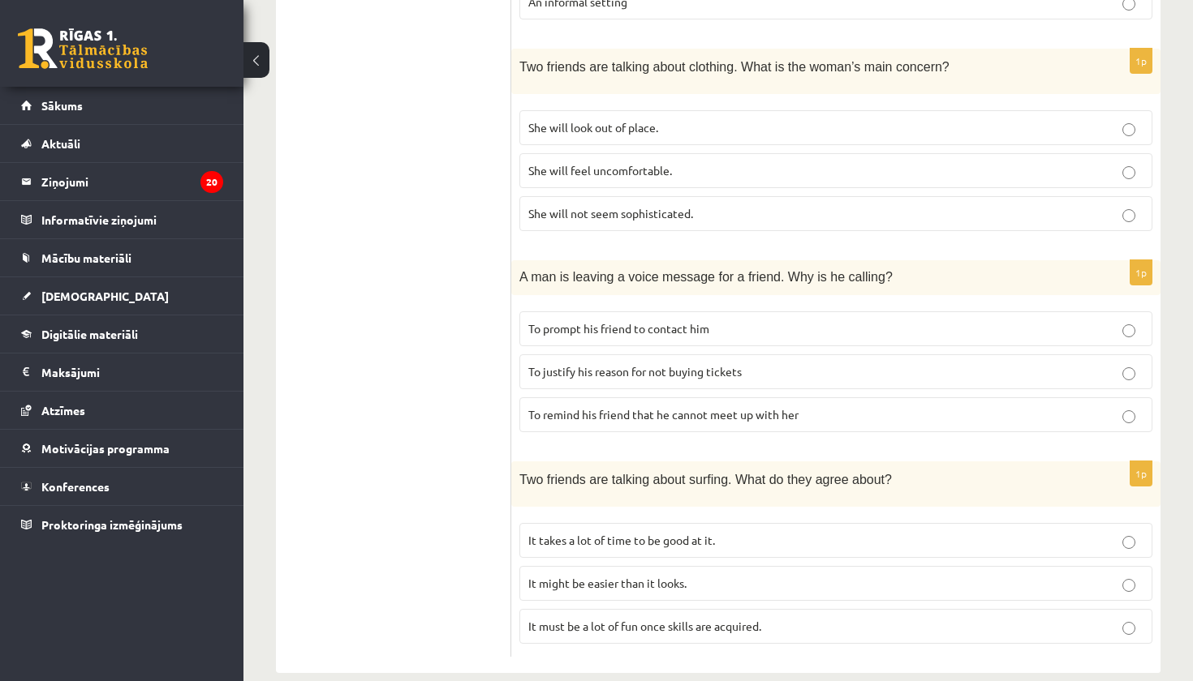
scroll to position [995, 0]
click at [662, 534] on span "It takes a lot of time to be good at it." at bounding box center [621, 541] width 187 height 15
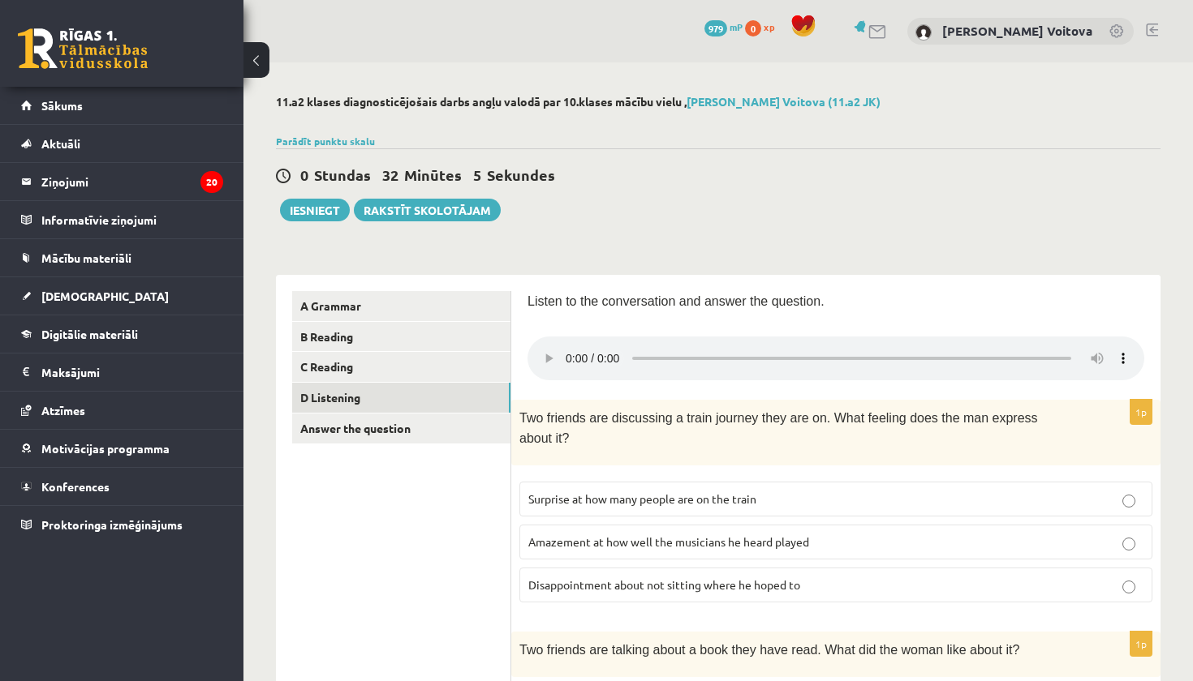
scroll to position [0, 0]
click at [570, 351] on audio at bounding box center [835, 359] width 617 height 44
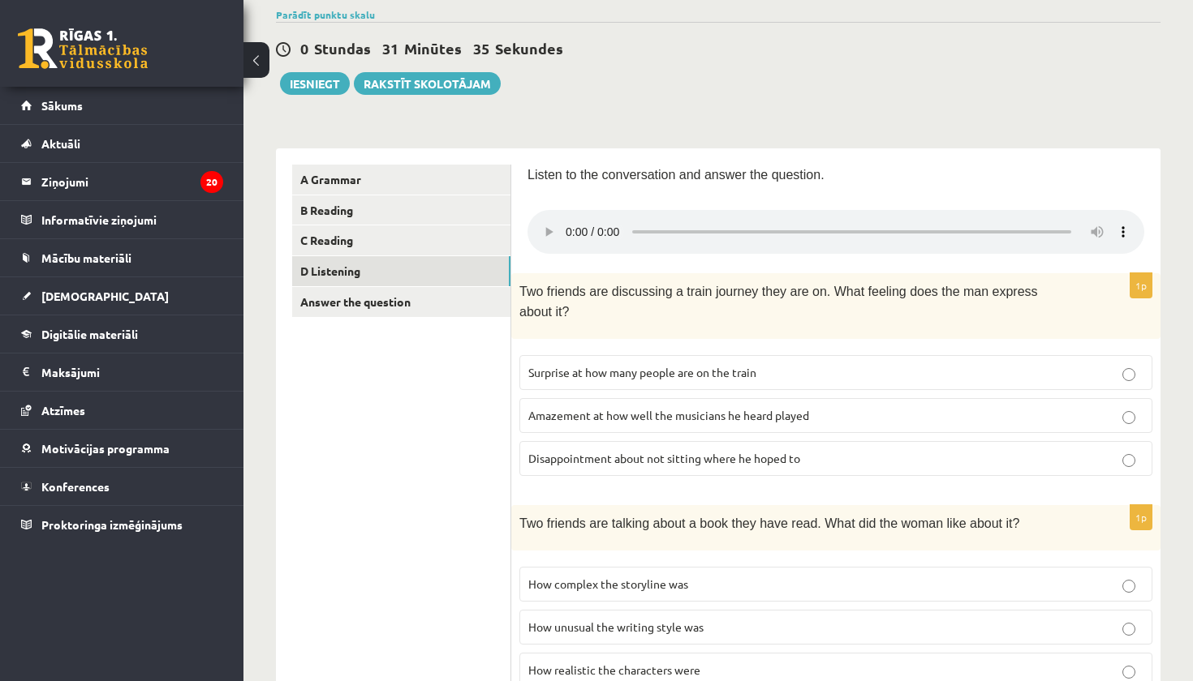
scroll to position [114, 0]
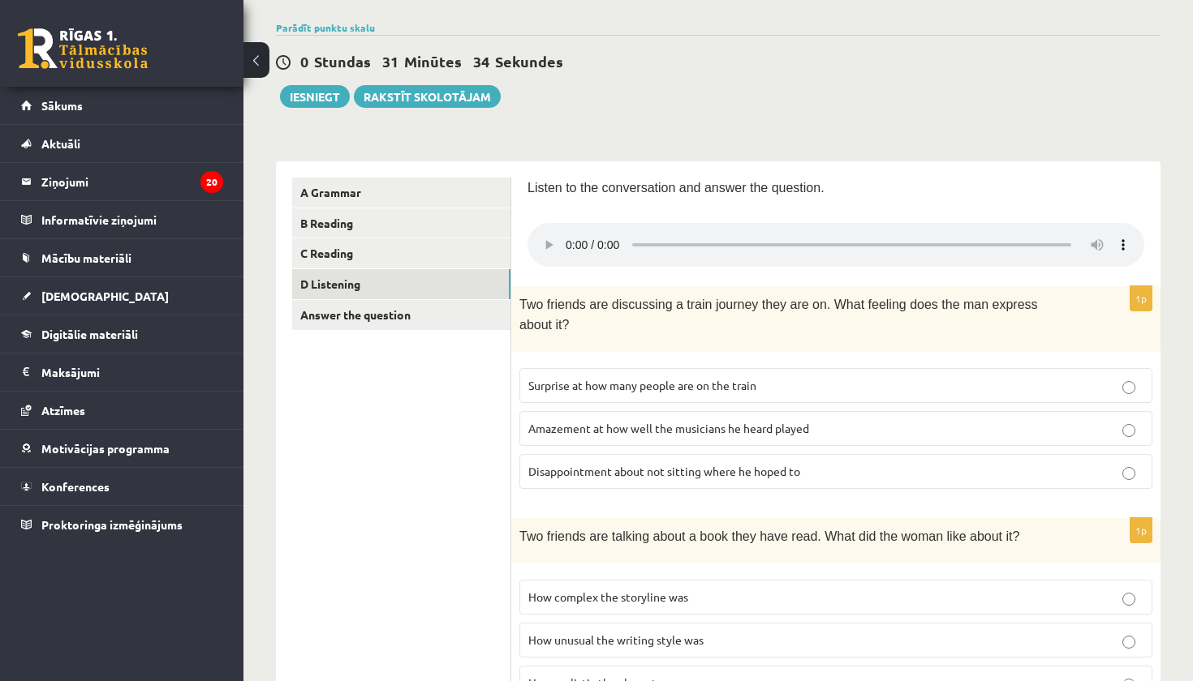
click at [567, 236] on audio at bounding box center [835, 245] width 617 height 44
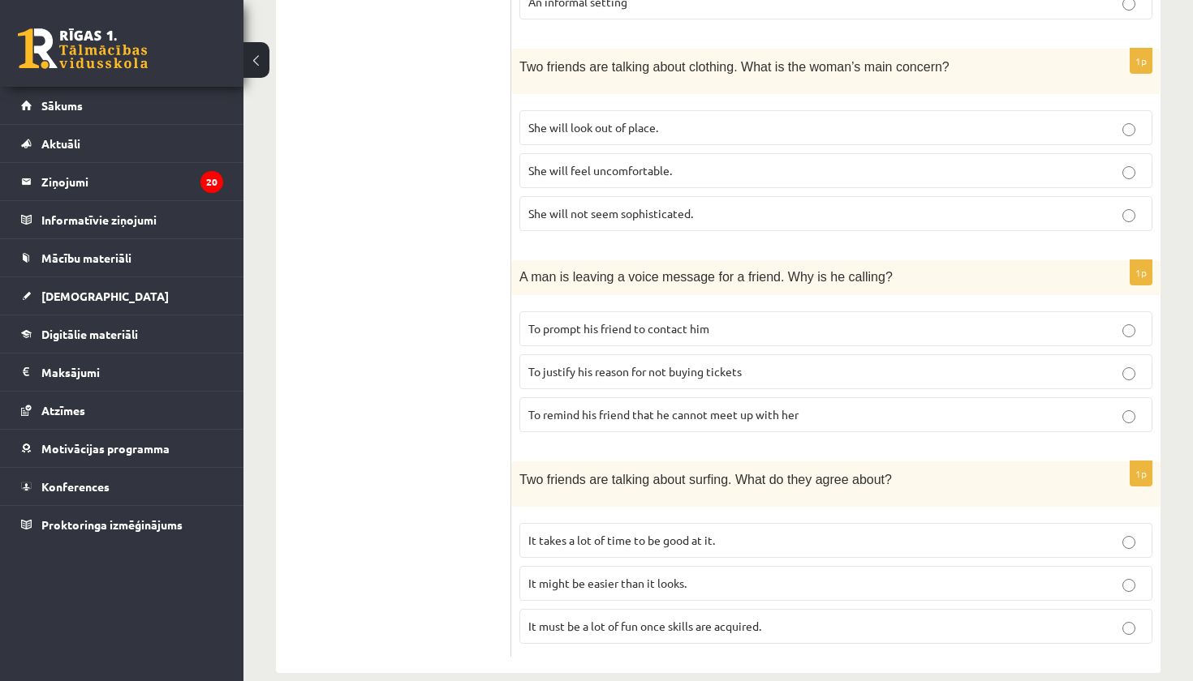
scroll to position [995, 0]
click at [614, 322] on span "To prompt his friend to contact him" at bounding box center [618, 329] width 181 height 15
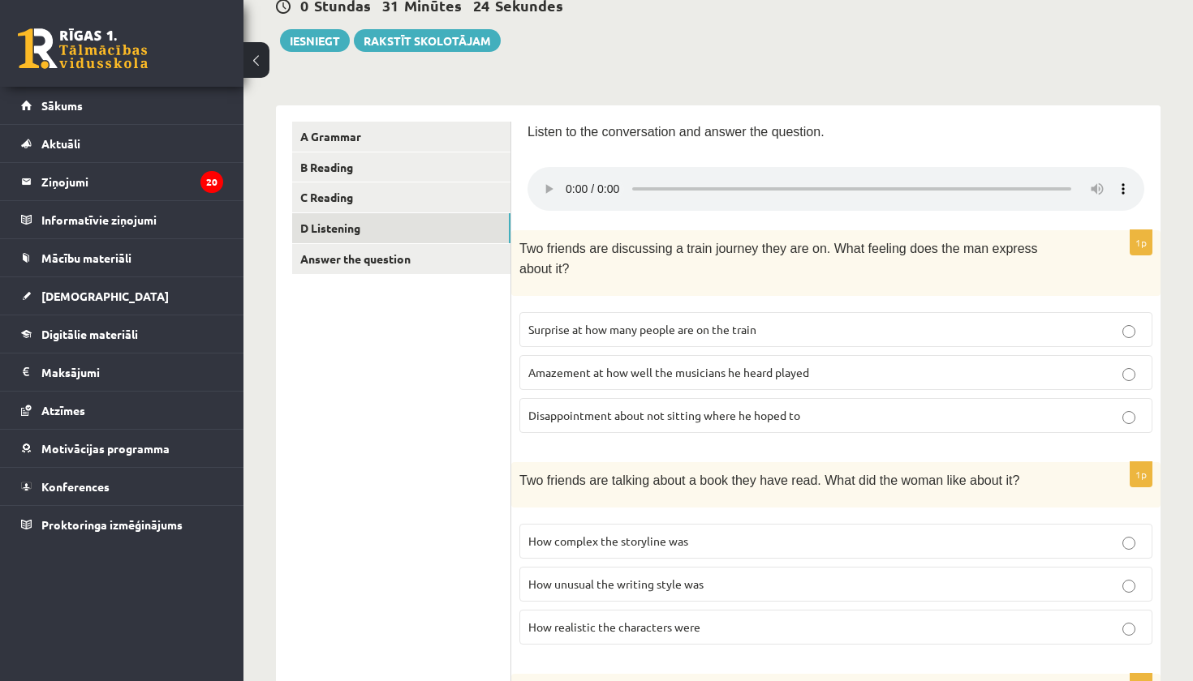
scroll to position [99, 0]
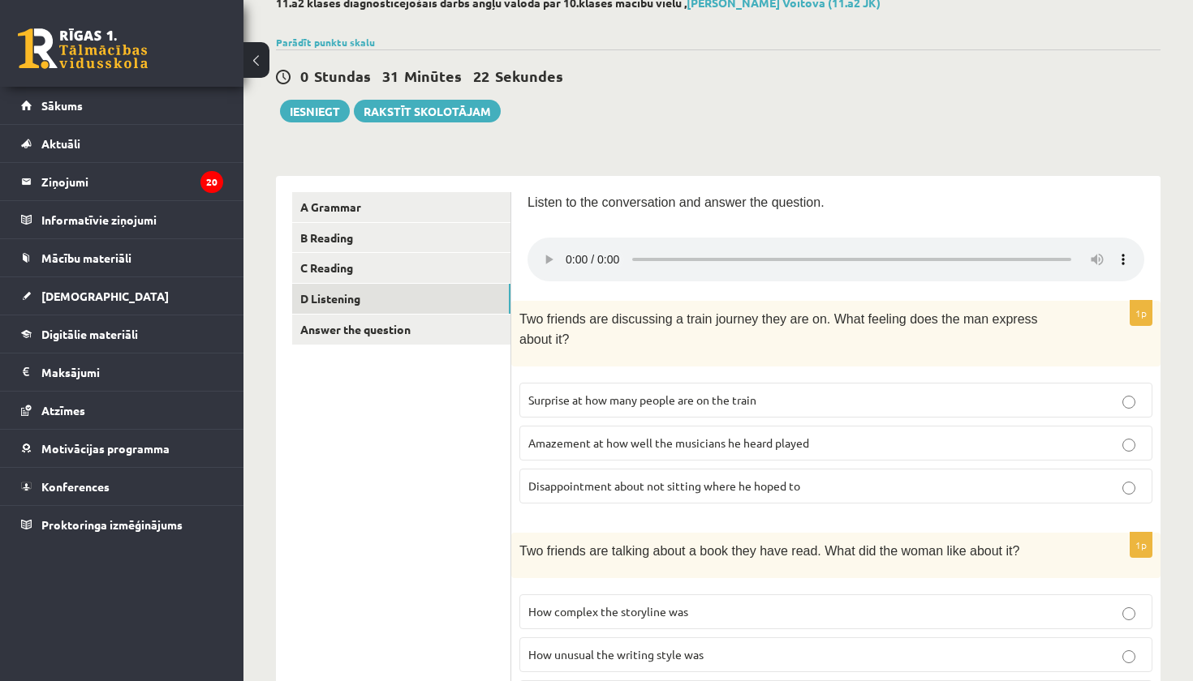
click at [565, 249] on audio at bounding box center [835, 260] width 617 height 44
click at [568, 251] on audio at bounding box center [835, 260] width 617 height 44
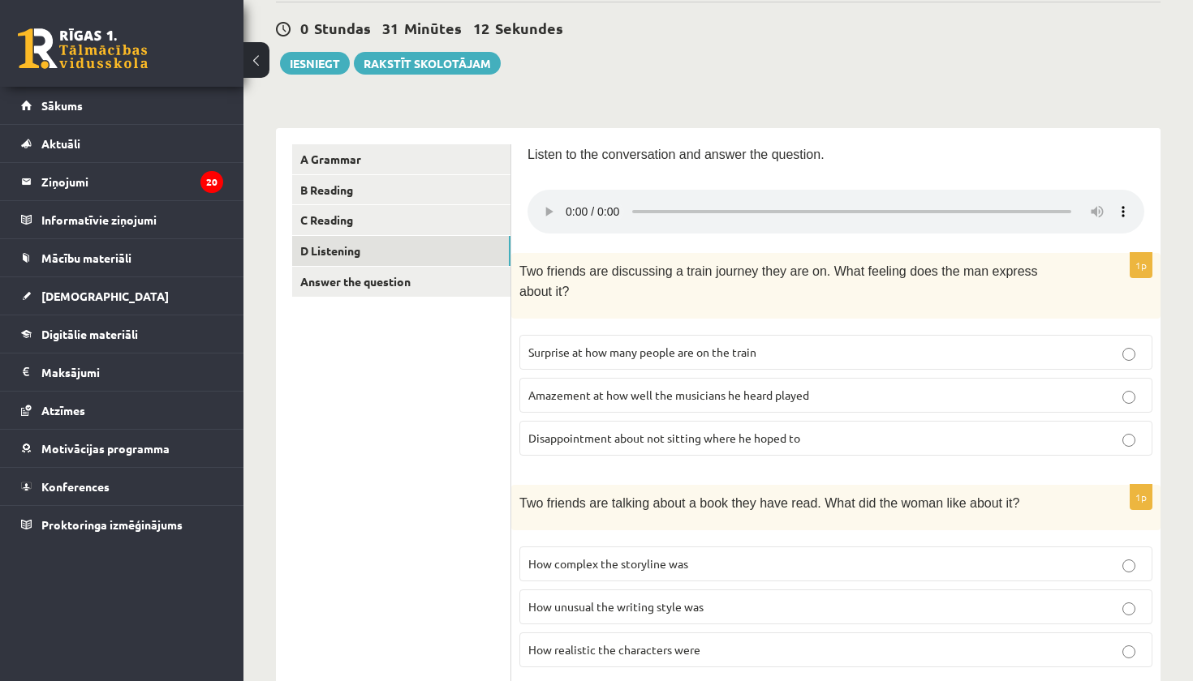
scroll to position [170, 0]
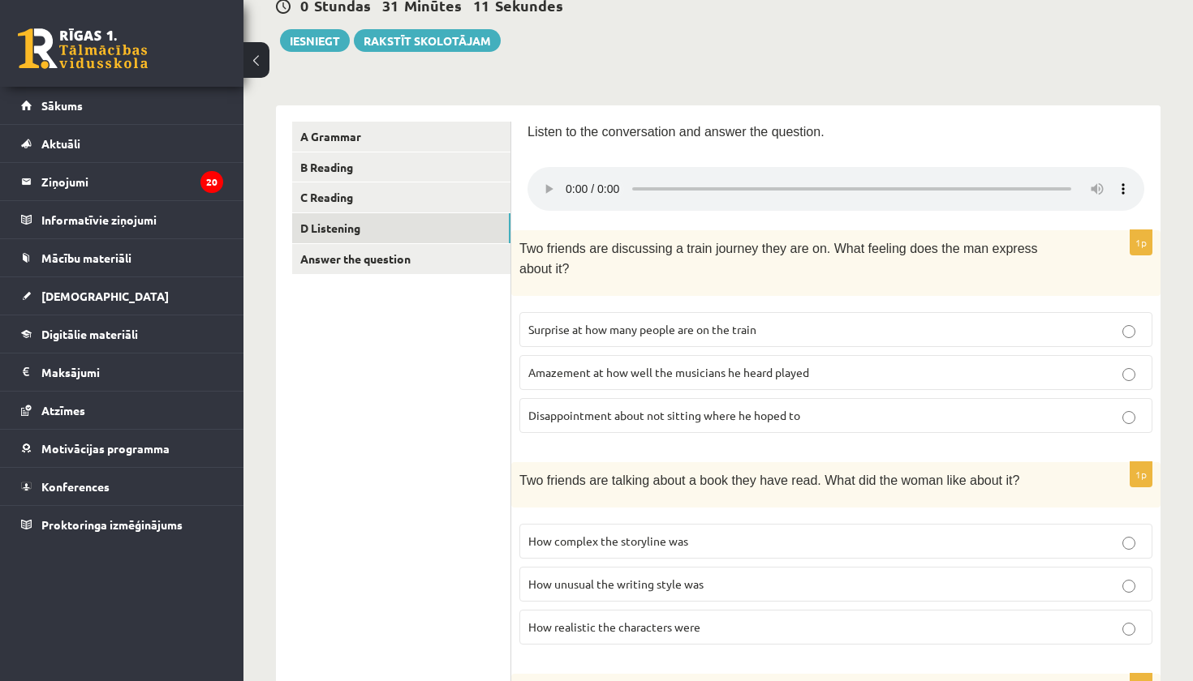
click at [570, 181] on audio at bounding box center [835, 189] width 617 height 44
click at [673, 620] on span "How realistic the characters were" at bounding box center [614, 627] width 172 height 15
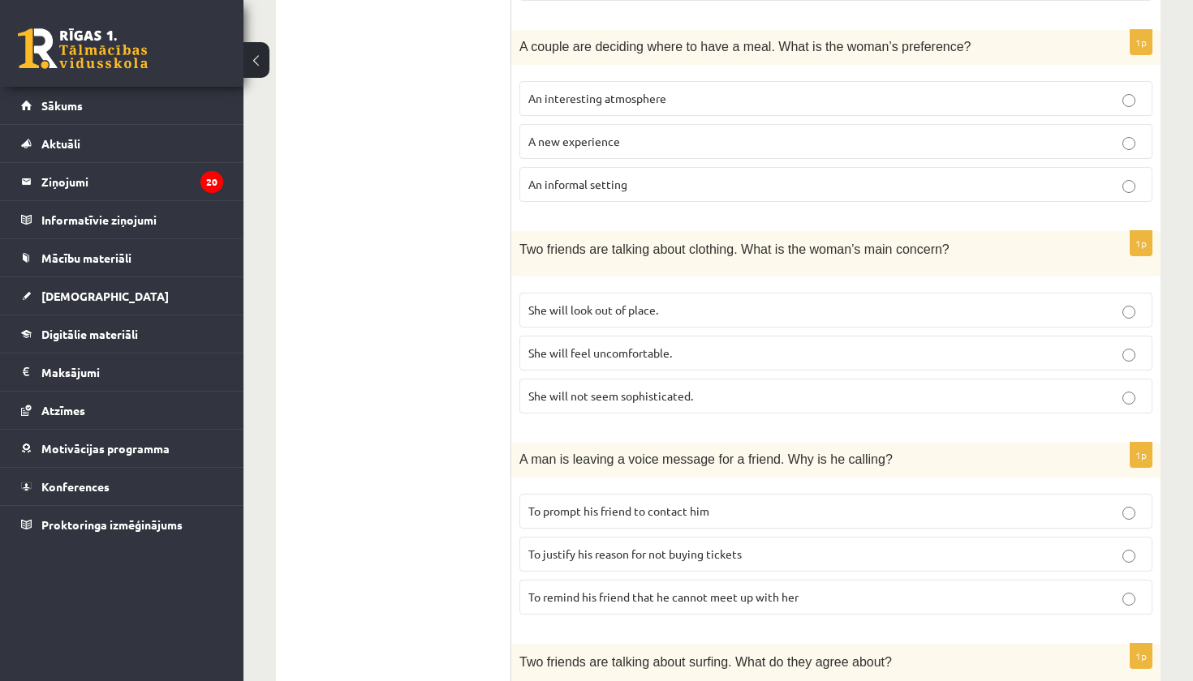
scroll to position [815, 0]
click at [623, 301] on span "She will look out of place." at bounding box center [593, 308] width 130 height 15
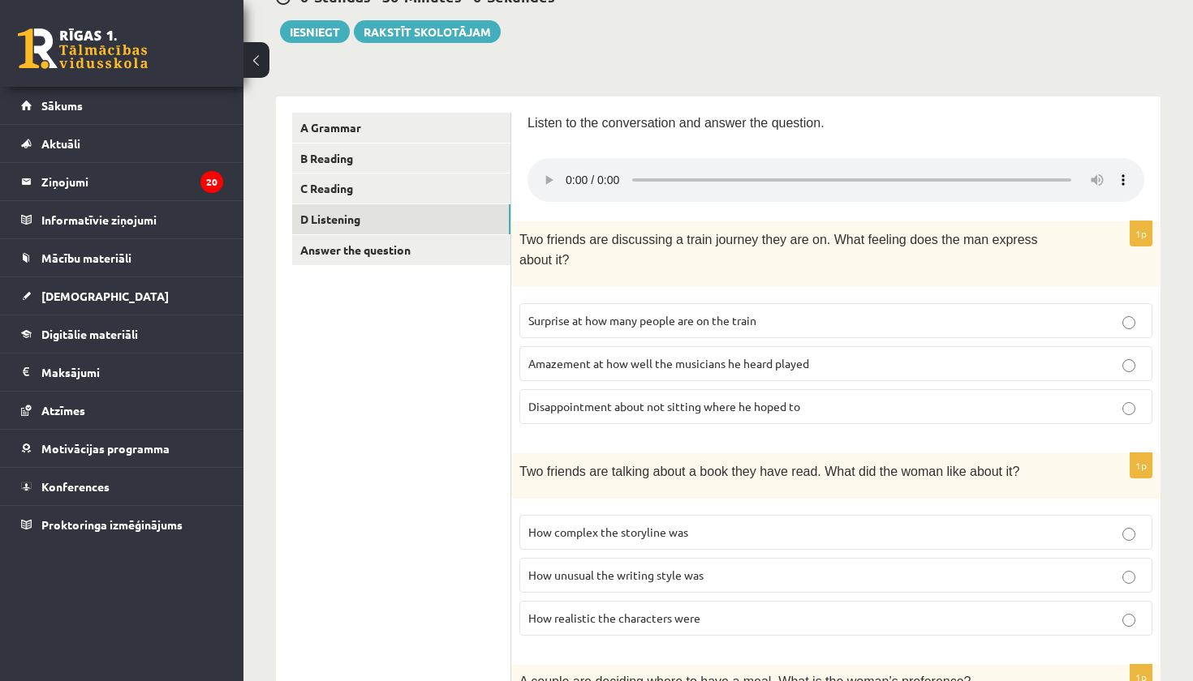
scroll to position [178, 0]
click at [672, 398] on p "Disappointment about not sitting where he hoped to" at bounding box center [835, 406] width 615 height 17
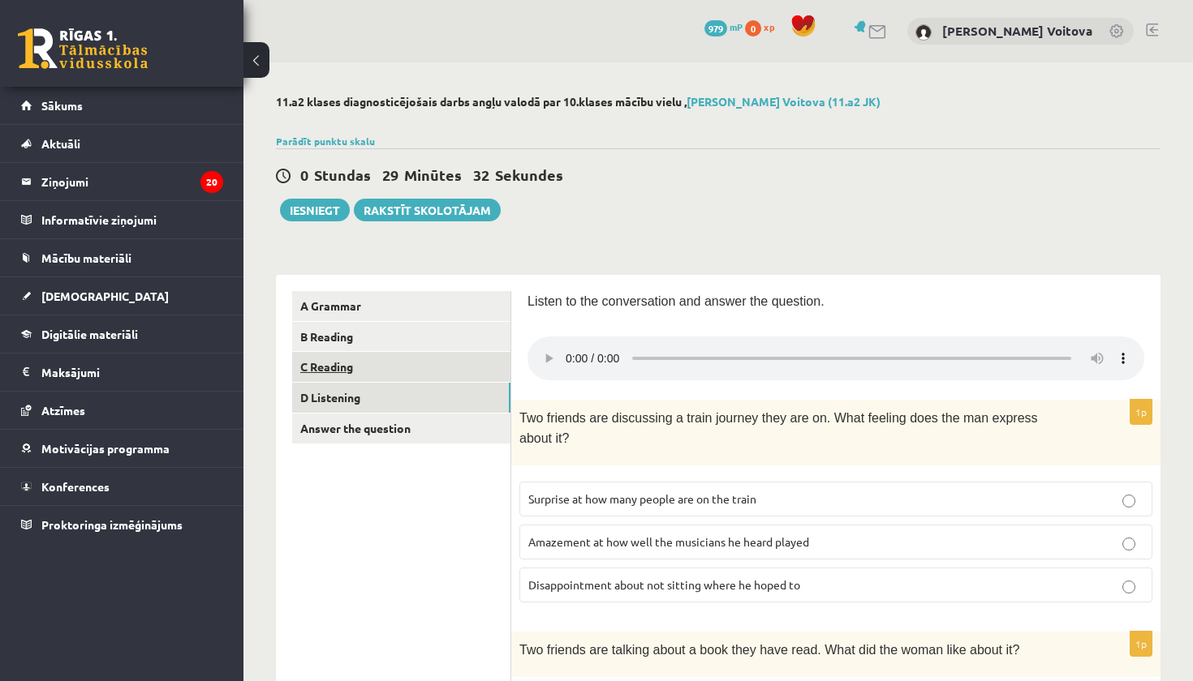
scroll to position [0, 0]
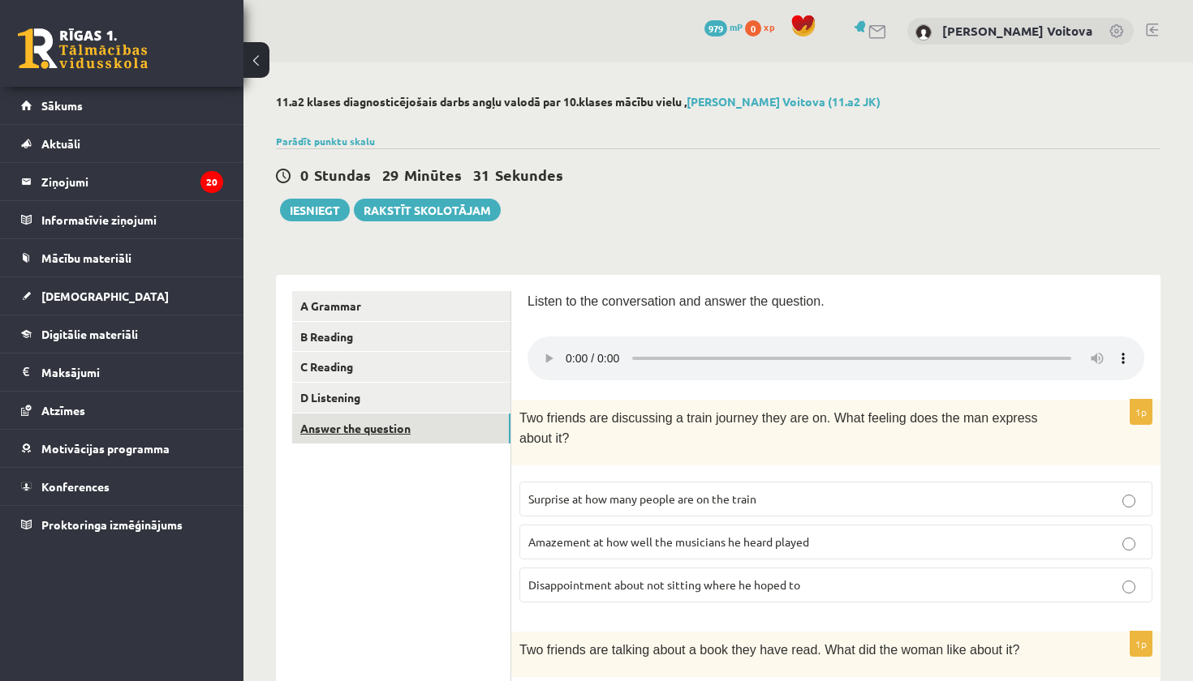
click at [391, 420] on link "Answer the question" at bounding box center [401, 429] width 218 height 30
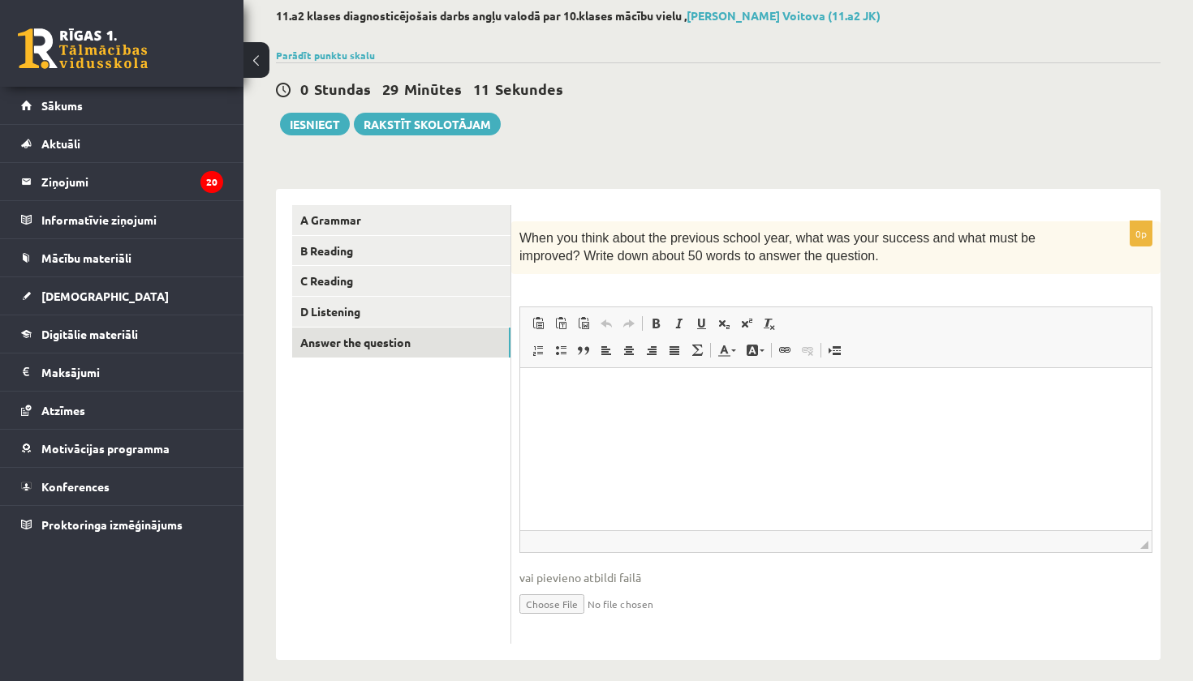
scroll to position [86, 0]
click at [325, 118] on button "Iesniegt" at bounding box center [315, 124] width 70 height 23
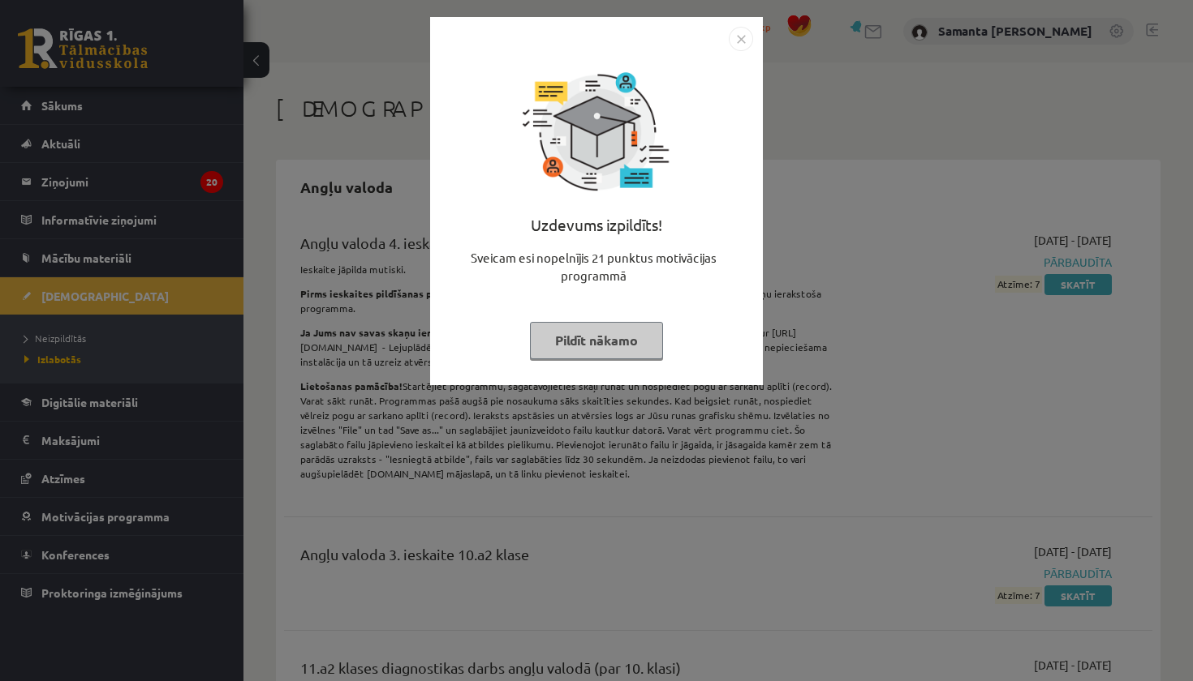
click at [744, 37] on img "Close" at bounding box center [741, 39] width 24 height 24
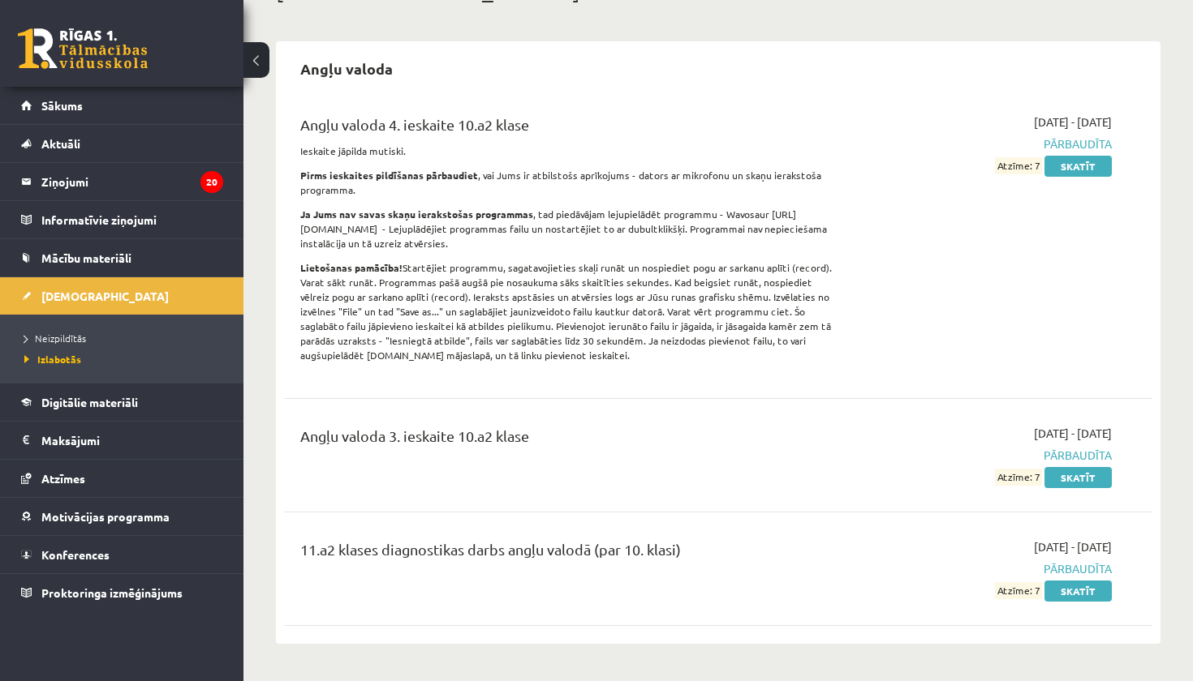
scroll to position [75, 0]
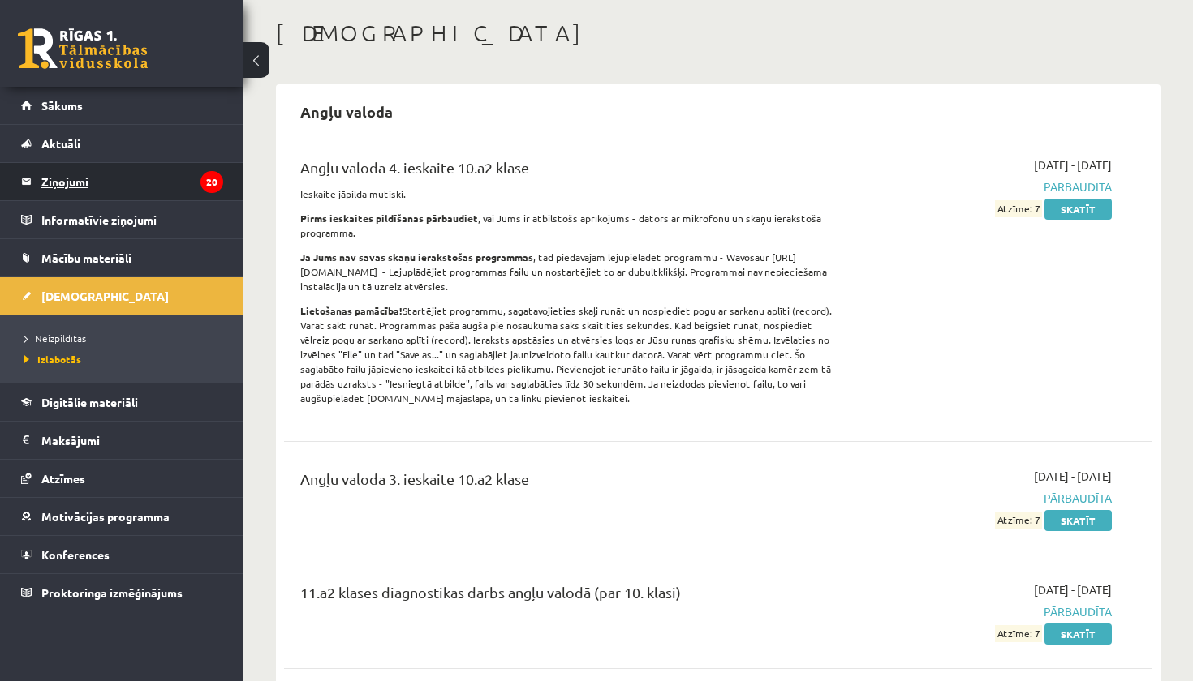
click at [77, 179] on legend "Ziņojumi 20" at bounding box center [132, 181] width 182 height 37
